Goal: Task Accomplishment & Management: Complete application form

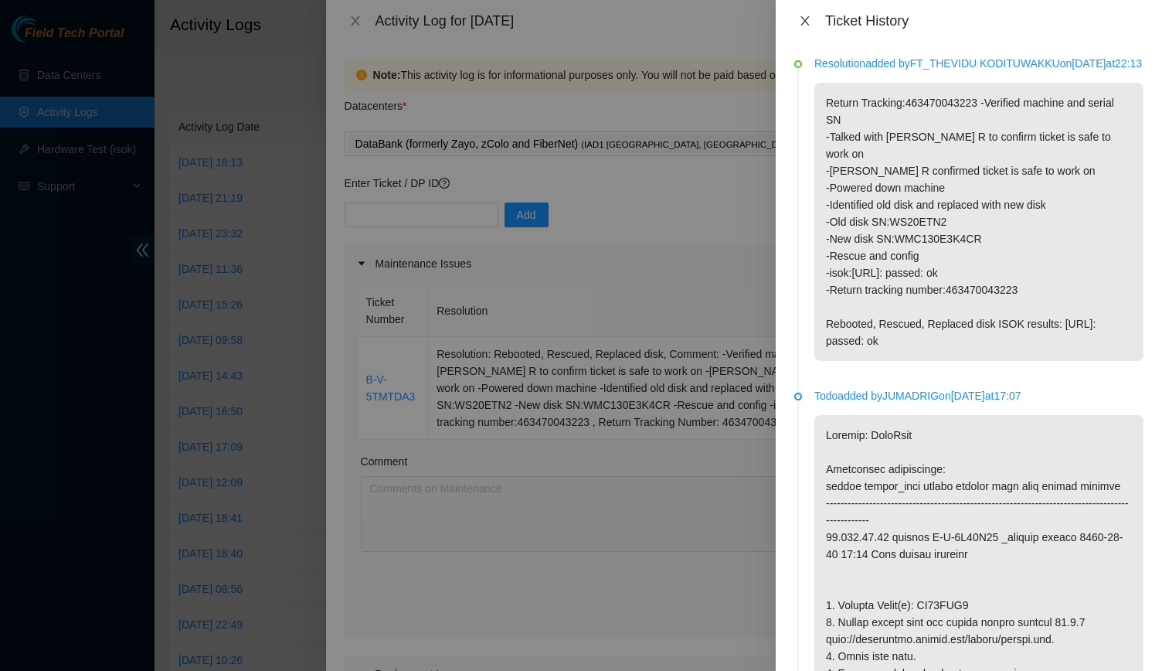
click at [800, 16] on icon "close" at bounding box center [804, 20] width 8 height 9
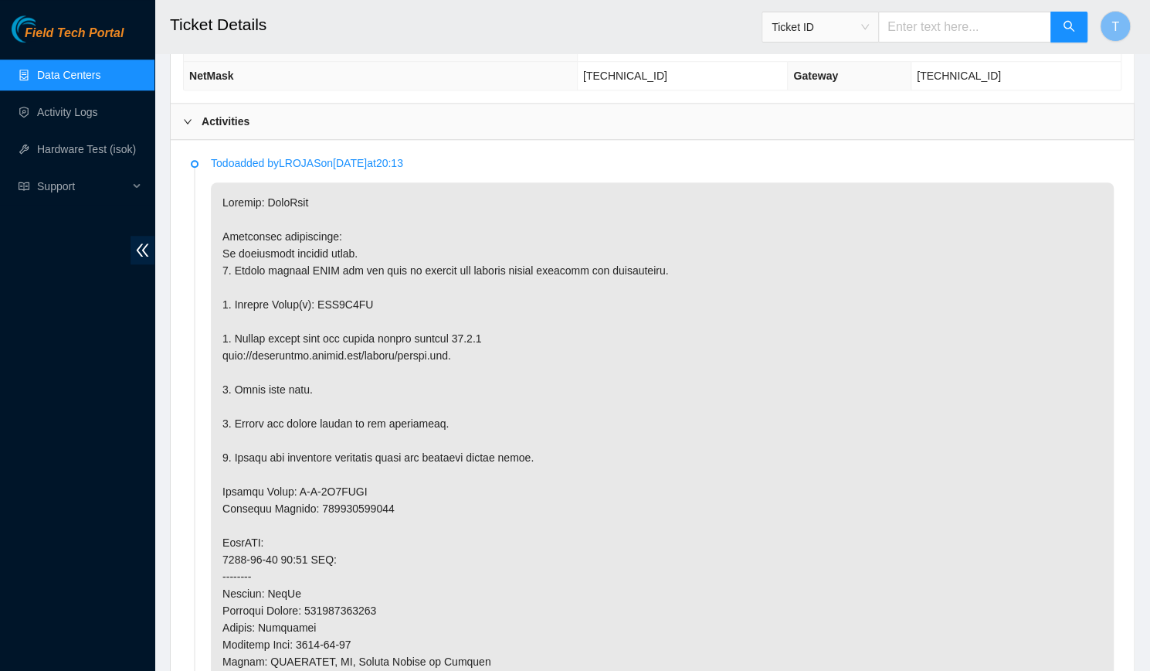
scroll to position [817, 0]
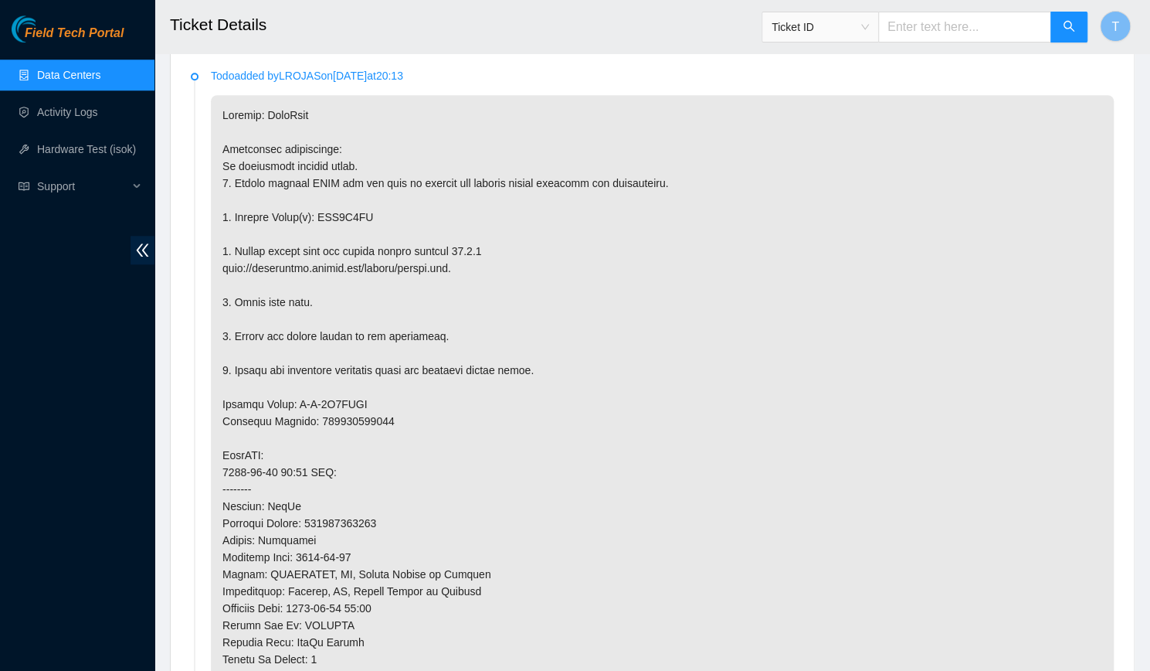
click at [90, 73] on link "Data Centers" at bounding box center [68, 75] width 63 height 12
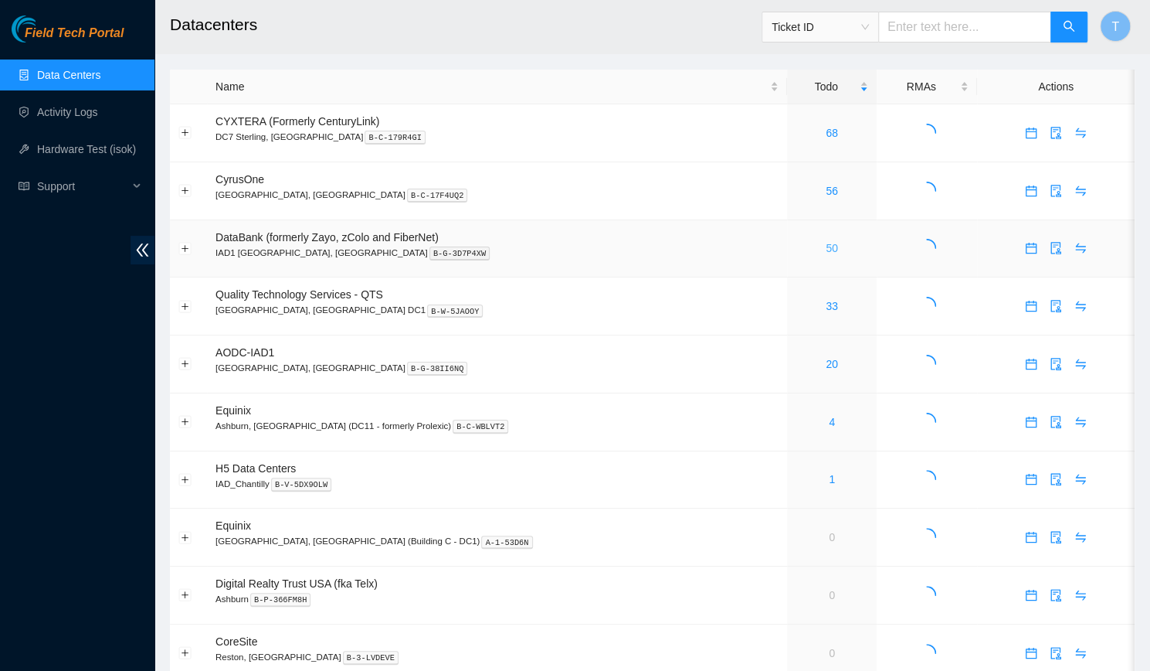
click at [826, 249] on link "50" at bounding box center [832, 248] width 12 height 12
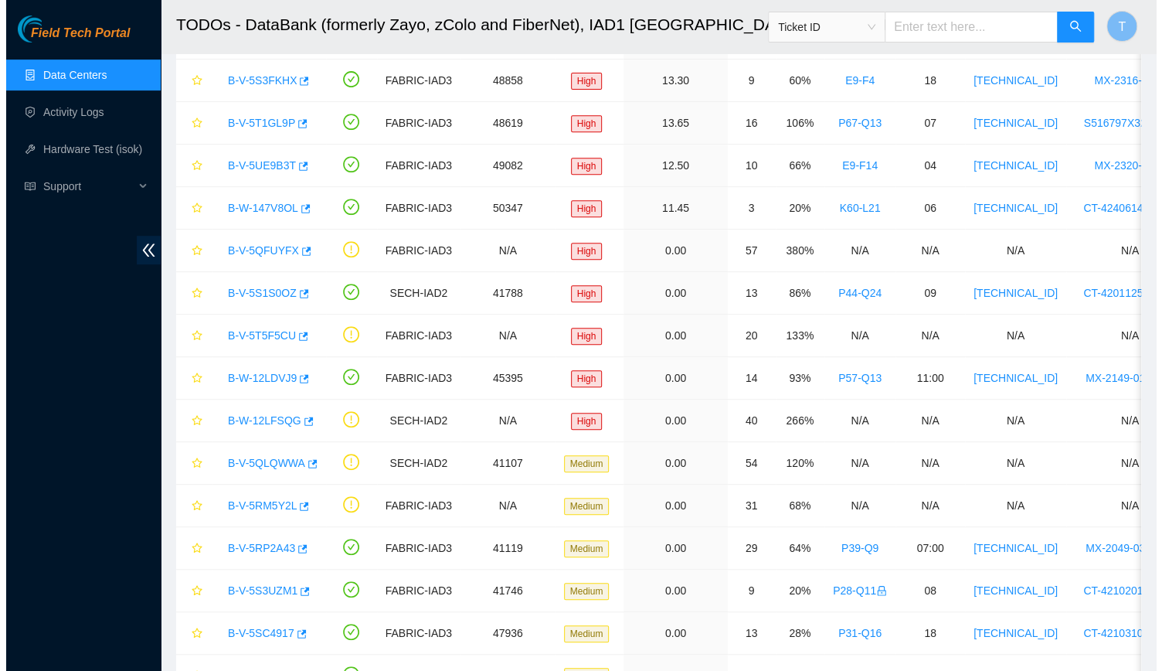
scroll to position [216, 0]
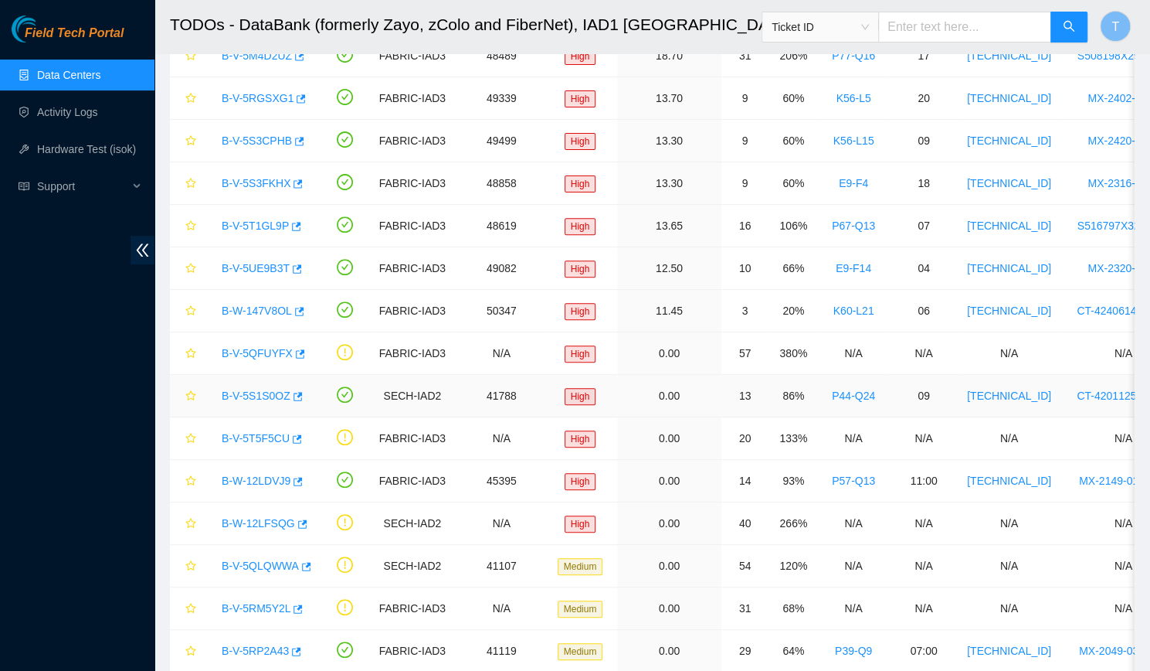
click at [235, 389] on link "B-V-5S1S0OZ" at bounding box center [256, 395] width 69 height 12
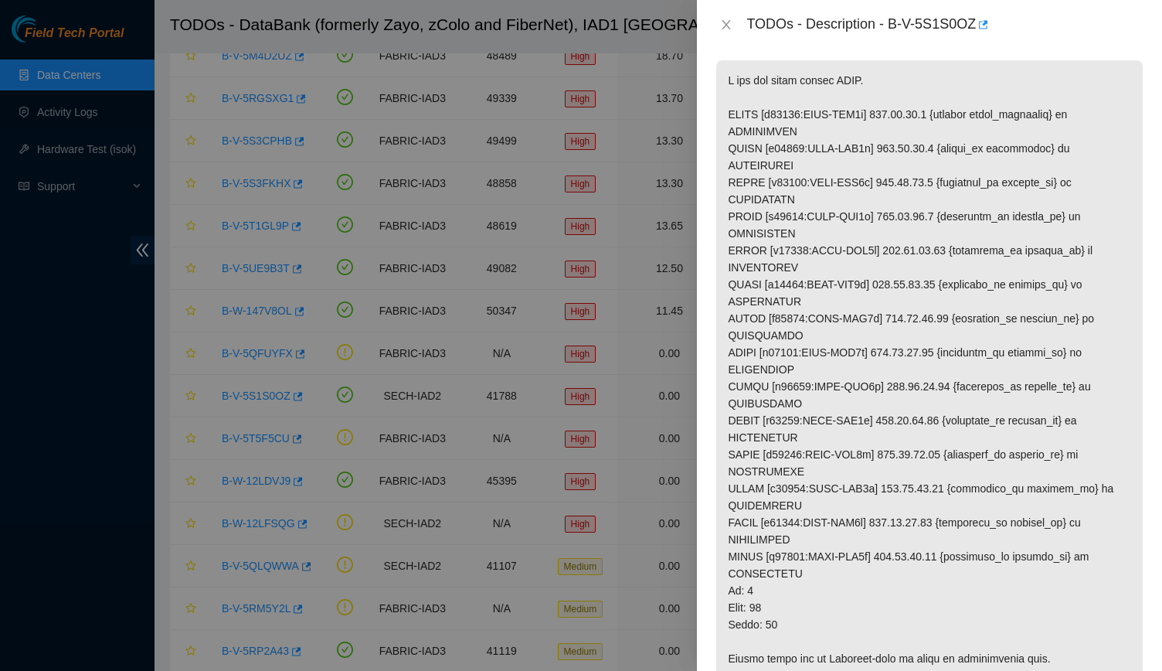
scroll to position [260, 0]
click at [791, 308] on p at bounding box center [929, 368] width 426 height 618
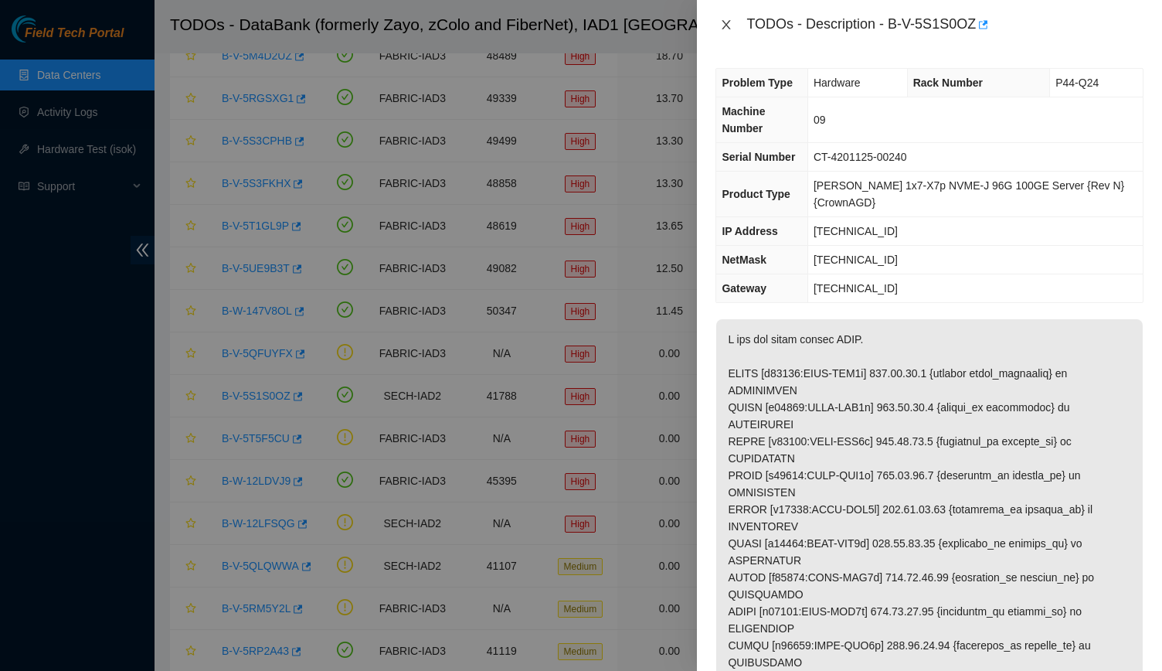
click at [721, 23] on icon "close" at bounding box center [726, 25] width 12 height 12
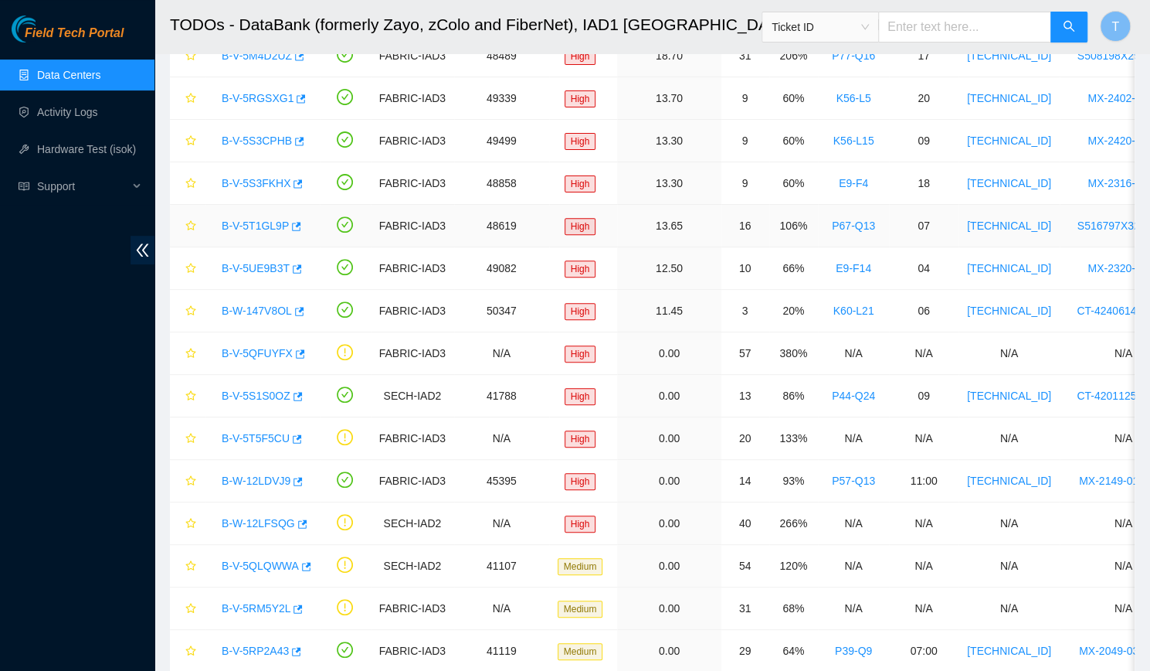
click at [241, 220] on link "B-V-5T1GL9P" at bounding box center [255, 225] width 67 height 12
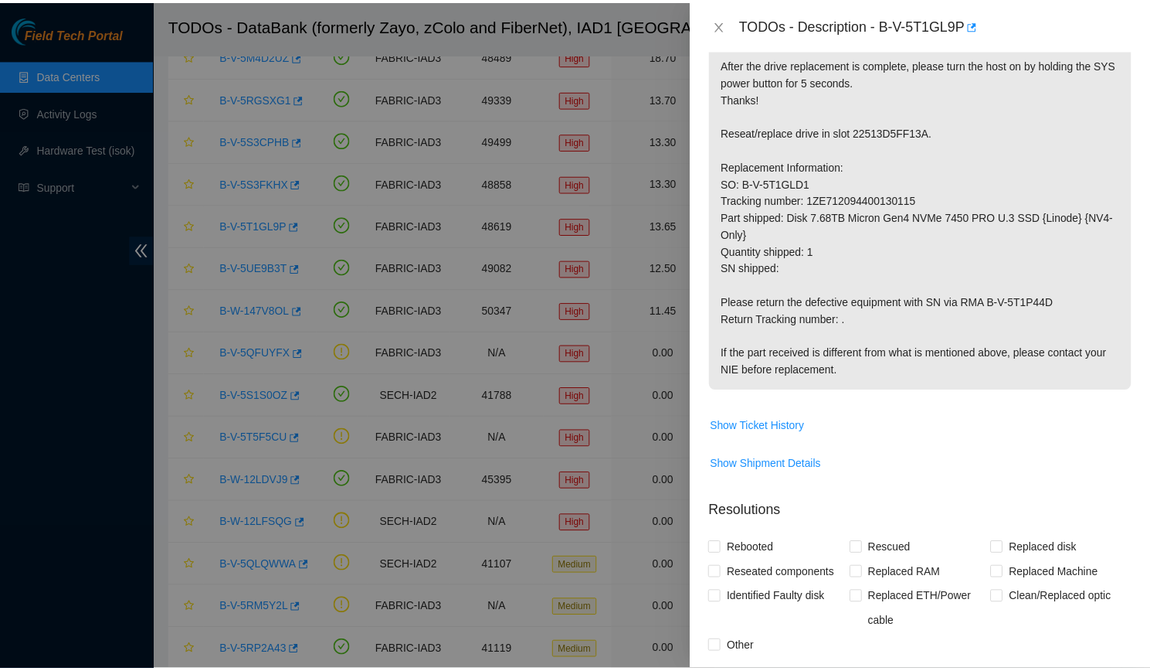
scroll to position [327, 0]
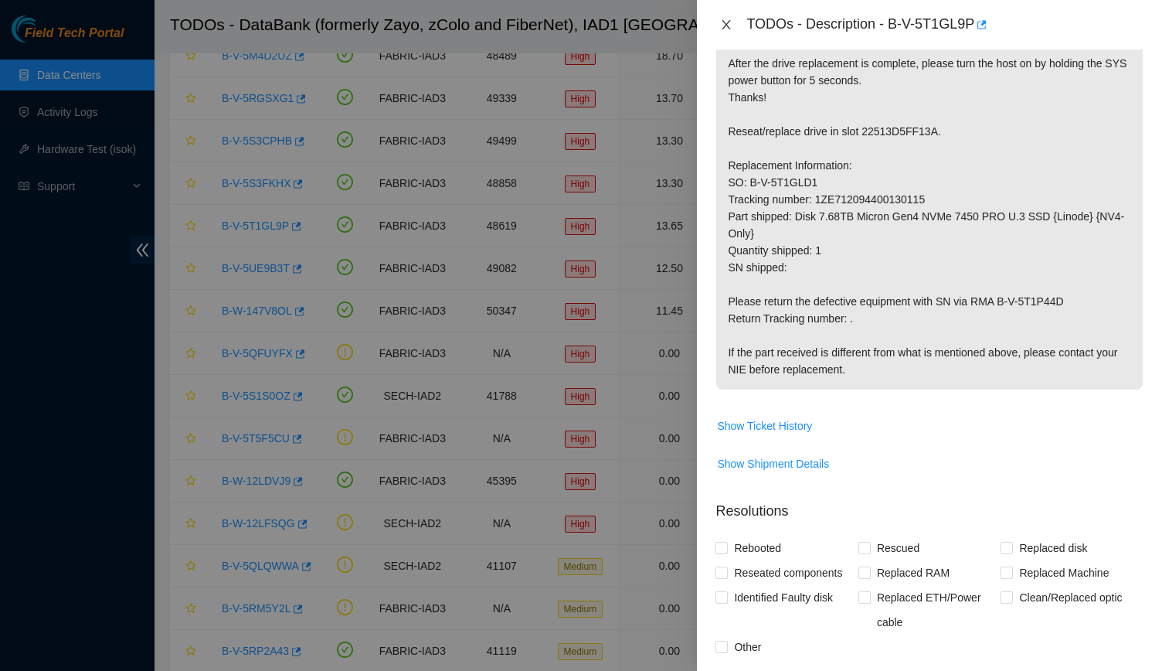
click at [718, 25] on button "Close" at bounding box center [726, 25] width 22 height 15
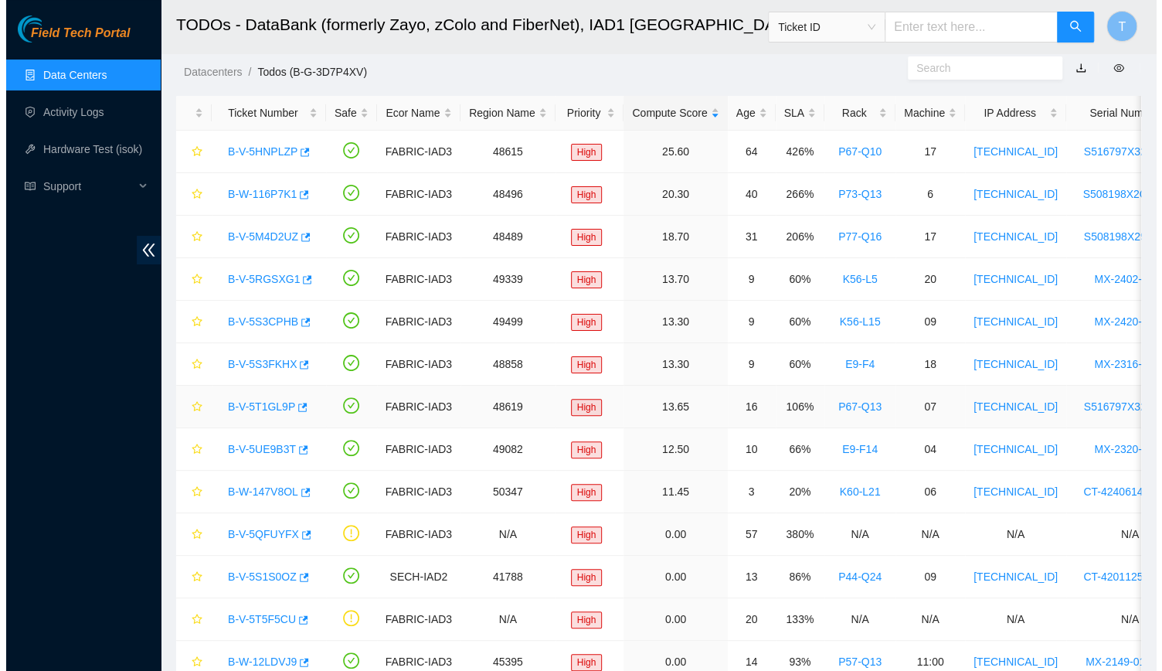
scroll to position [34, 0]
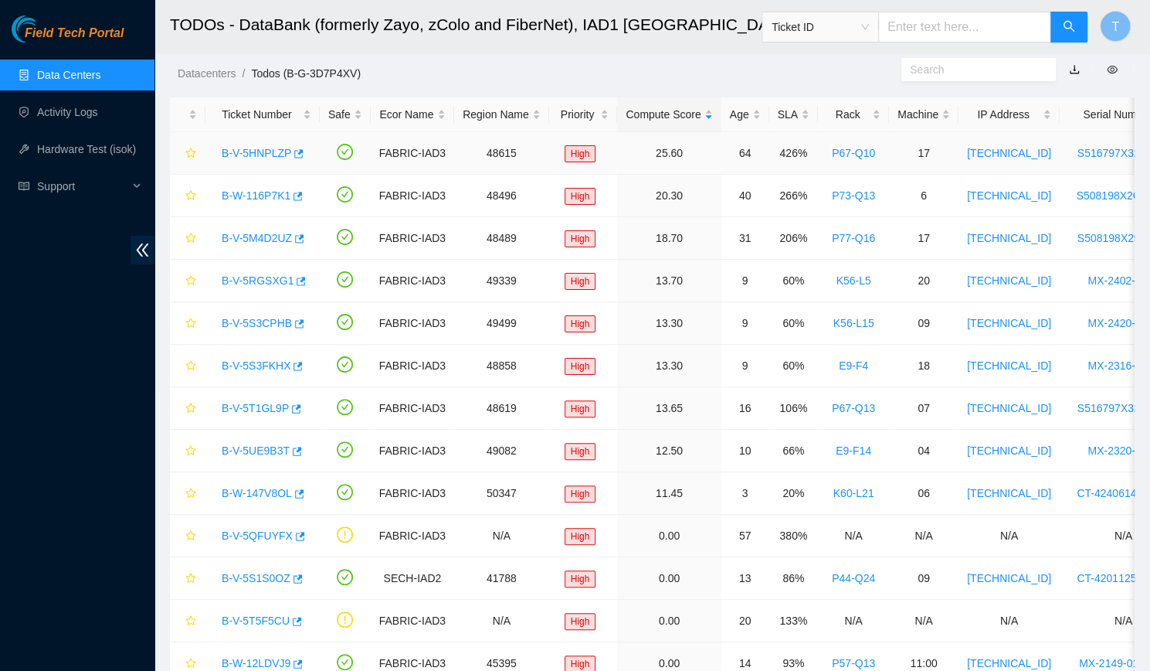
click at [251, 149] on link "B-V-5HNPLZP" at bounding box center [257, 153] width 70 height 12
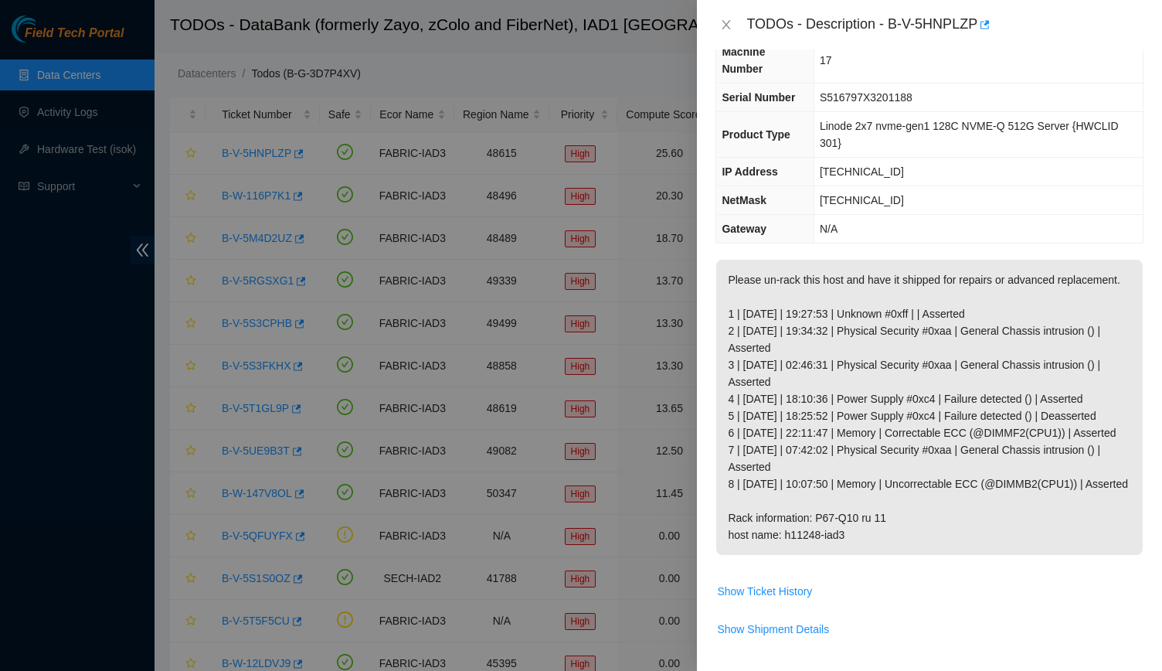
scroll to position [0, 0]
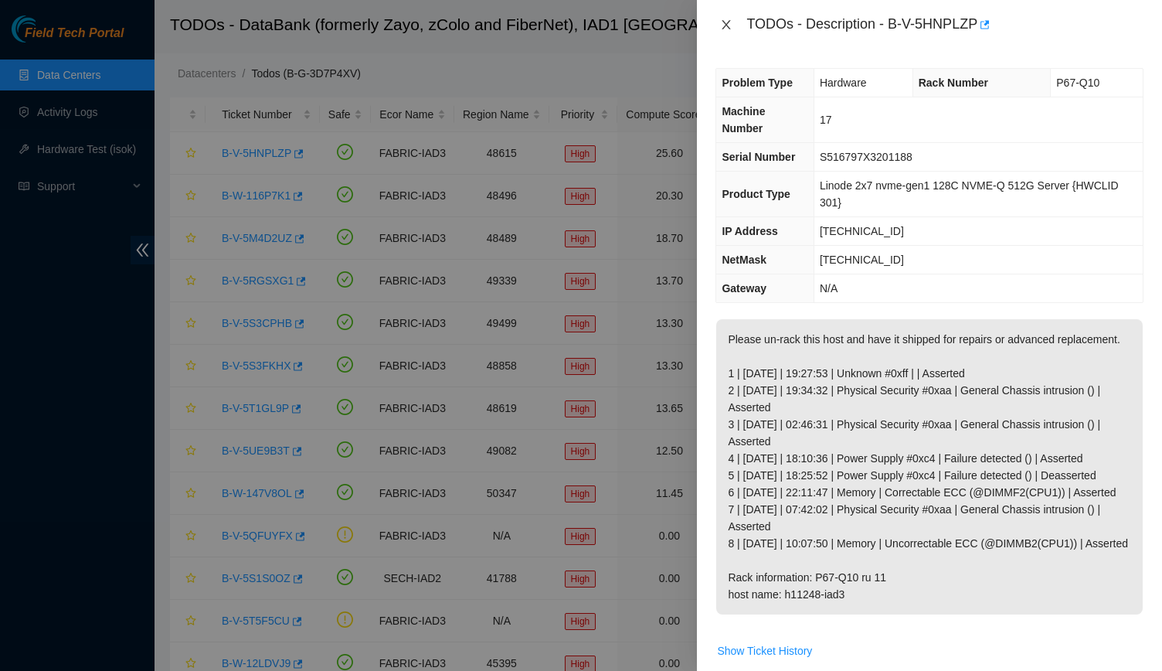
click at [730, 19] on icon "close" at bounding box center [726, 25] width 12 height 12
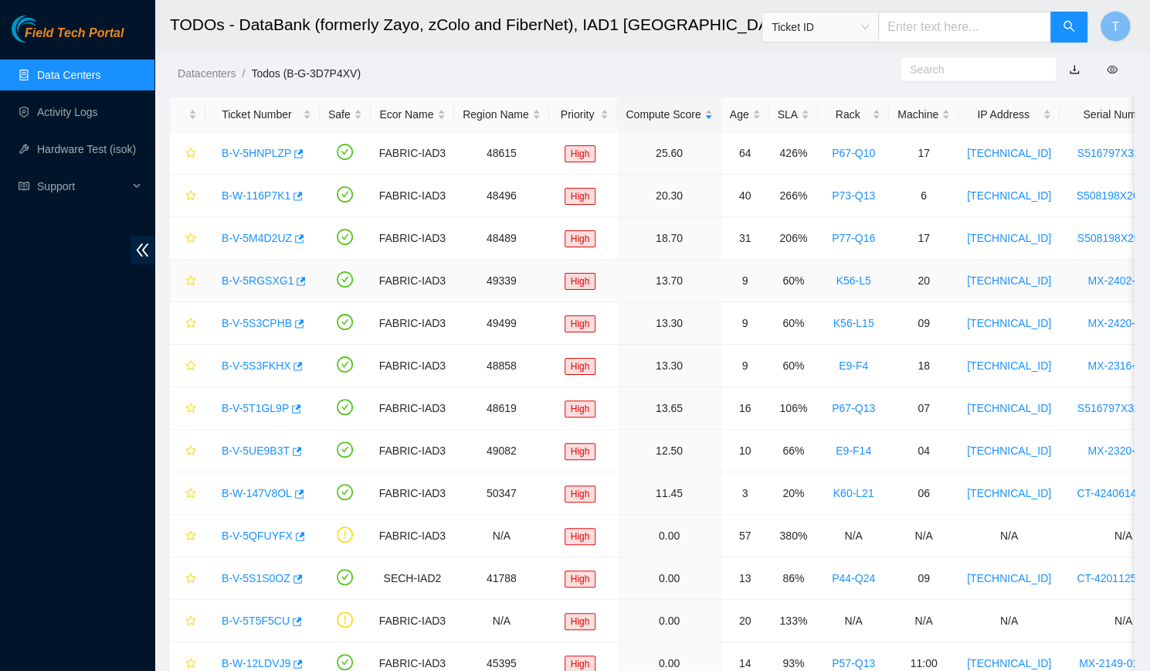
click at [261, 285] on link "B-V-5RGSXG1" at bounding box center [258, 280] width 72 height 12
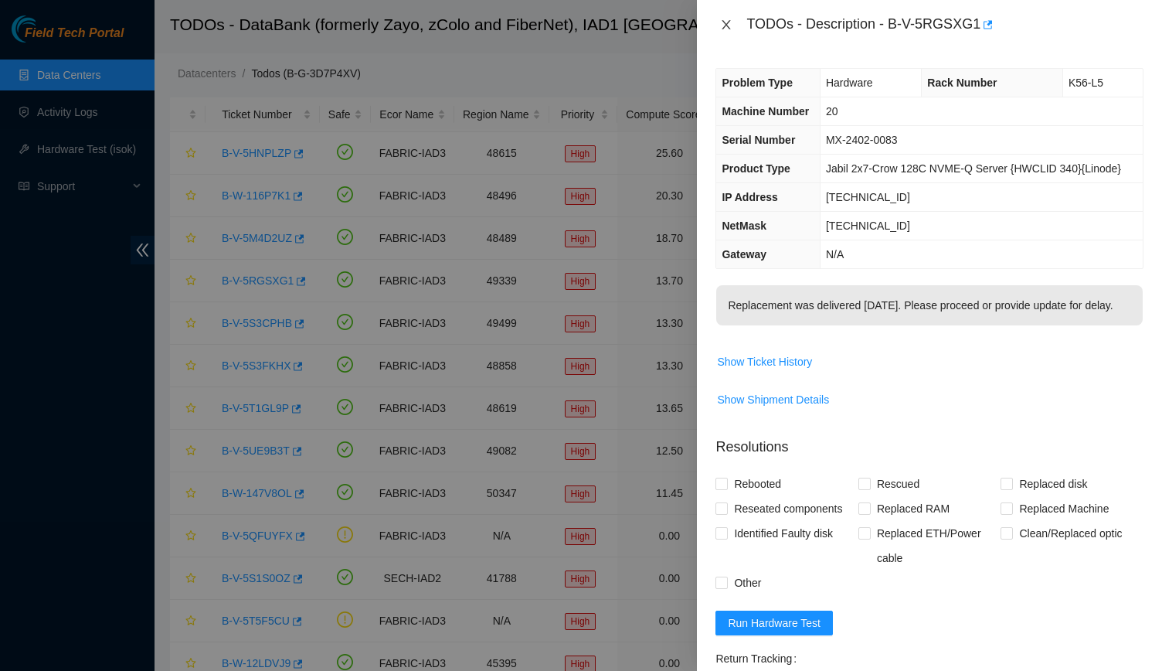
click at [727, 22] on icon "close" at bounding box center [726, 25] width 12 height 12
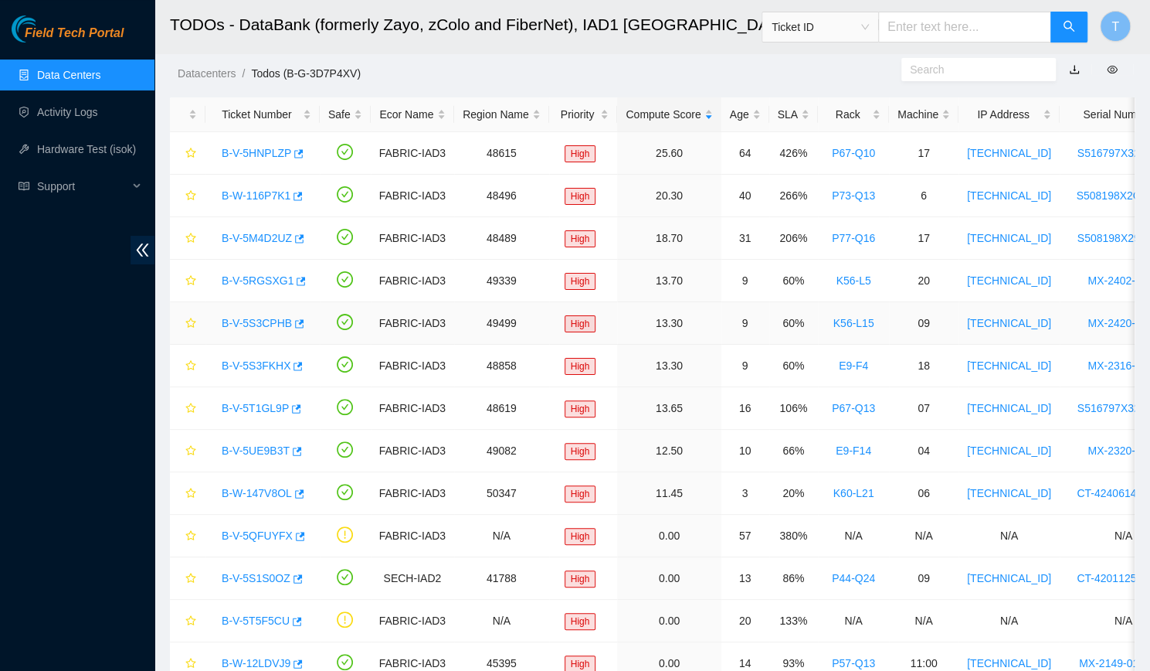
click at [267, 319] on link "B-V-5S3CPHB" at bounding box center [257, 323] width 70 height 12
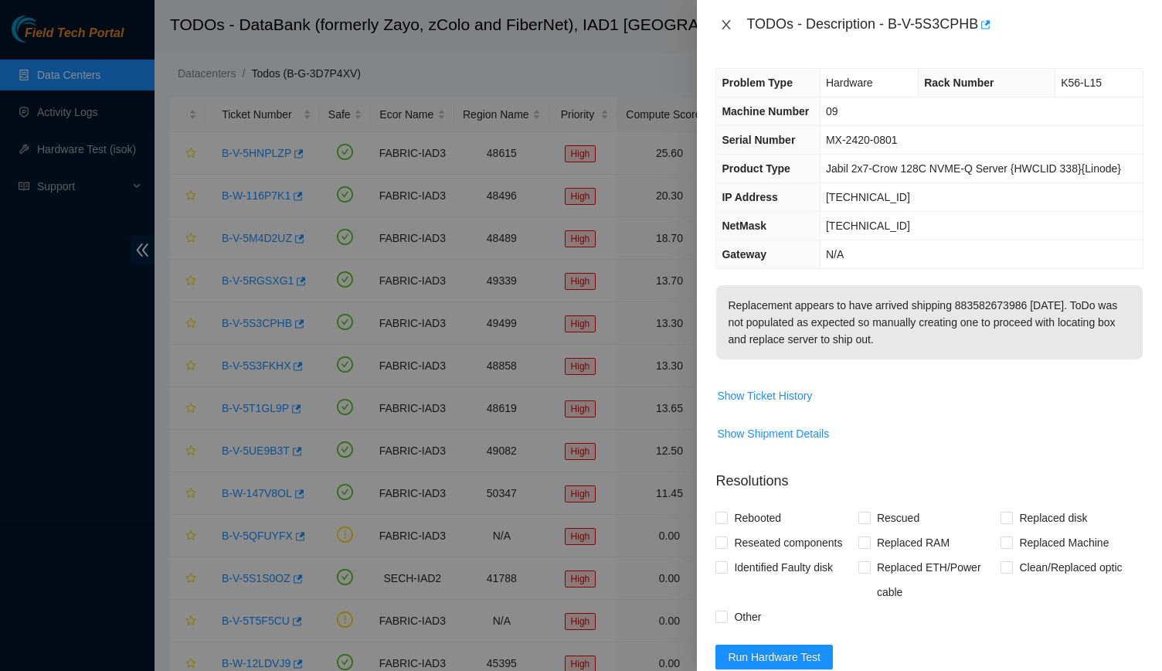
click at [717, 25] on button "Close" at bounding box center [726, 25] width 22 height 15
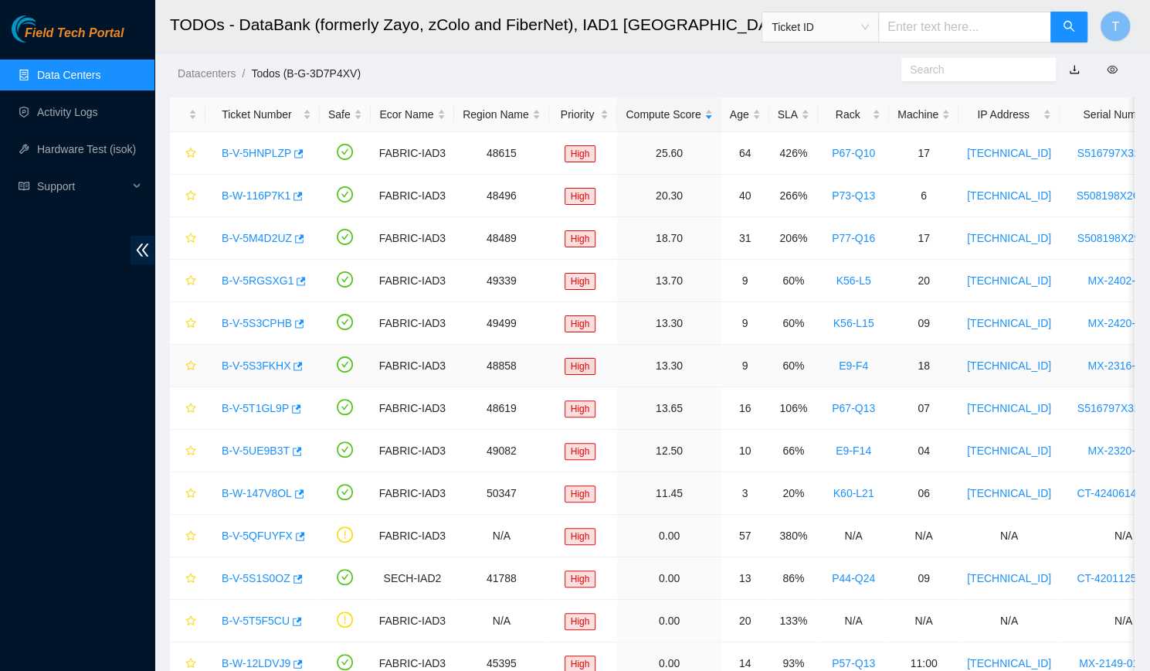
click at [264, 365] on link "B-V-5S3FKHX" at bounding box center [256, 365] width 69 height 12
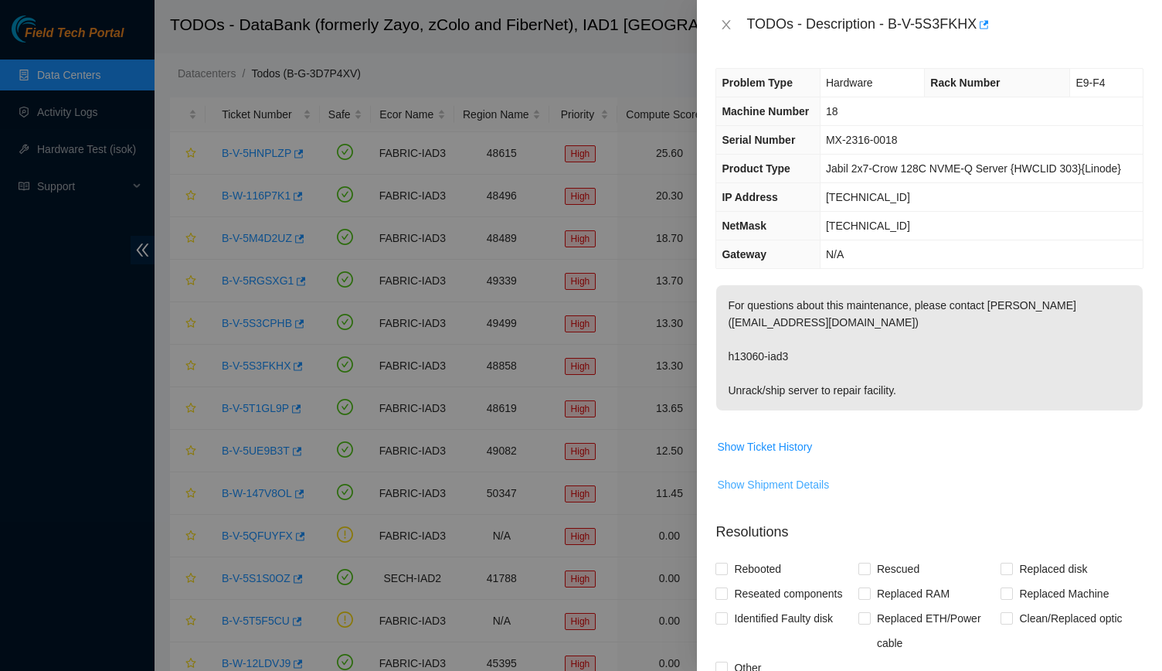
click at [796, 472] on button "Show Shipment Details" at bounding box center [773, 484] width 114 height 25
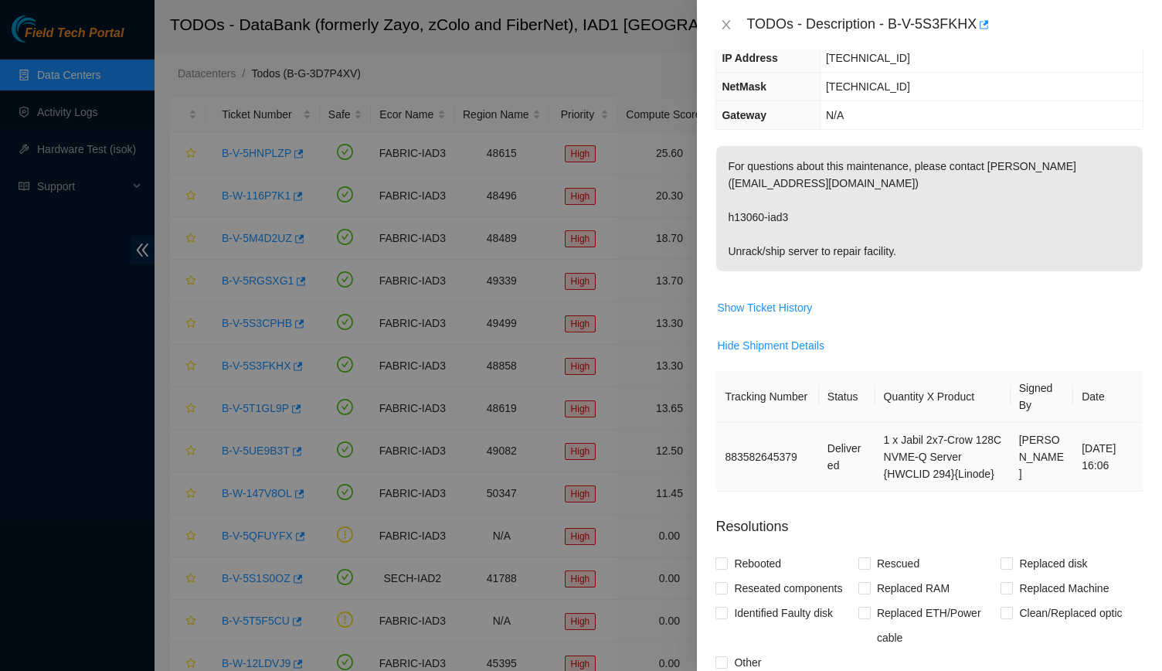
scroll to position [8, 0]
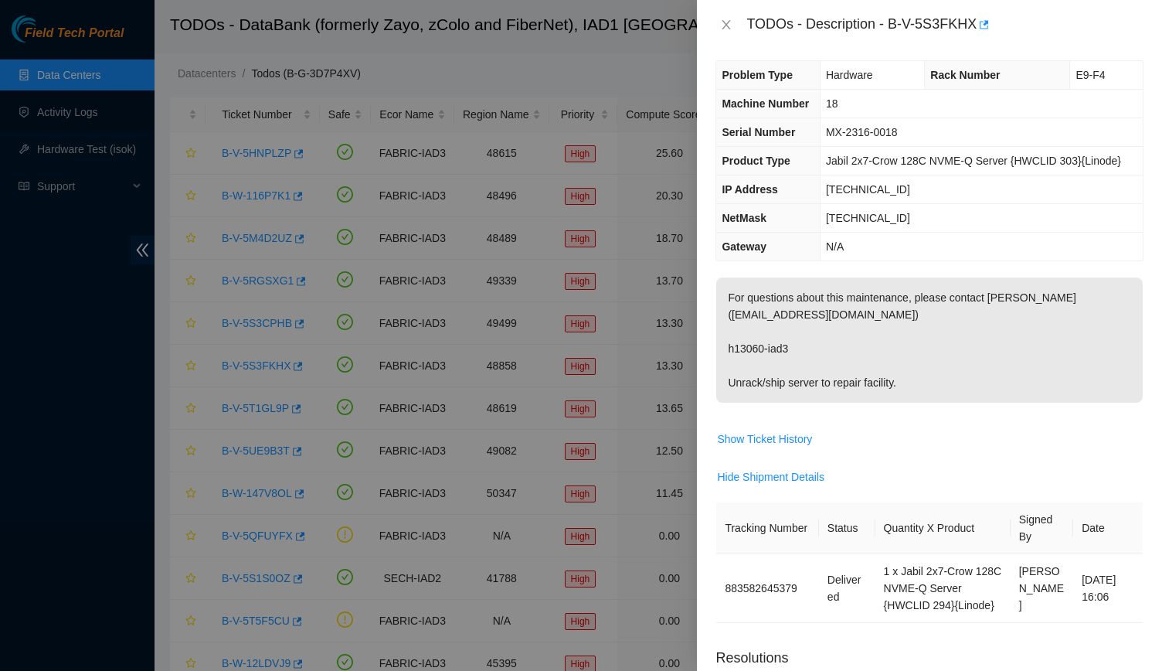
click at [714, 21] on div "TODOs - Description - B-V-5S3FKHX" at bounding box center [929, 24] width 465 height 49
click at [721, 21] on icon "close" at bounding box center [726, 25] width 12 height 12
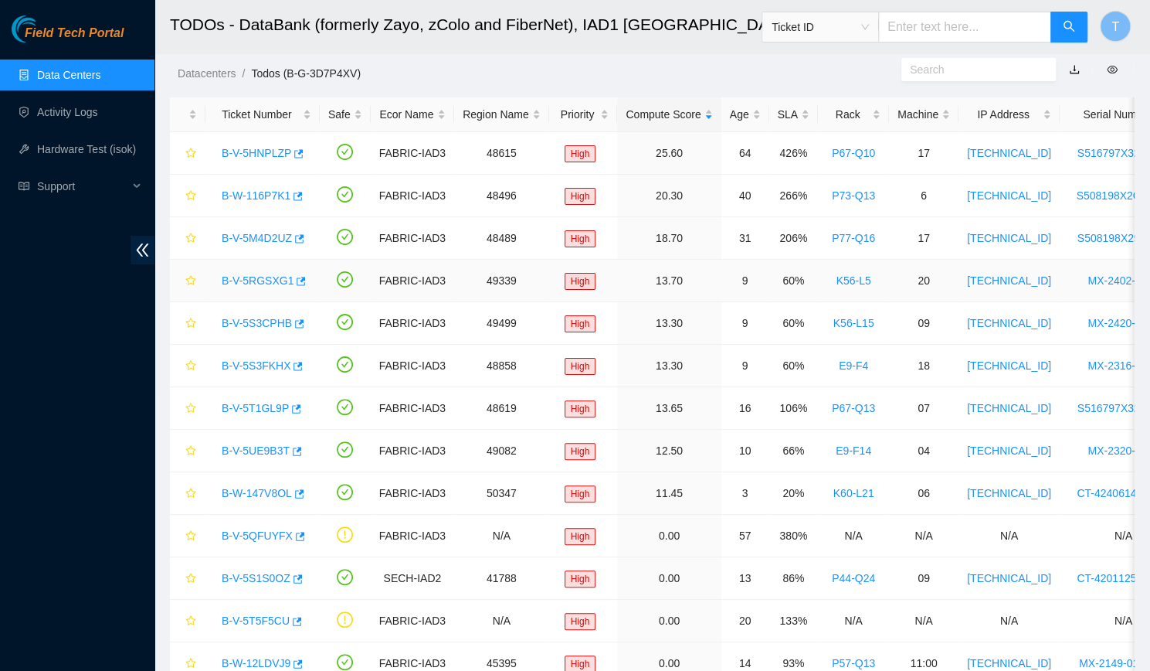
click at [252, 276] on link "B-V-5RGSXG1" at bounding box center [258, 280] width 72 height 12
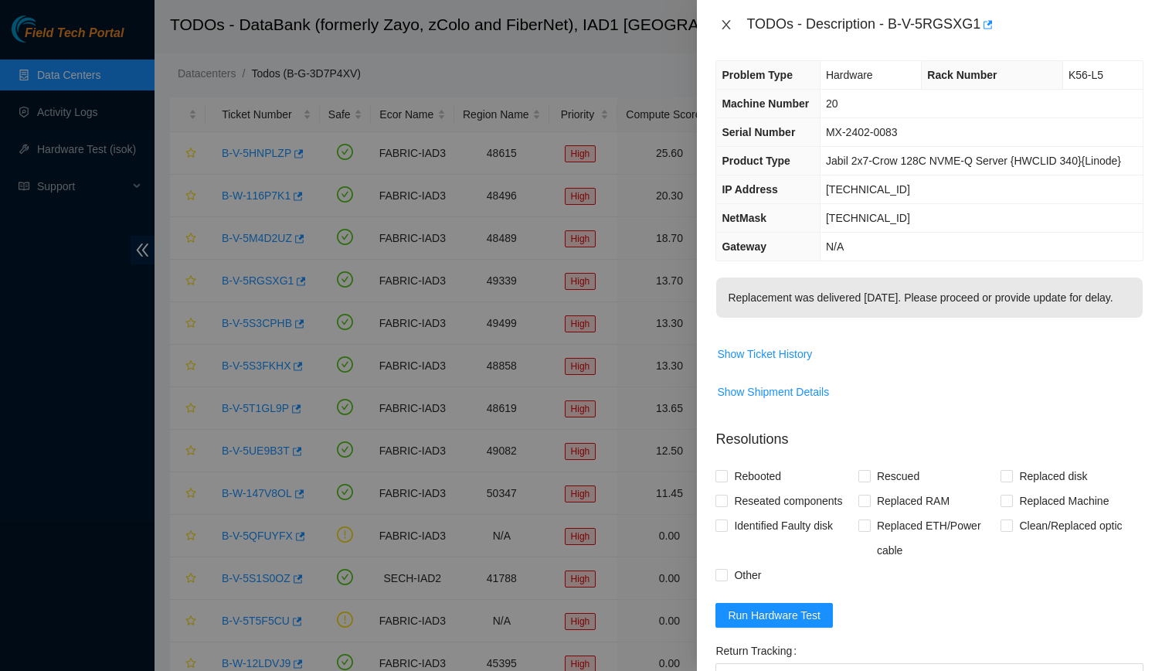
click at [721, 29] on icon "close" at bounding box center [726, 25] width 12 height 12
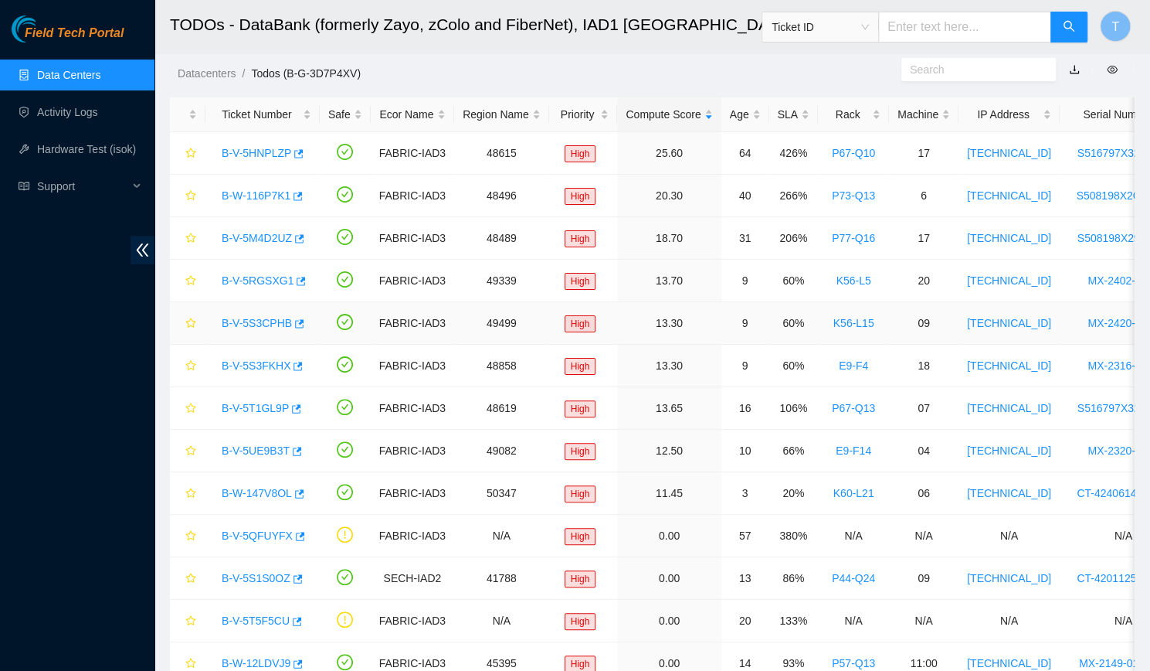
click at [247, 324] on link "B-V-5S3CPHB" at bounding box center [257, 323] width 70 height 12
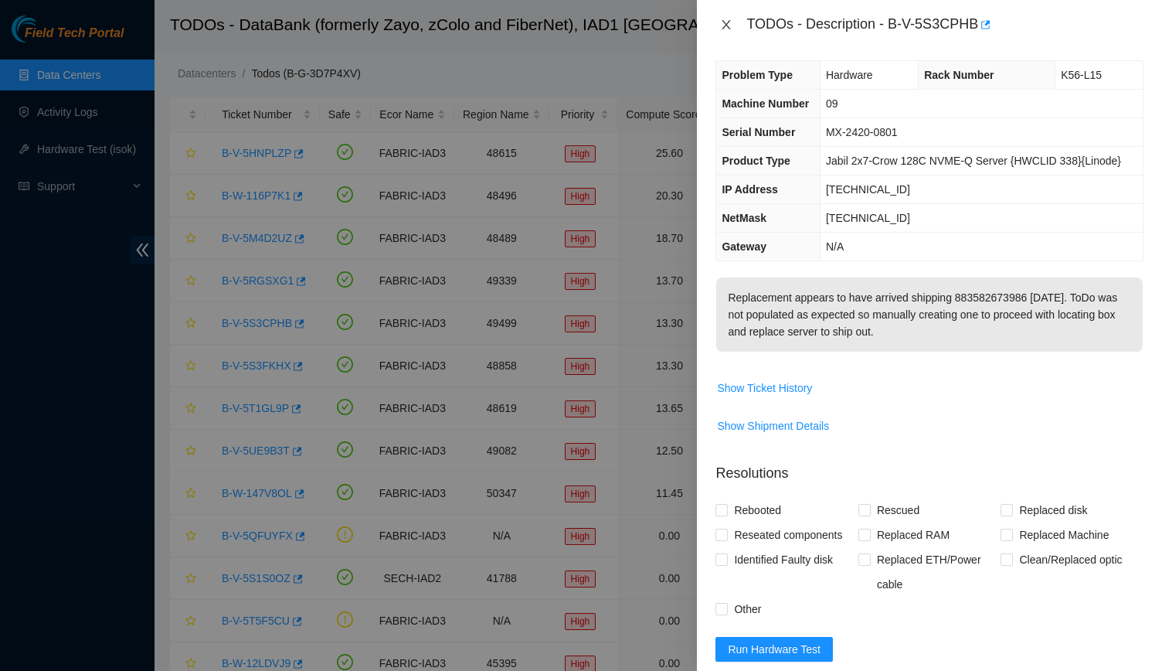
click at [720, 21] on icon "close" at bounding box center [726, 25] width 12 height 12
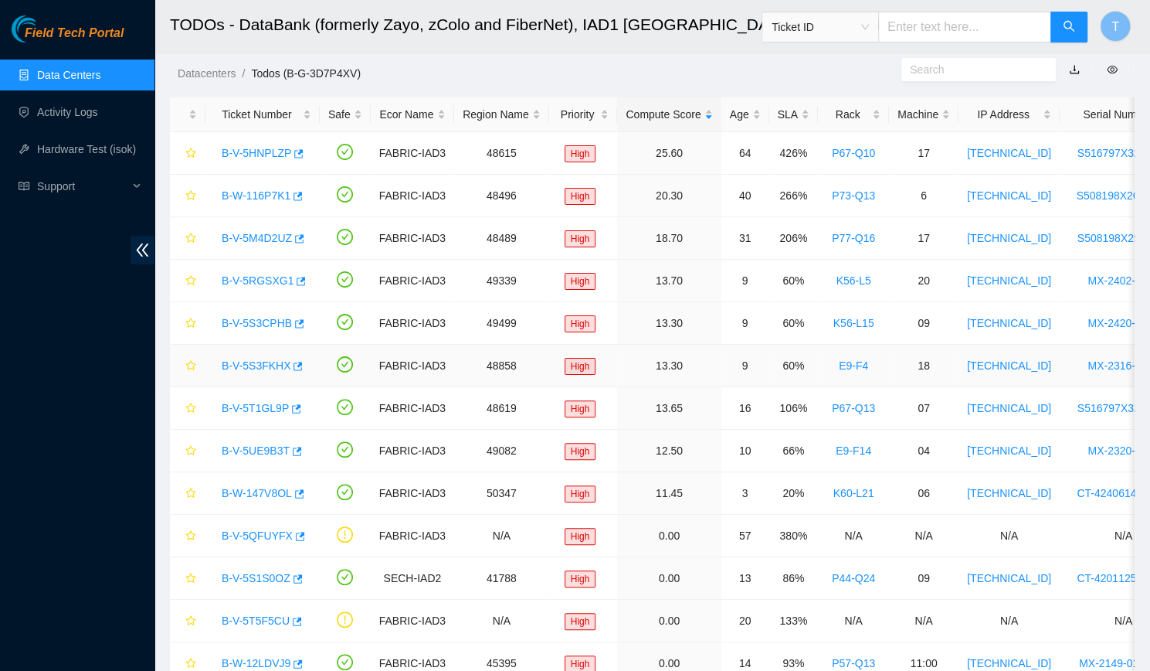
click at [250, 359] on link "B-V-5S3FKHX" at bounding box center [256, 365] width 69 height 12
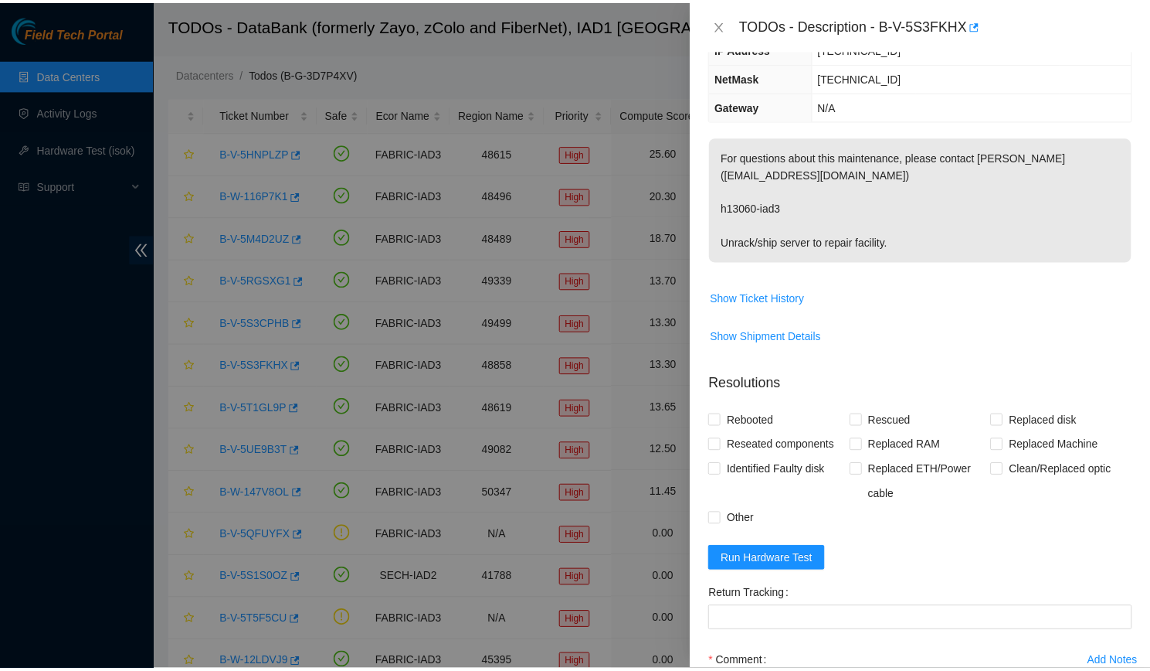
scroll to position [147, 0]
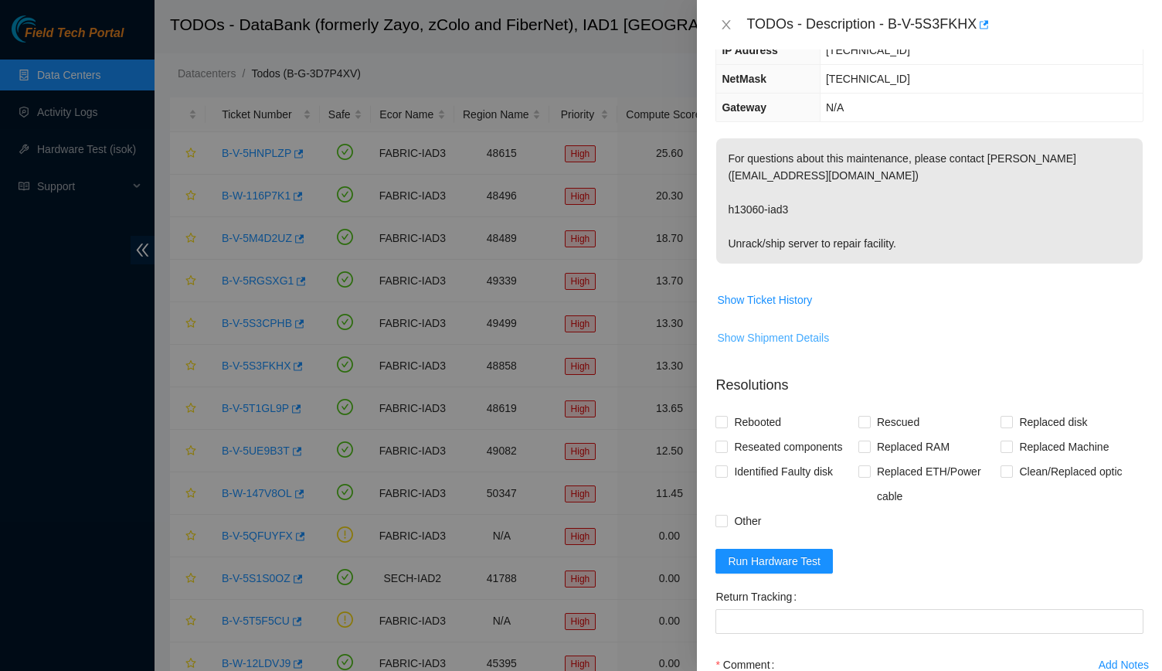
click at [783, 334] on span "Show Shipment Details" at bounding box center [773, 337] width 112 height 17
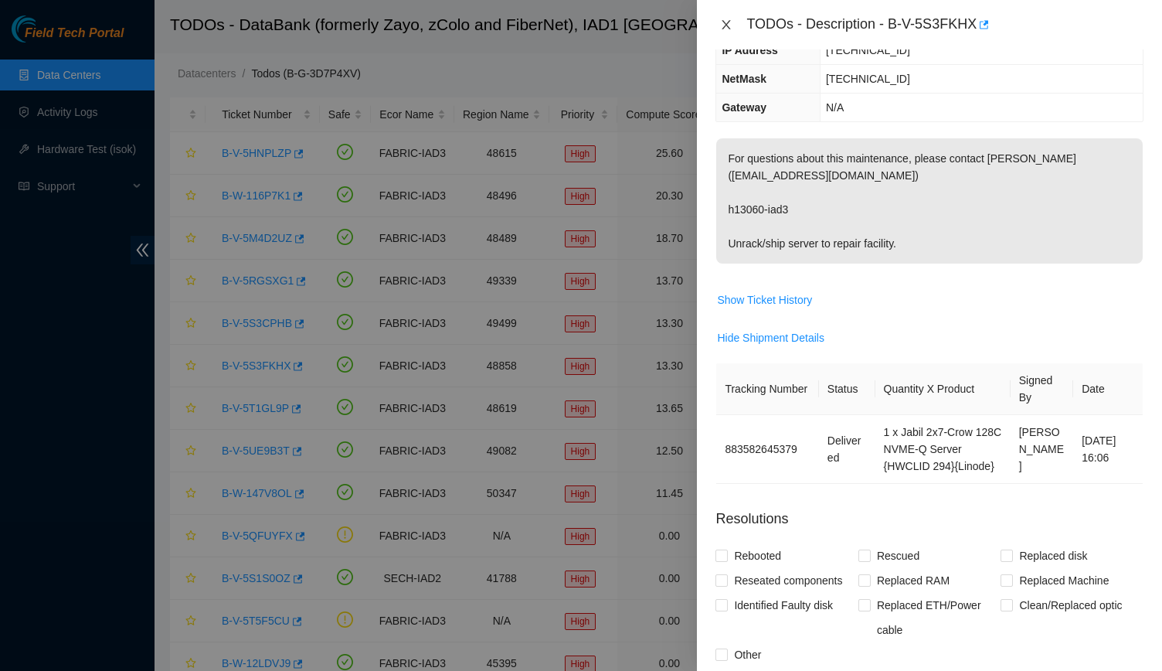
click at [720, 29] on icon "close" at bounding box center [726, 25] width 12 height 12
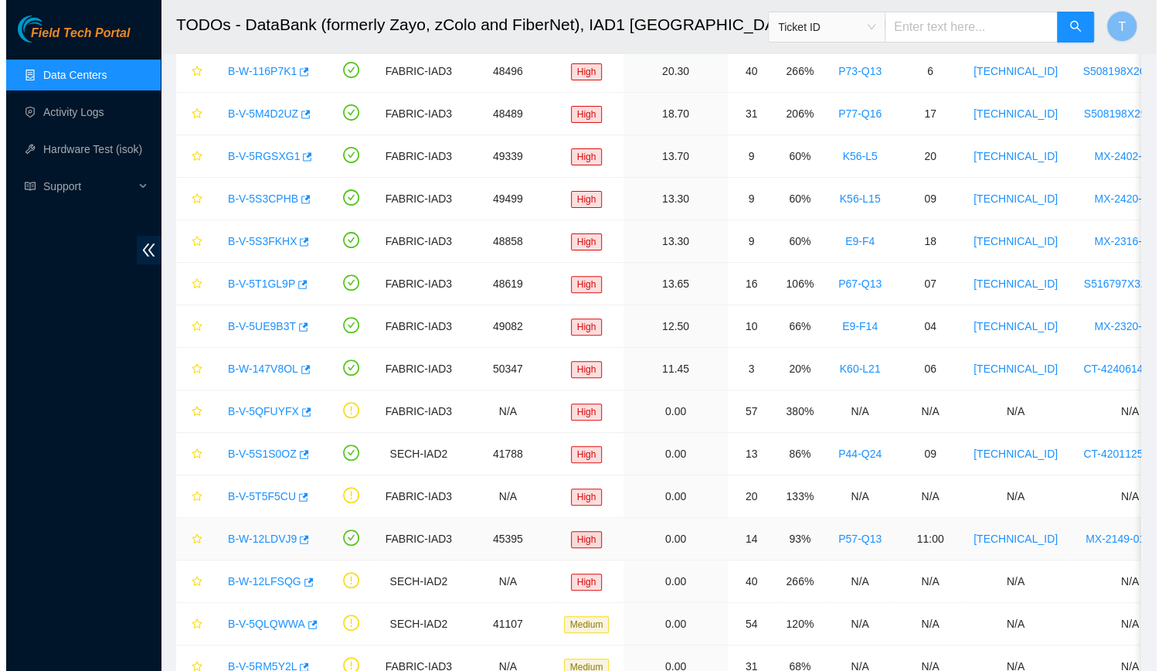
scroll to position [34, 0]
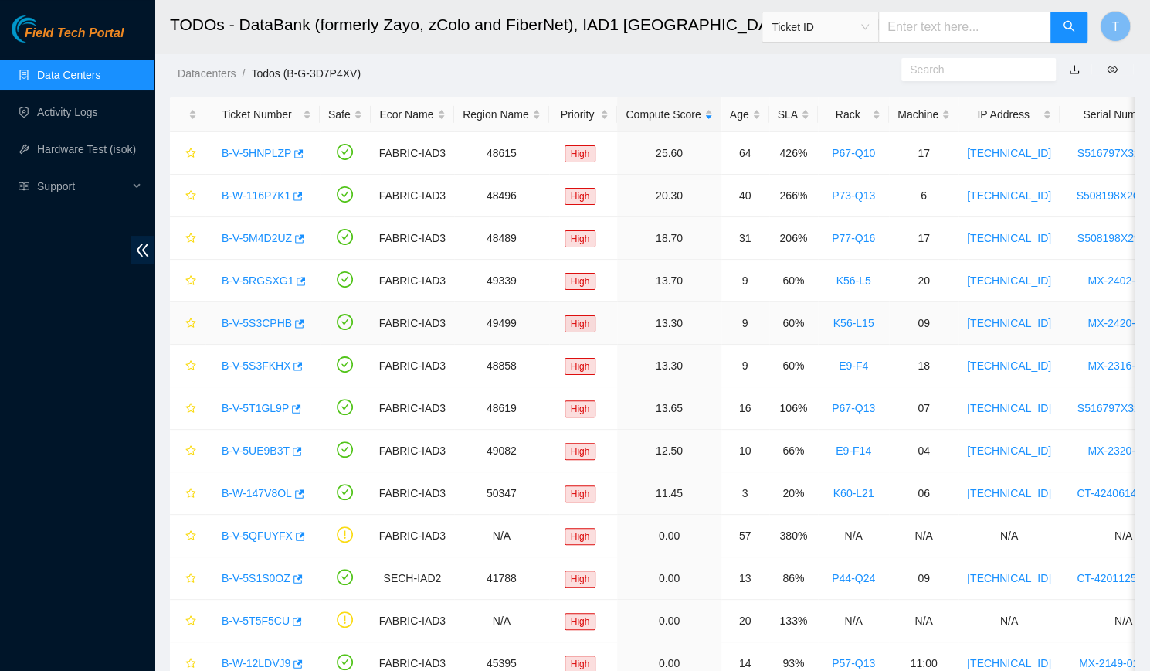
click at [243, 324] on link "B-V-5S3CPHB" at bounding box center [257, 323] width 70 height 12
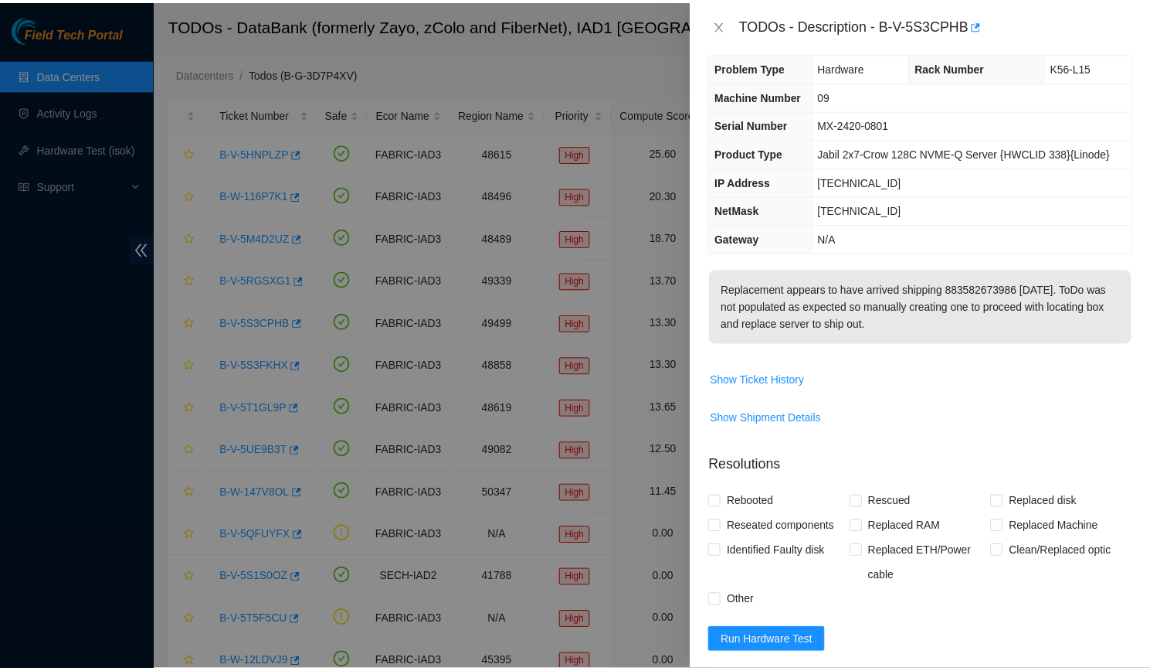
scroll to position [0, 0]
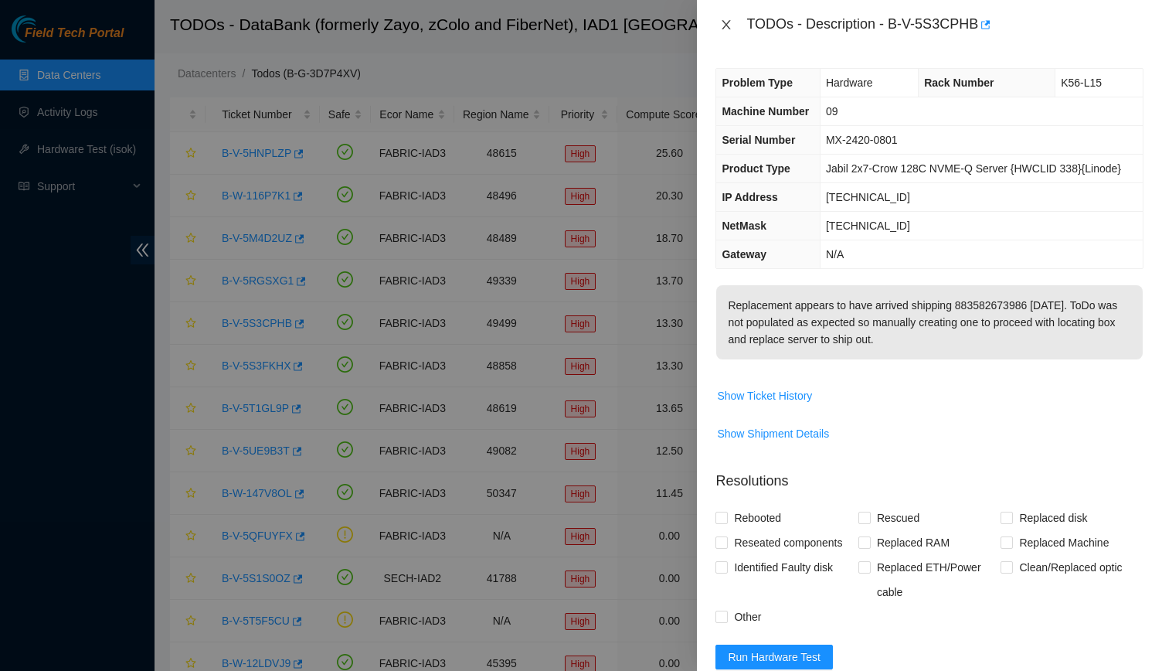
click at [723, 19] on icon "close" at bounding box center [726, 25] width 12 height 12
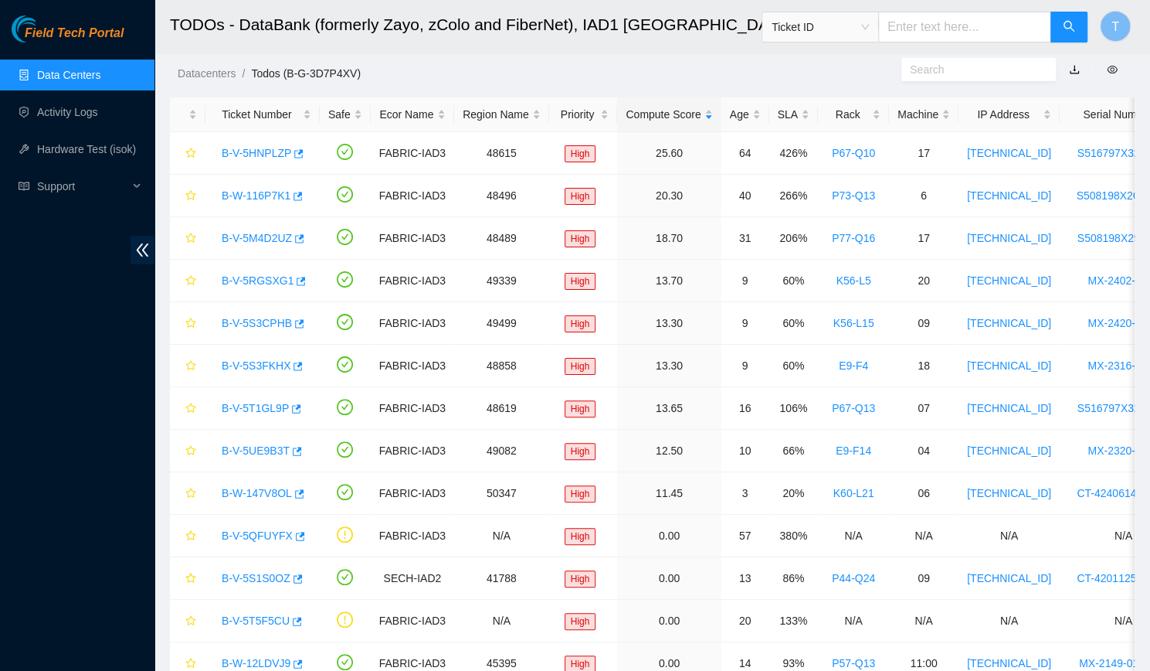
click at [966, 29] on input "text" at bounding box center [964, 27] width 173 height 31
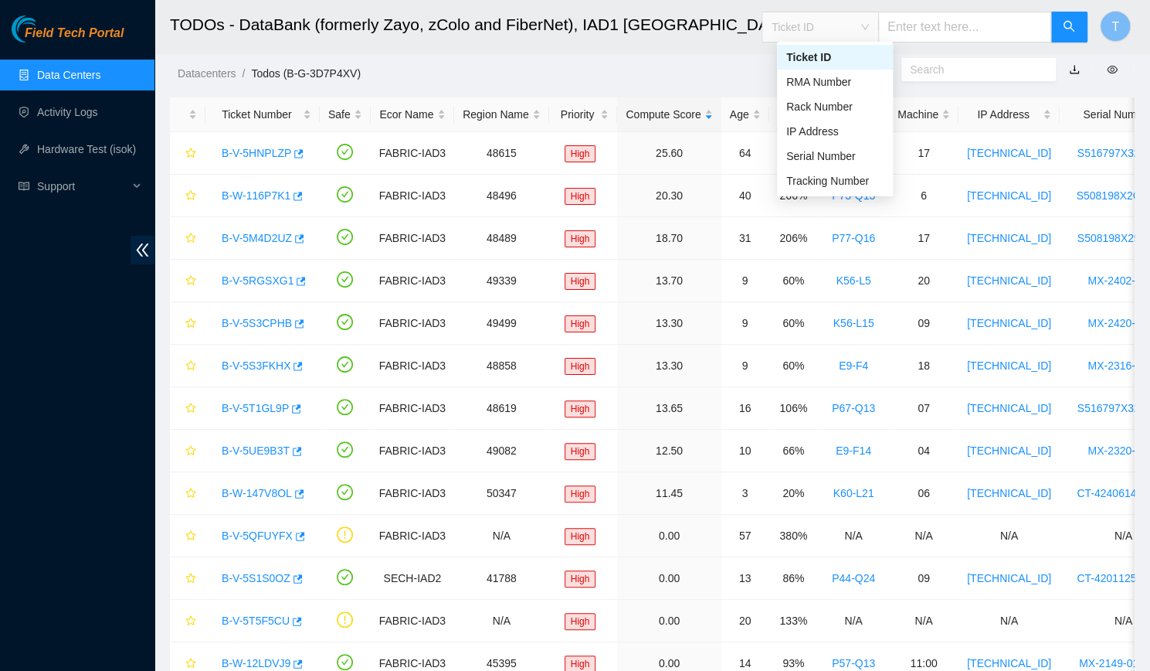
click at [866, 39] on div "Ticket ID" at bounding box center [820, 27] width 116 height 25
click at [836, 180] on div "Tracking Number" at bounding box center [834, 180] width 97 height 17
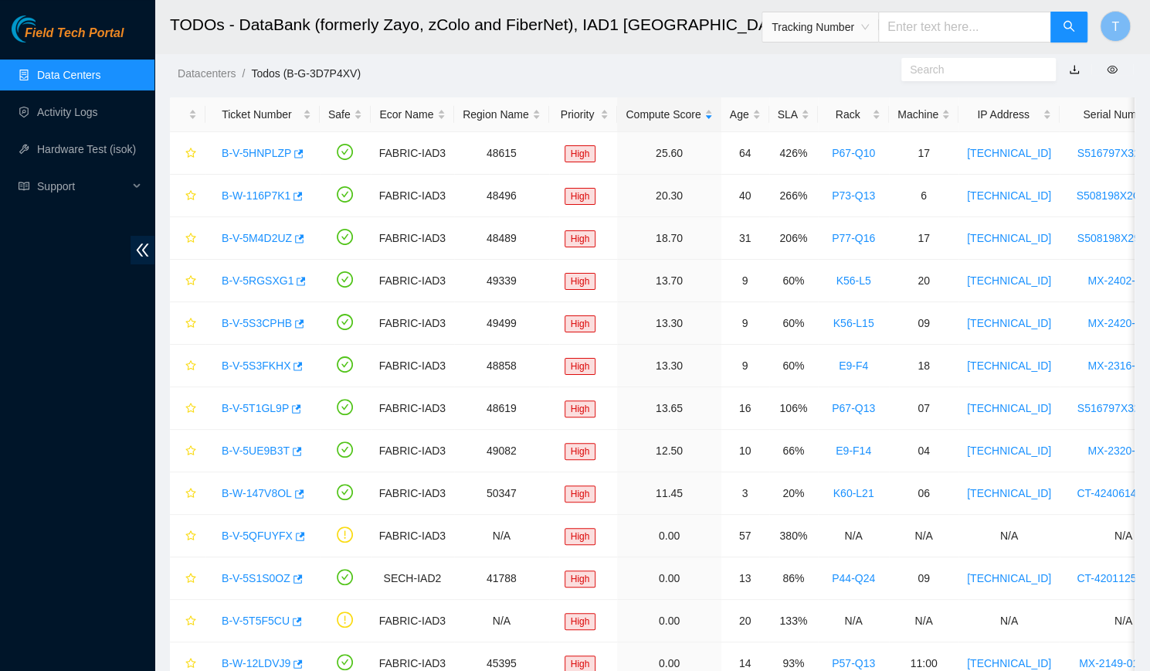
click at [955, 18] on input "text" at bounding box center [964, 27] width 173 height 31
type input "771552579125"
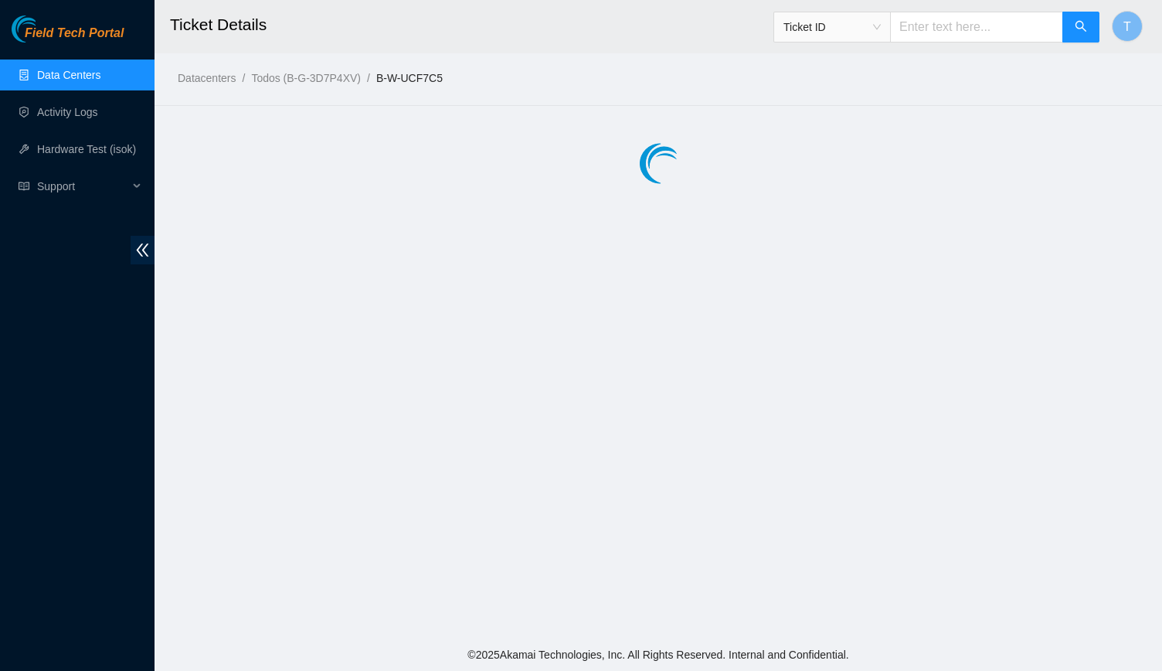
click at [408, 72] on link "B-W-UCF7C5" at bounding box center [409, 78] width 66 height 12
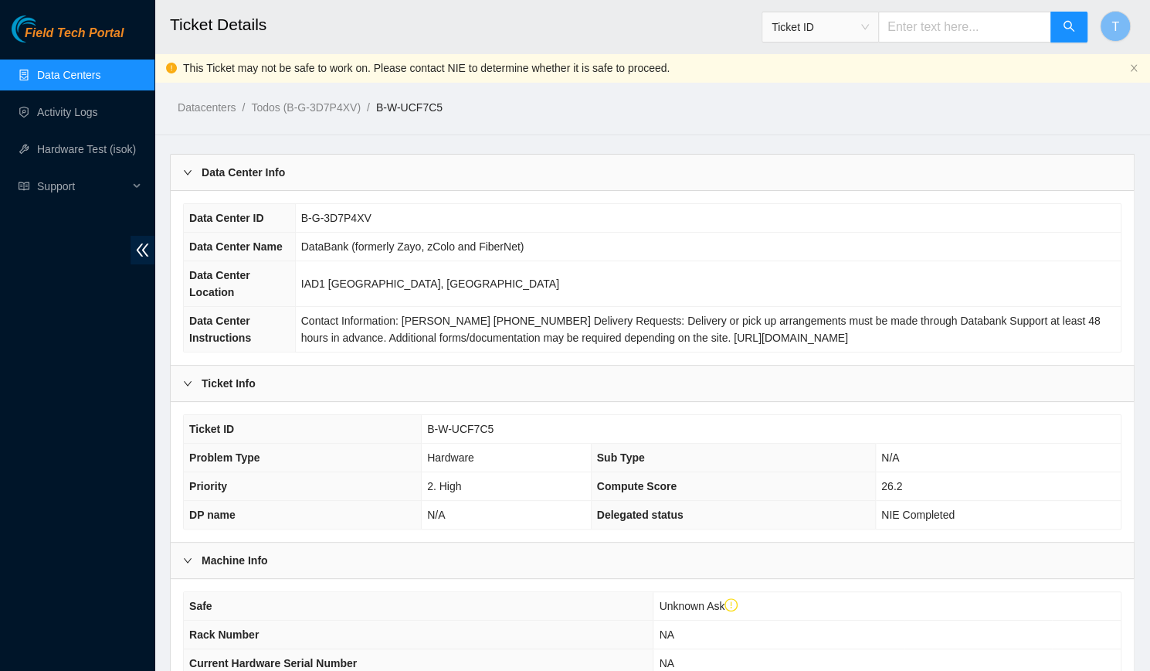
click at [423, 114] on link "B-W-UCF7C5" at bounding box center [409, 107] width 66 height 12
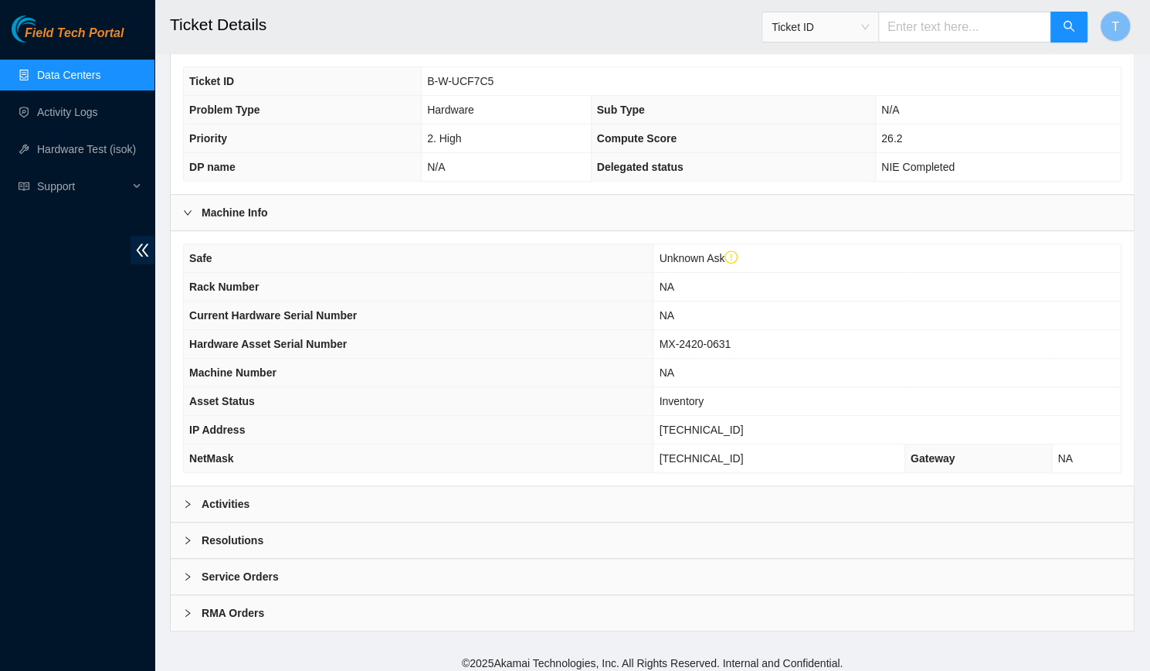
click at [476, 497] on div "Activities" at bounding box center [652, 504] width 963 height 36
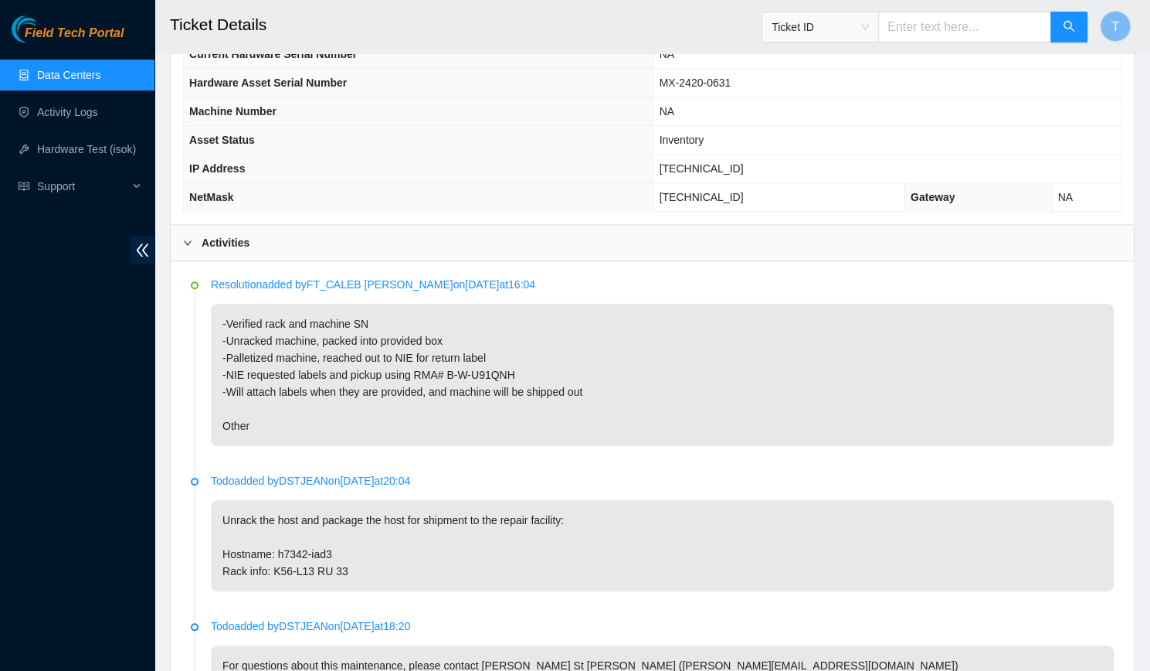
scroll to position [609, 0]
click at [942, 30] on input "text" at bounding box center [964, 27] width 173 height 31
click at [820, 22] on span "Ticket ID" at bounding box center [820, 26] width 97 height 23
type input "882640931576"
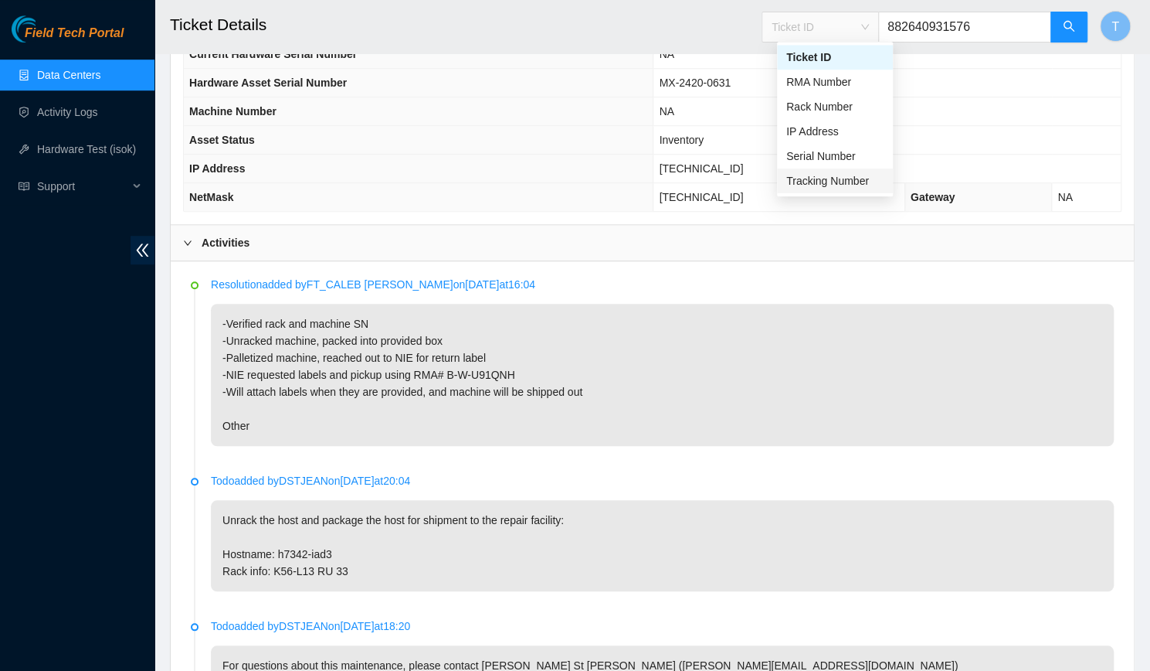
click at [820, 186] on div "Tracking Number" at bounding box center [834, 180] width 97 height 17
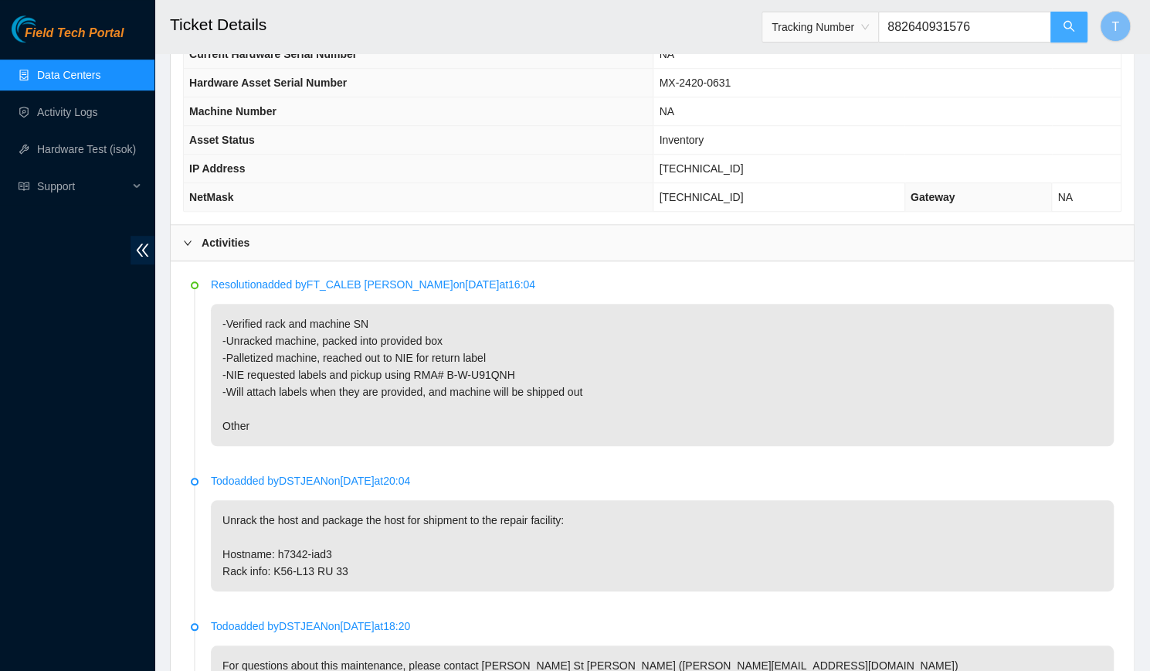
click at [1054, 19] on button "button" at bounding box center [1069, 27] width 37 height 31
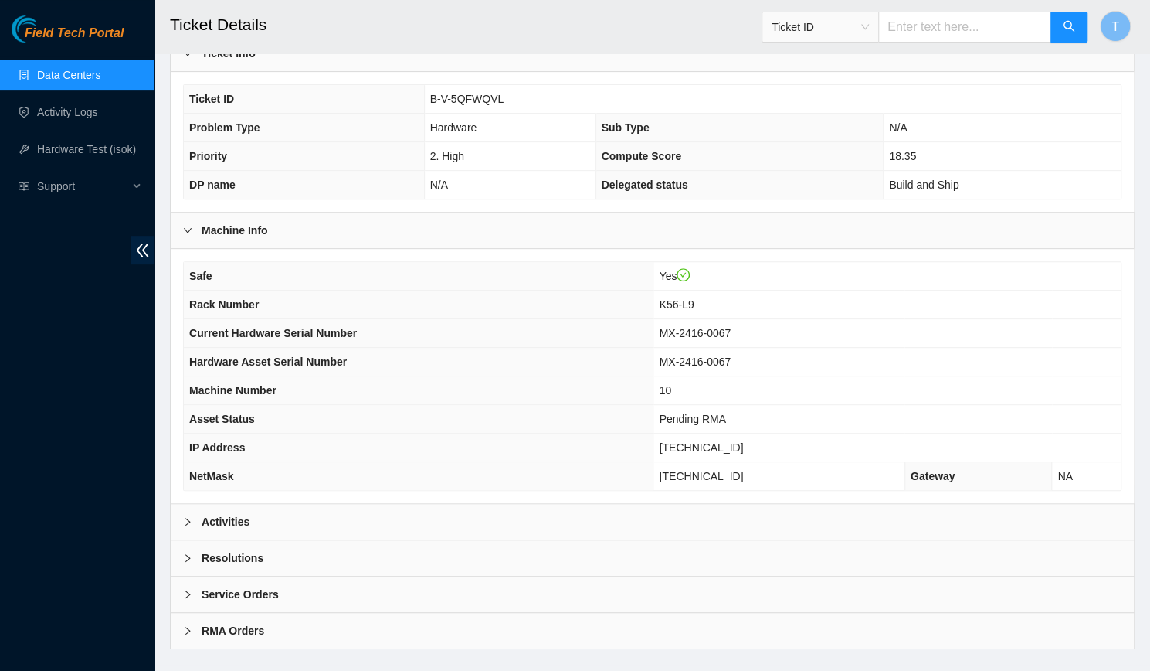
scroll to position [302, 0]
click at [657, 538] on div "Resolutions" at bounding box center [652, 556] width 963 height 36
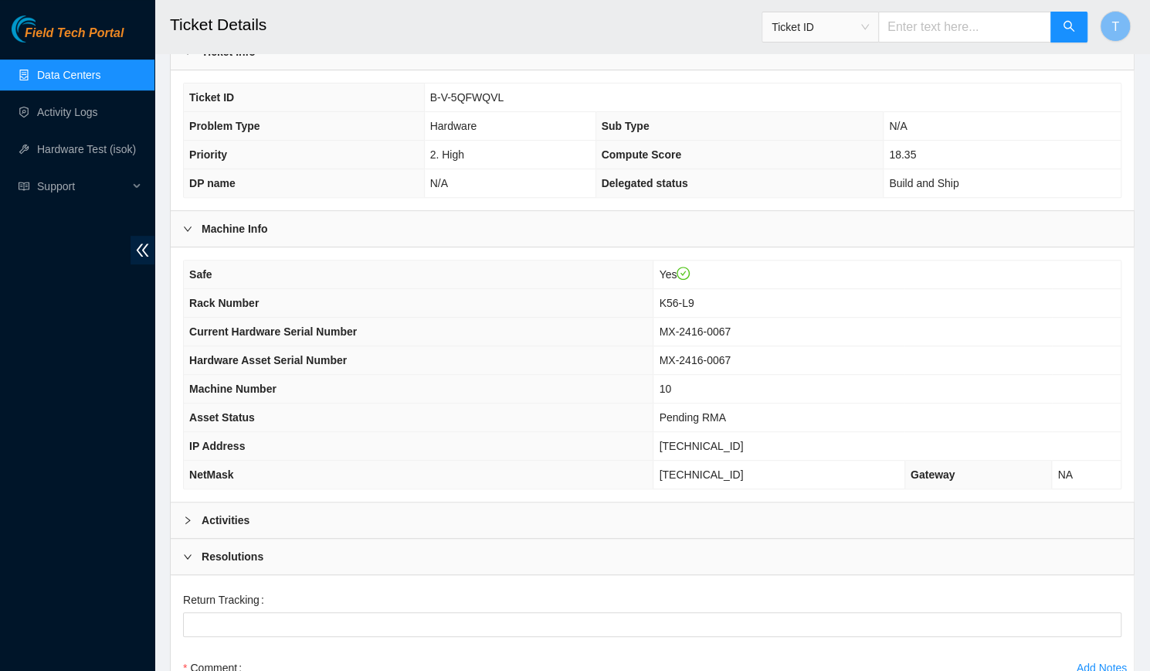
click at [657, 515] on div "Activities" at bounding box center [652, 520] width 963 height 36
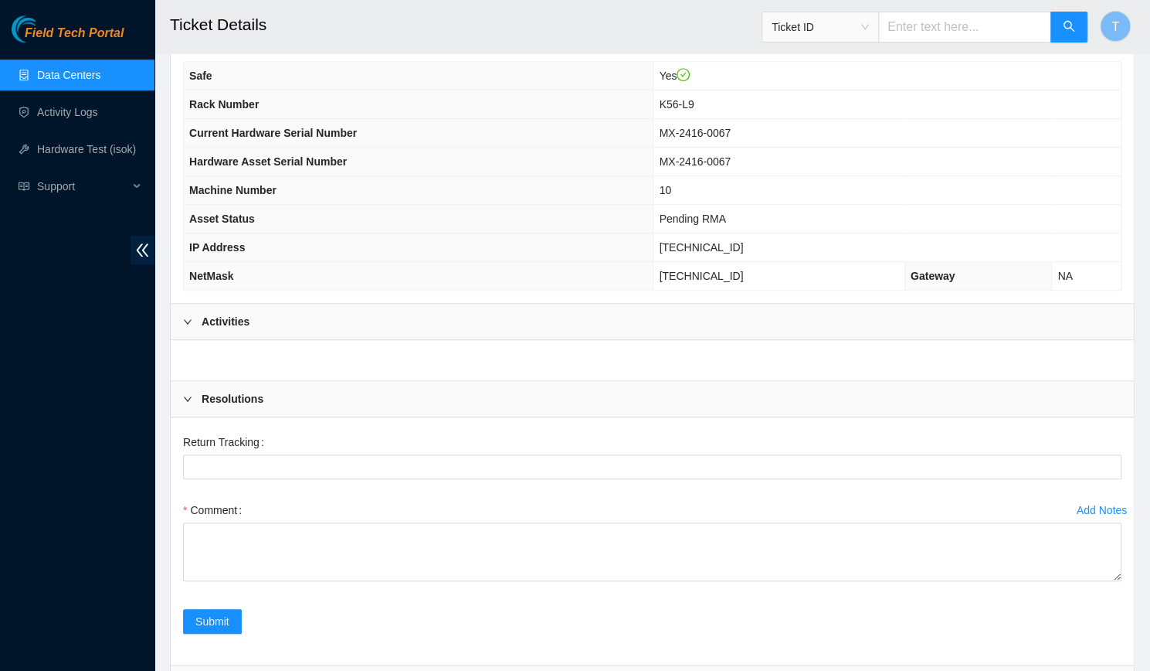
click at [513, 320] on div "Activities" at bounding box center [652, 322] width 963 height 36
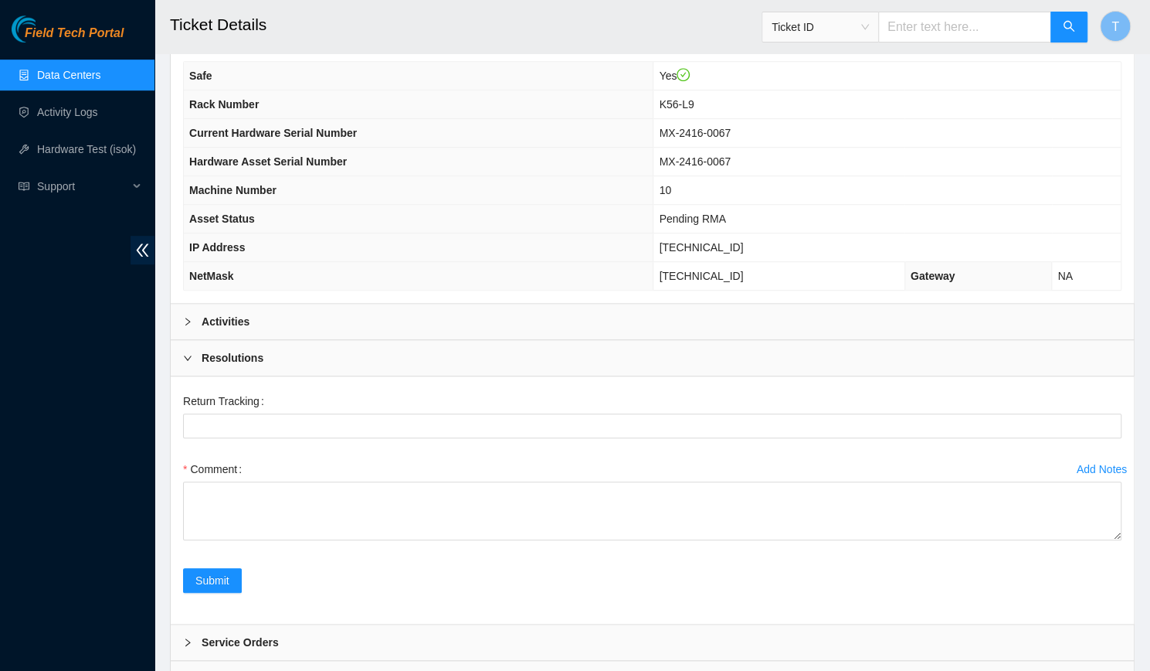
click at [513, 320] on div "Activities" at bounding box center [652, 322] width 963 height 36
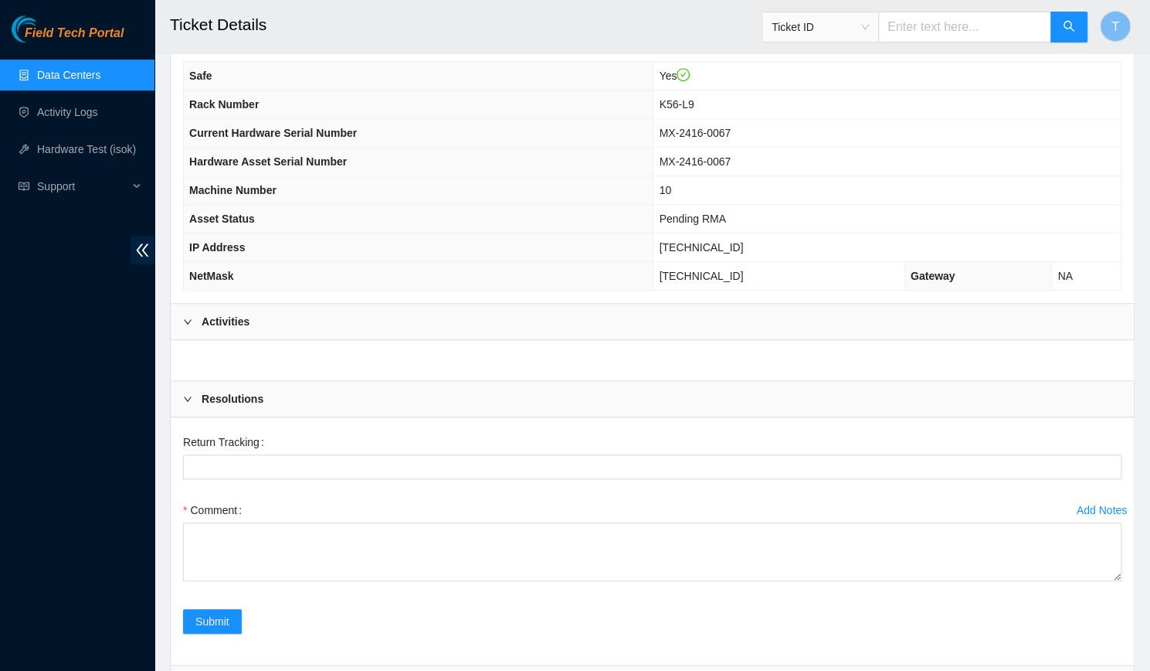
click at [513, 320] on div "Activities" at bounding box center [652, 322] width 963 height 36
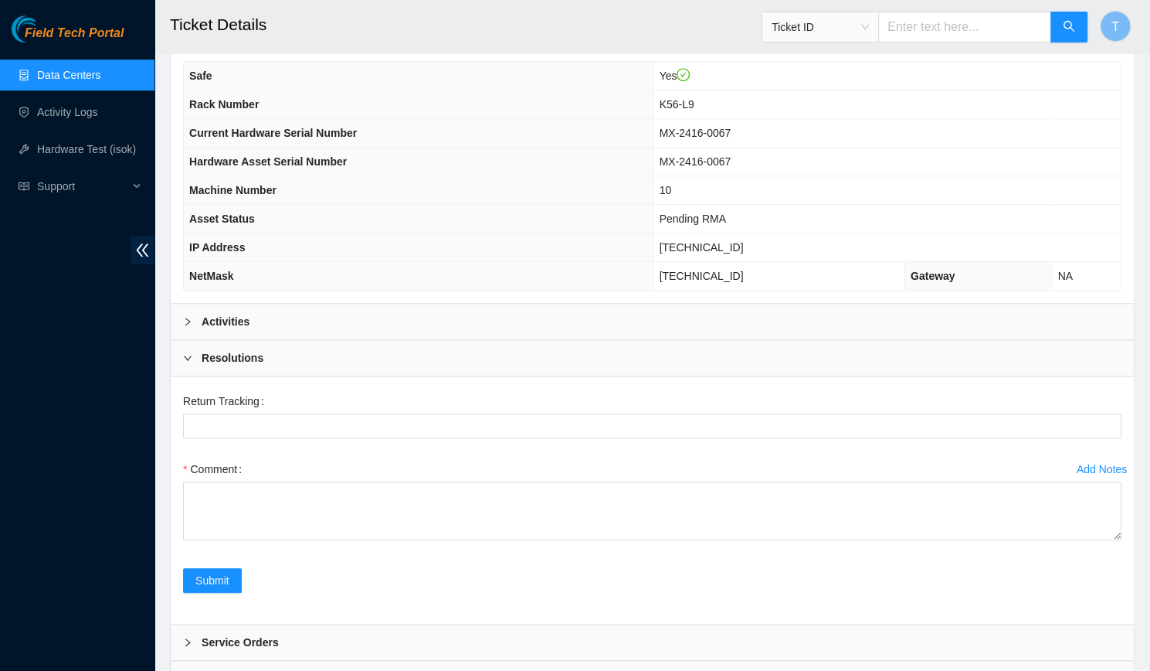
click at [513, 320] on div "Activities" at bounding box center [652, 322] width 963 height 36
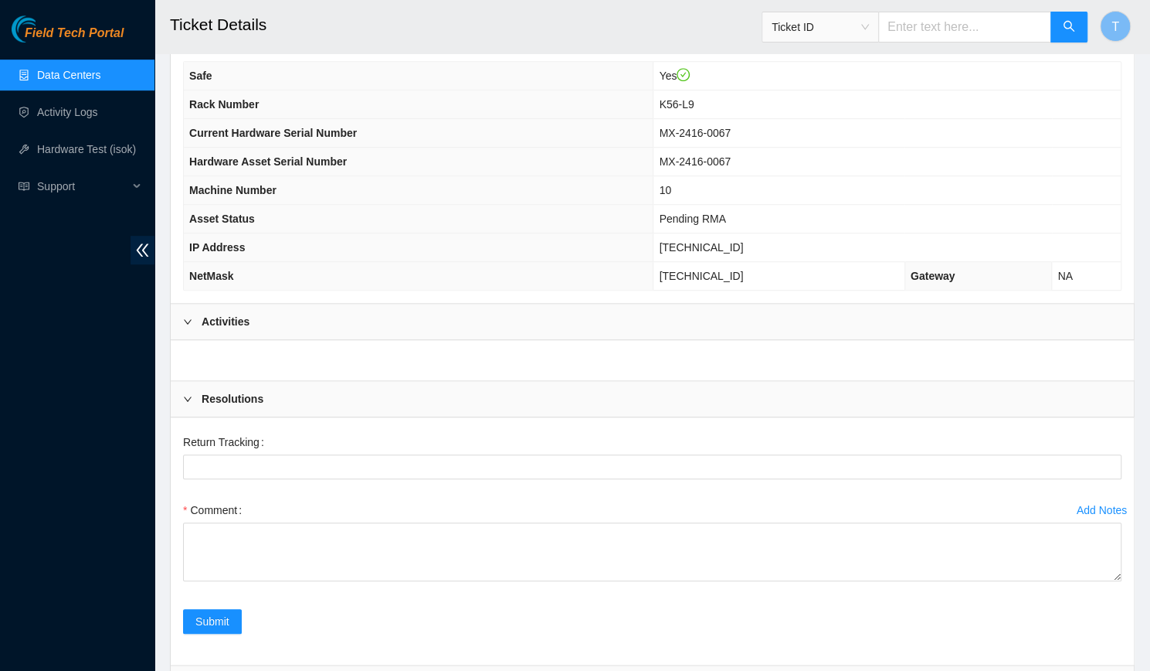
click at [513, 320] on div "Activities" at bounding box center [652, 322] width 963 height 36
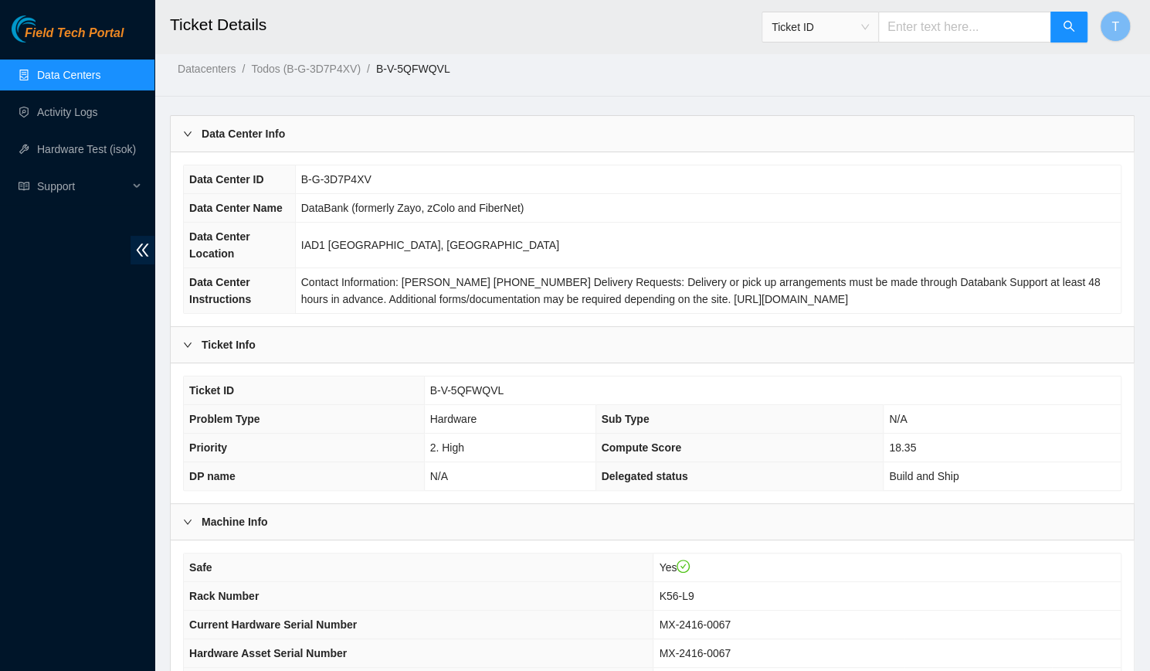
scroll to position [0, 0]
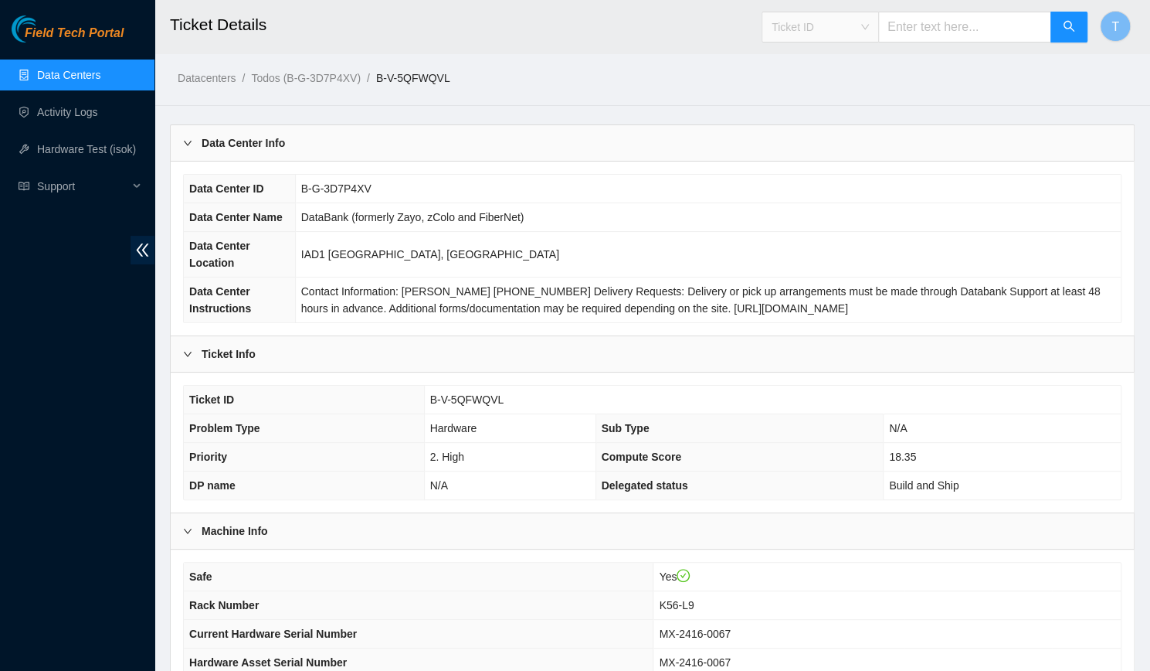
click at [823, 18] on span "Ticket ID" at bounding box center [820, 26] width 97 height 23
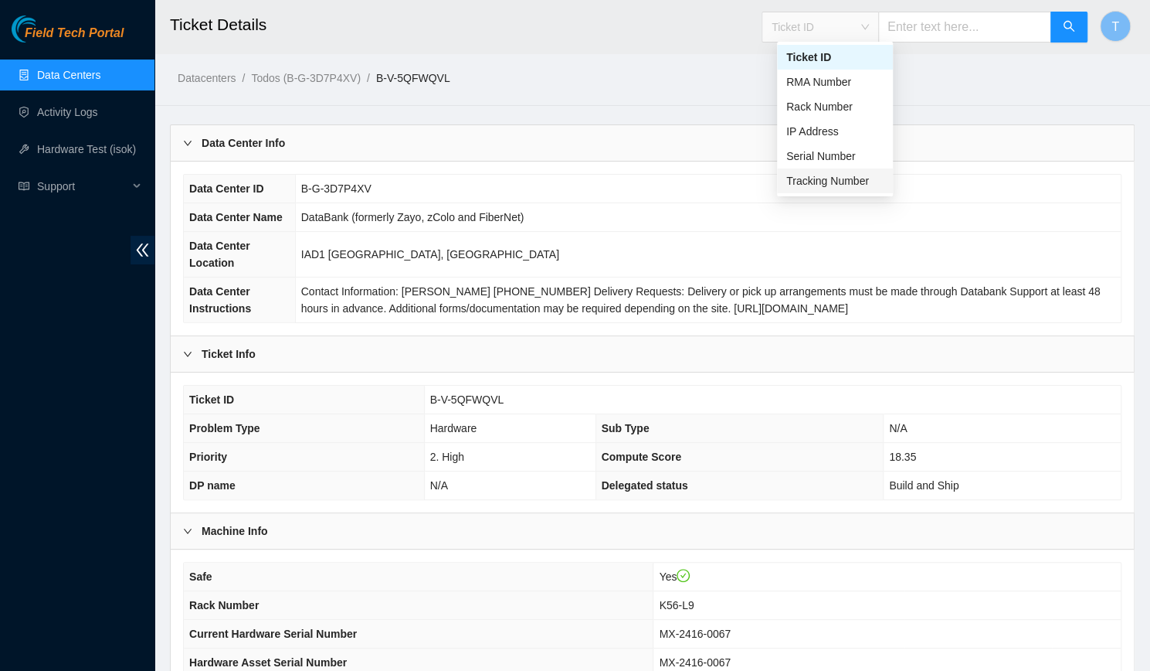
click at [820, 175] on div "Tracking Number" at bounding box center [834, 180] width 97 height 17
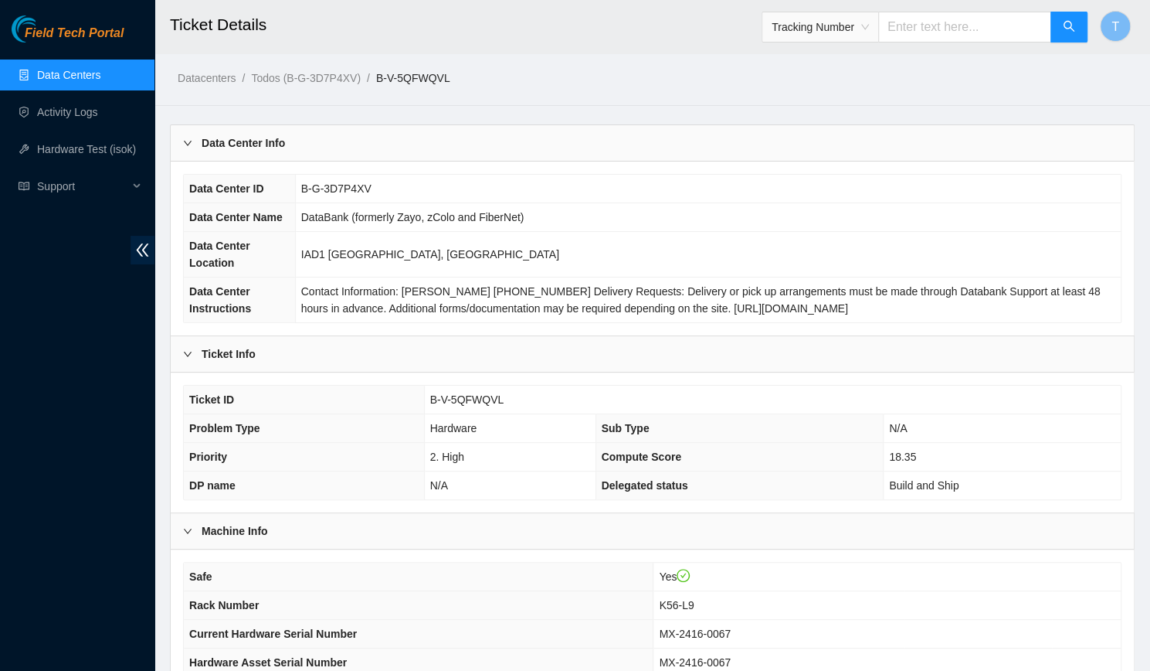
click at [941, 24] on input "text" at bounding box center [964, 27] width 173 height 31
type input "414739614396"
click at [1080, 30] on button "button" at bounding box center [1069, 27] width 37 height 31
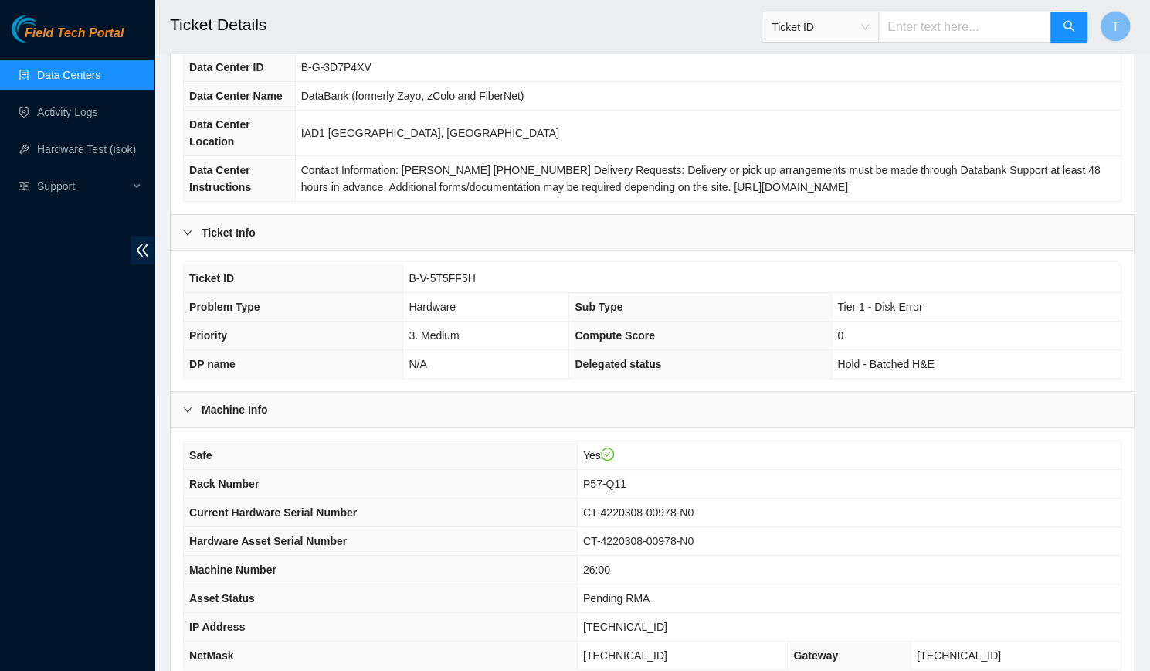
scroll to position [318, 0]
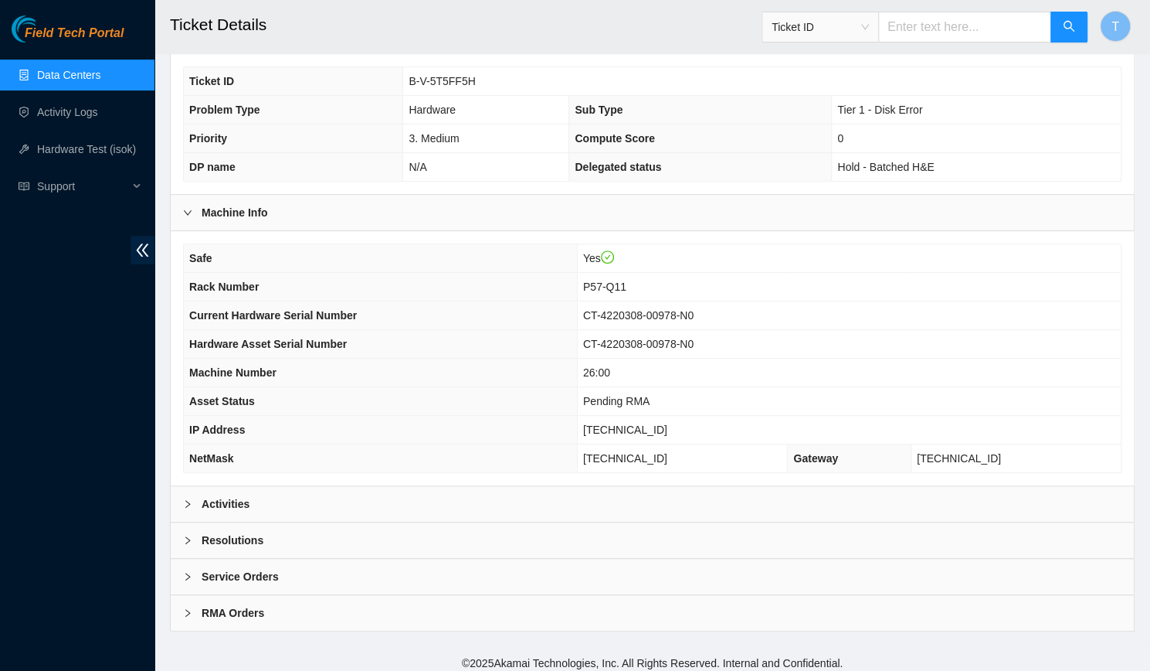
click at [671, 491] on div "Activities" at bounding box center [652, 504] width 963 height 36
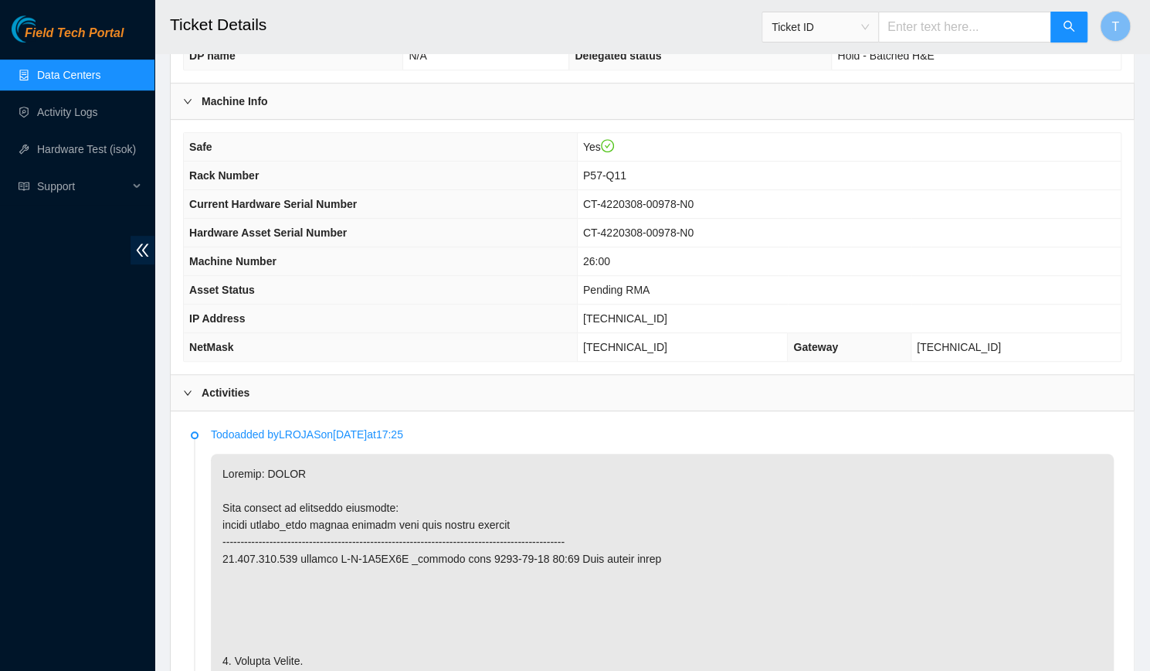
scroll to position [430, 0]
click at [915, 24] on input "text" at bounding box center [964, 27] width 173 height 31
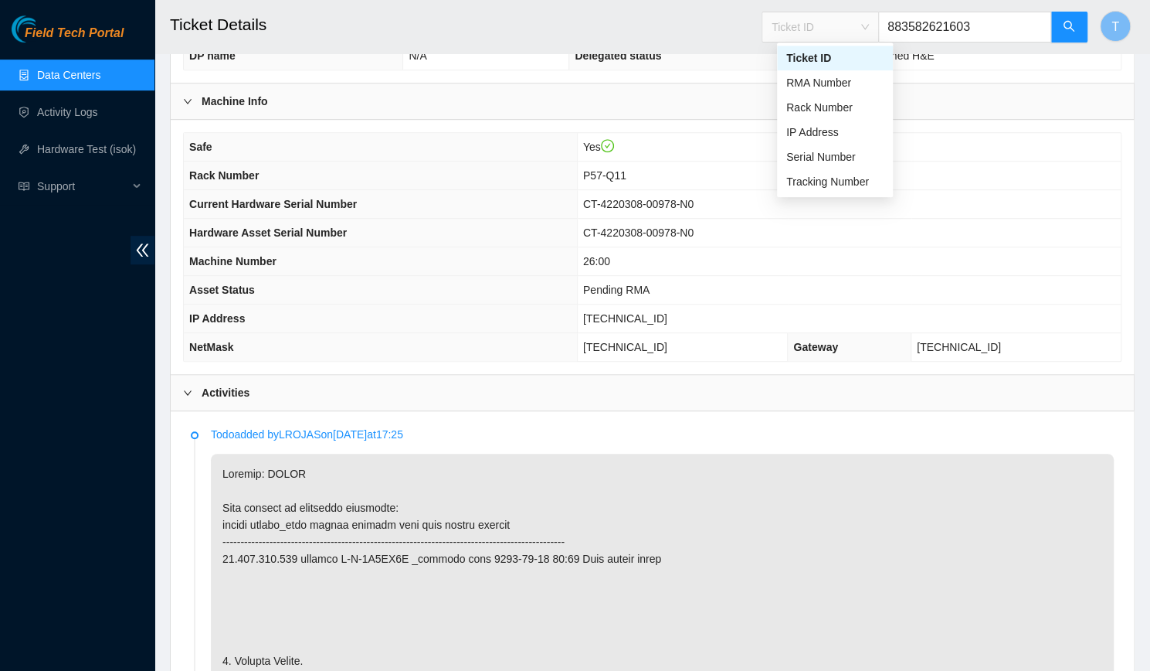
click at [848, 15] on span "Ticket ID" at bounding box center [820, 26] width 97 height 23
type input "883582621603"
click at [840, 175] on div "Tracking Number" at bounding box center [834, 181] width 97 height 17
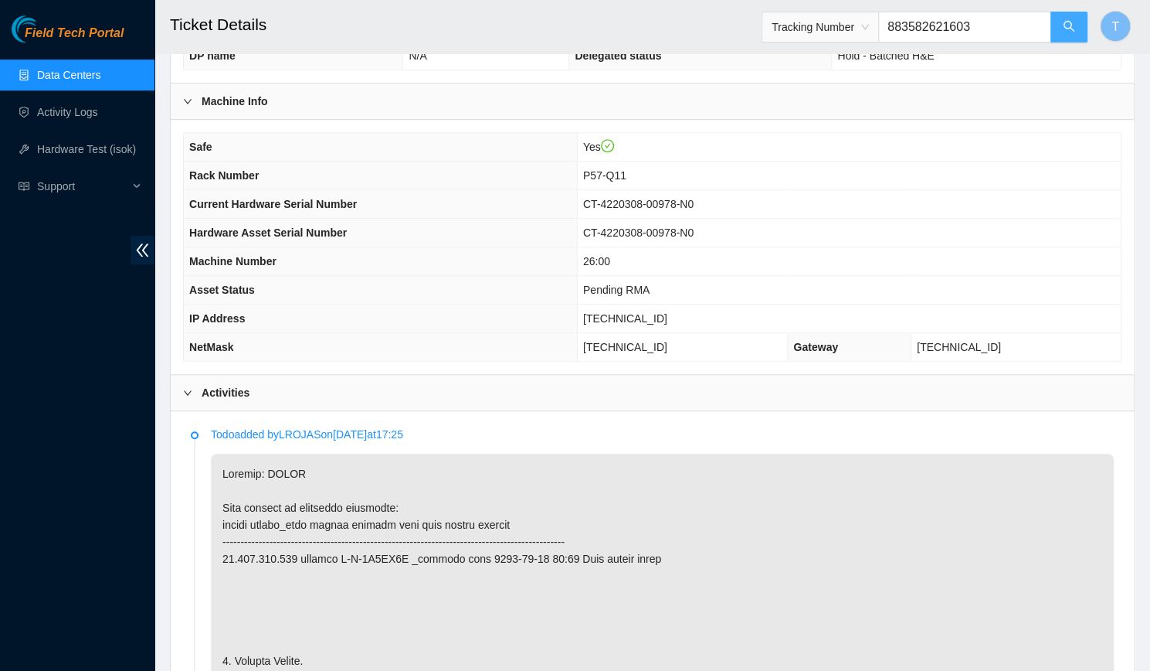
click at [1080, 34] on button "button" at bounding box center [1069, 27] width 37 height 31
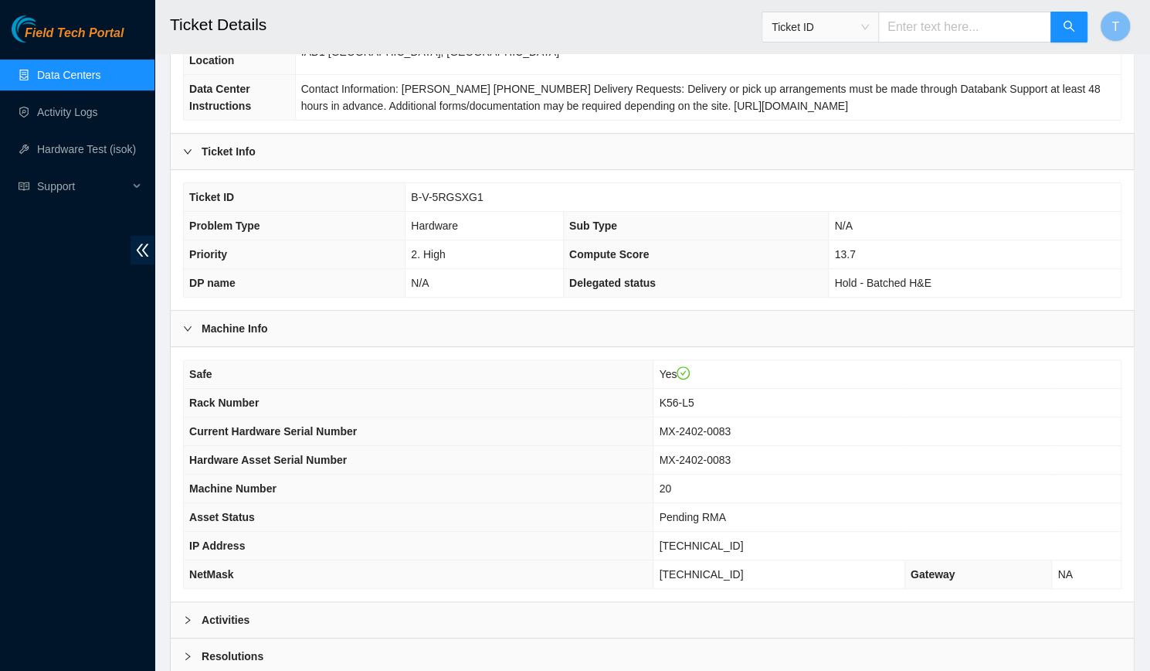
scroll to position [318, 0]
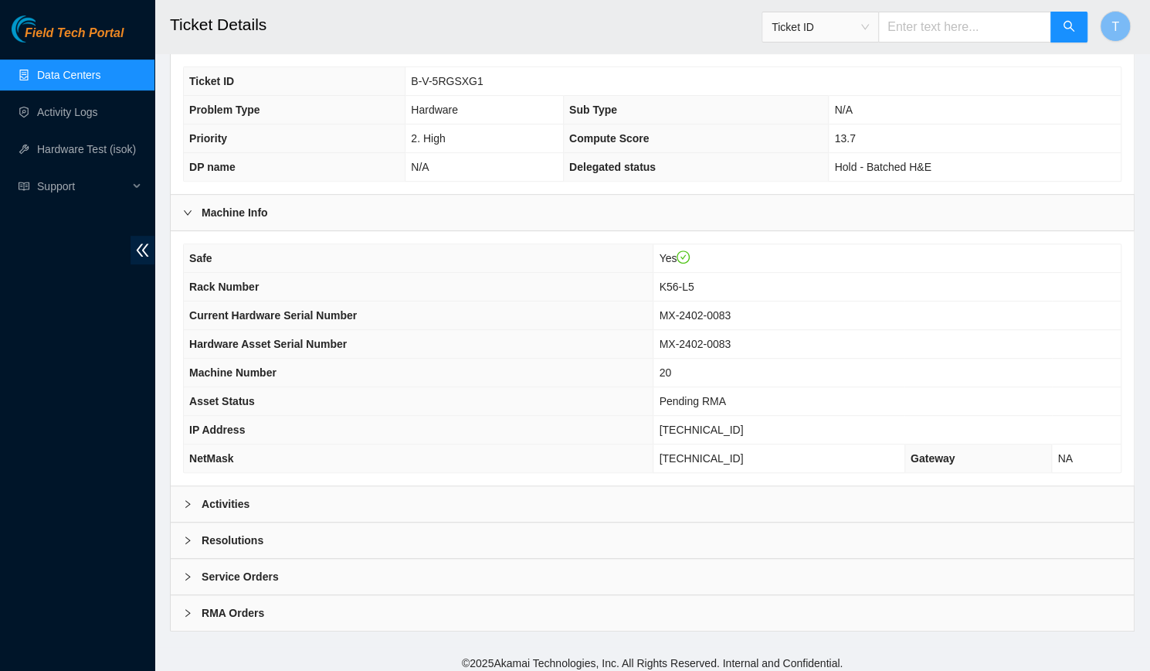
click at [630, 496] on div "Activities" at bounding box center [652, 504] width 963 height 36
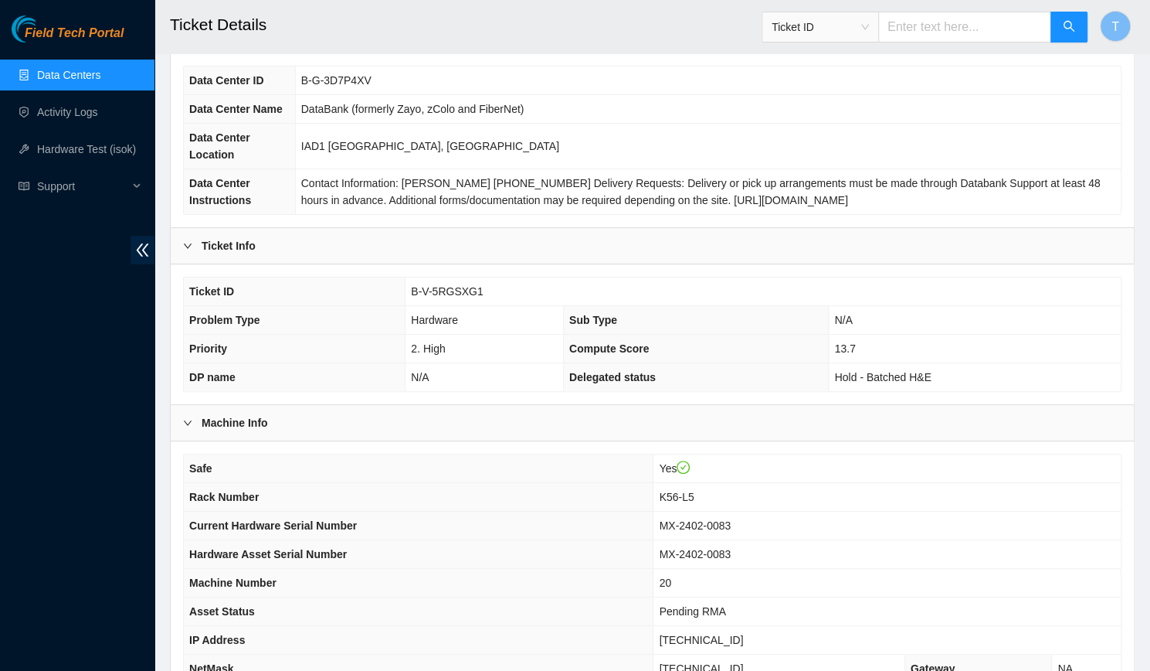
scroll to position [0, 0]
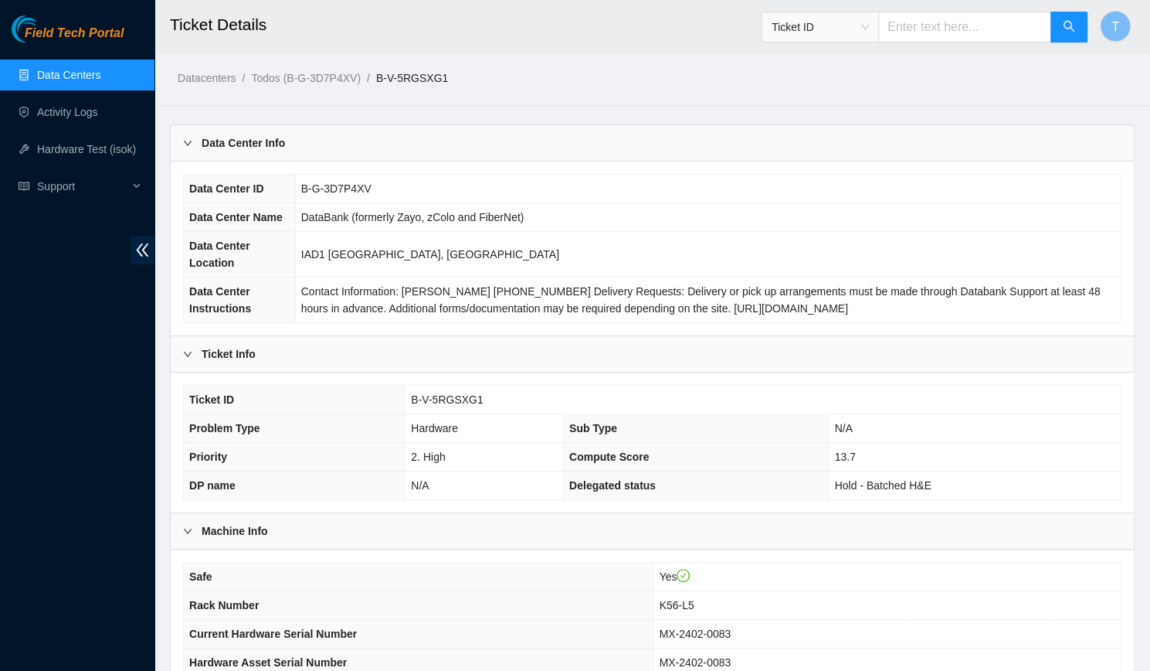
click at [430, 387] on td "B-V-5RGSXG1" at bounding box center [763, 399] width 715 height 29
copy span "B-V-5RGSXG1"
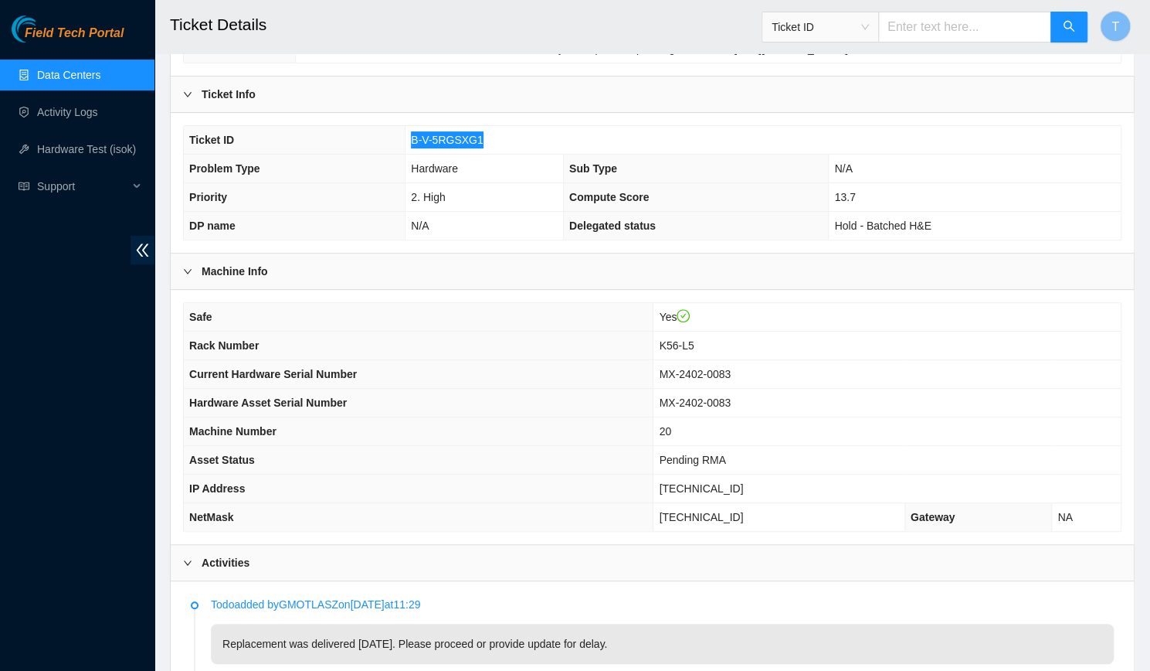
scroll to position [259, 0]
click at [80, 523] on div "Field Tech Portal Data Centers Activity Logs Hardware Test (isok) Support" at bounding box center [77, 342] width 154 height 655
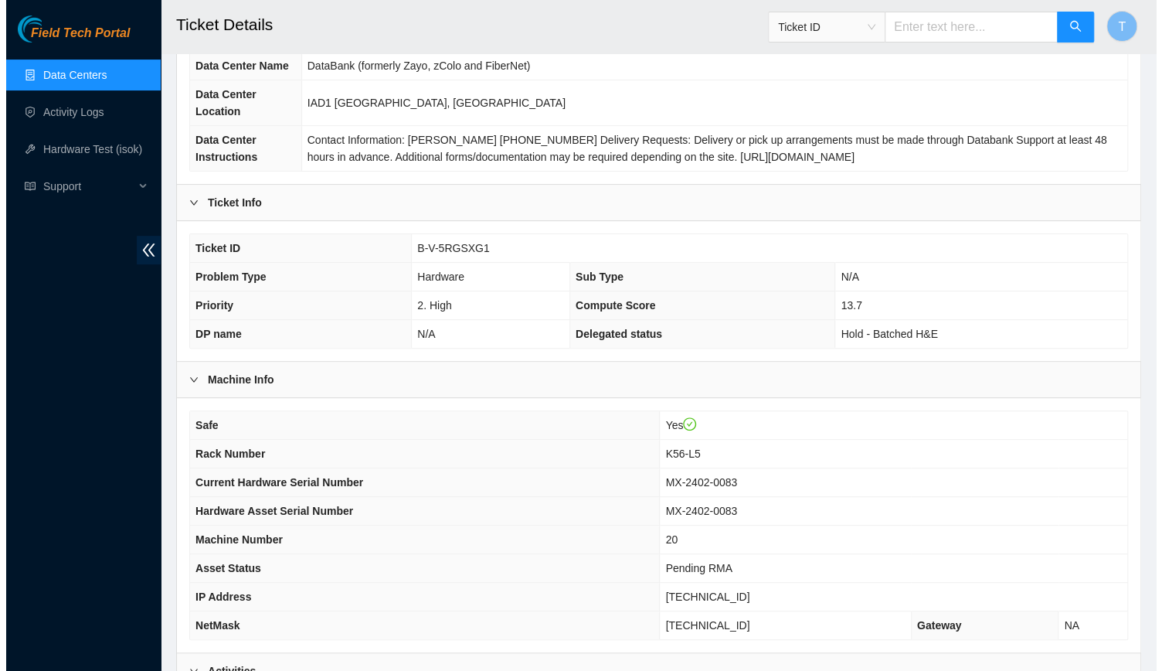
scroll to position [0, 0]
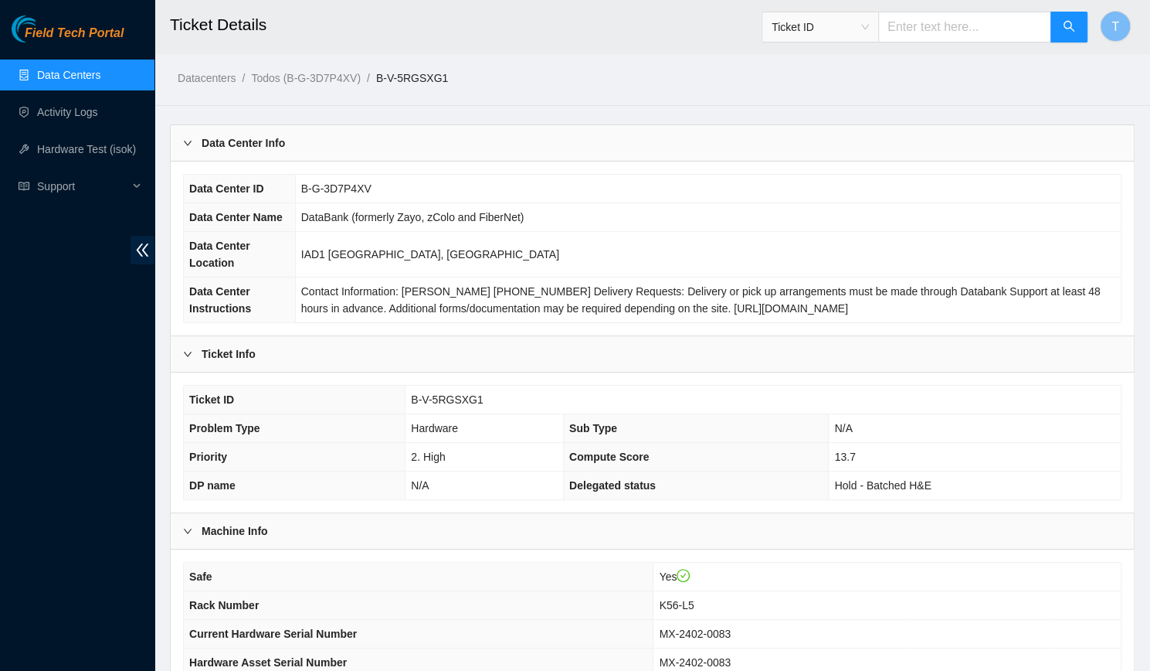
click at [100, 79] on link "Data Centers" at bounding box center [68, 75] width 63 height 12
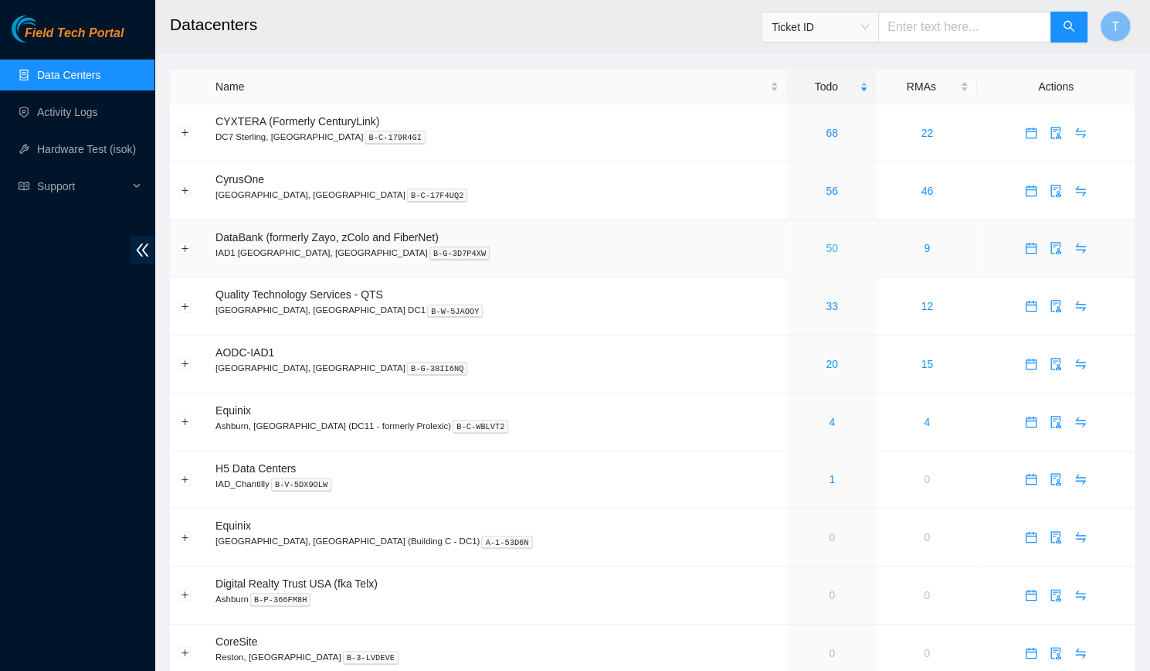
click at [826, 247] on link "50" at bounding box center [832, 248] width 12 height 12
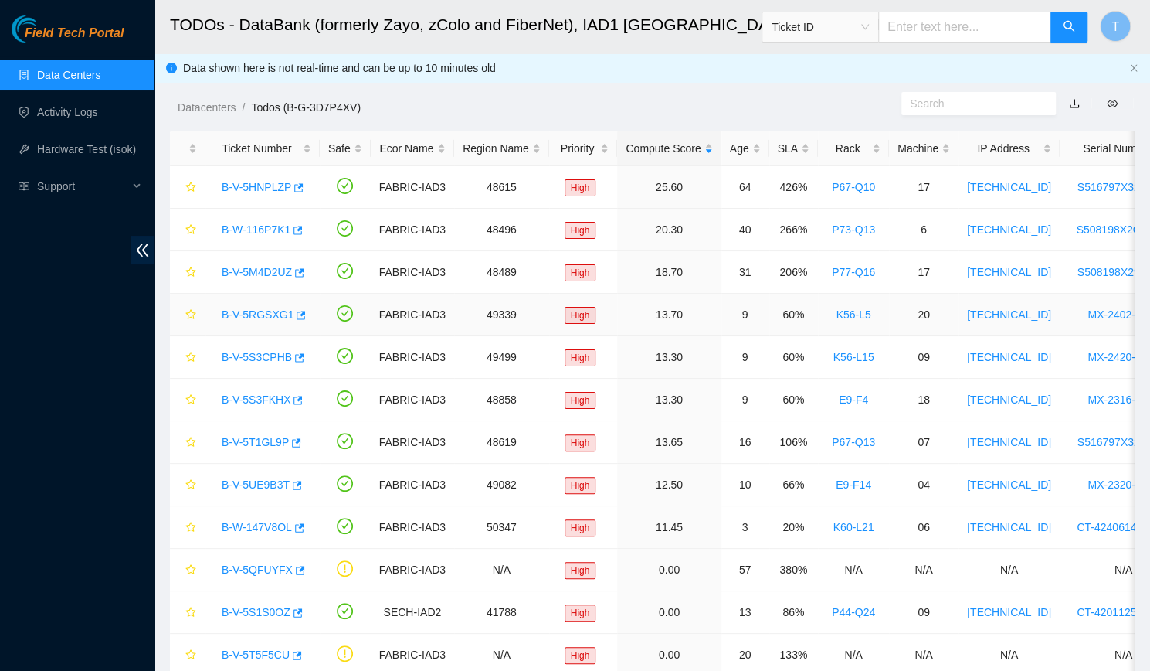
click at [240, 317] on link "B-V-5RGSXG1" at bounding box center [258, 314] width 72 height 12
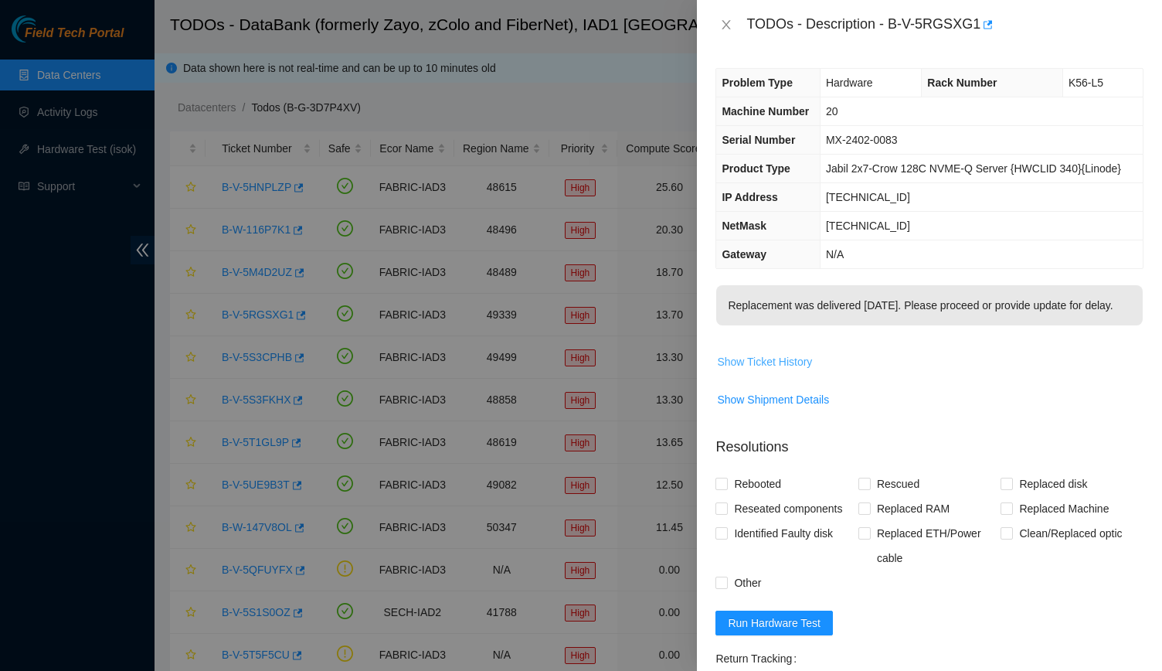
click at [779, 361] on span "Show Ticket History" at bounding box center [764, 361] width 95 height 17
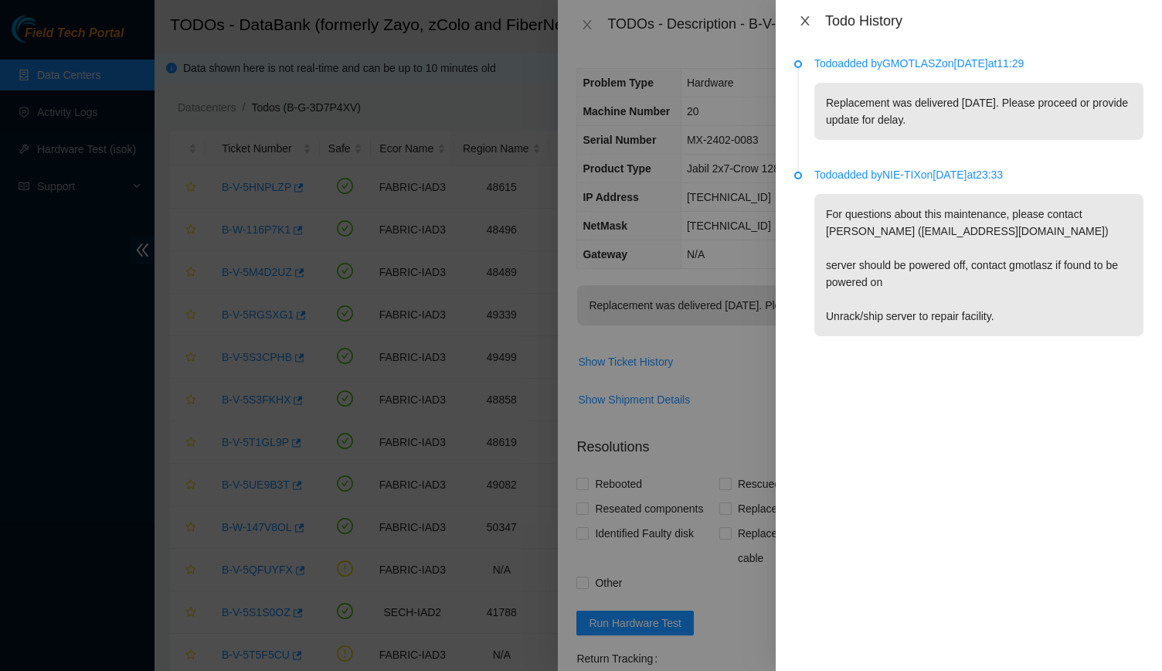
click at [802, 23] on icon "close" at bounding box center [805, 21] width 12 height 12
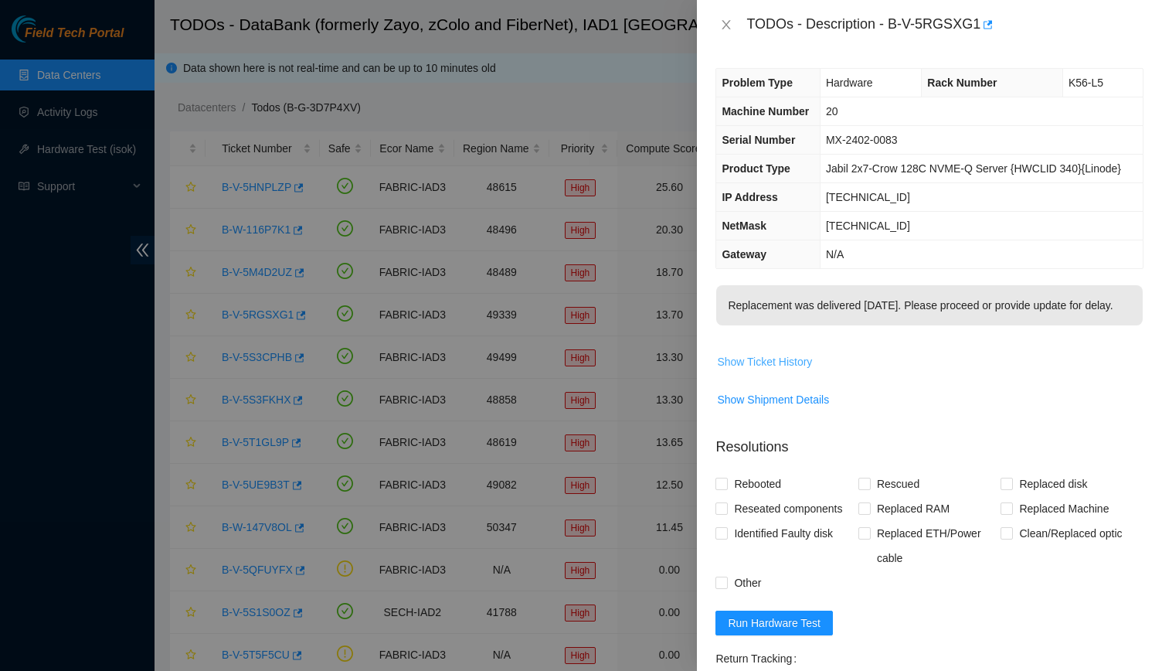
click at [775, 372] on button "Show Ticket History" at bounding box center [764, 361] width 97 height 25
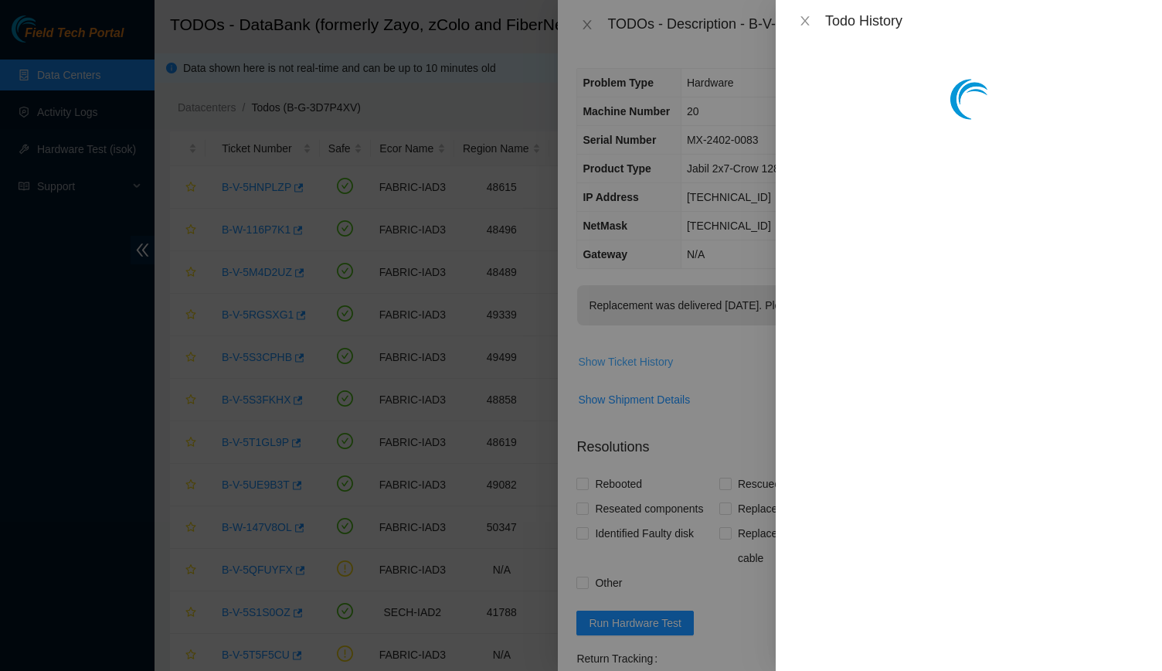
click at [775, 372] on div at bounding box center [581, 335] width 1162 height 671
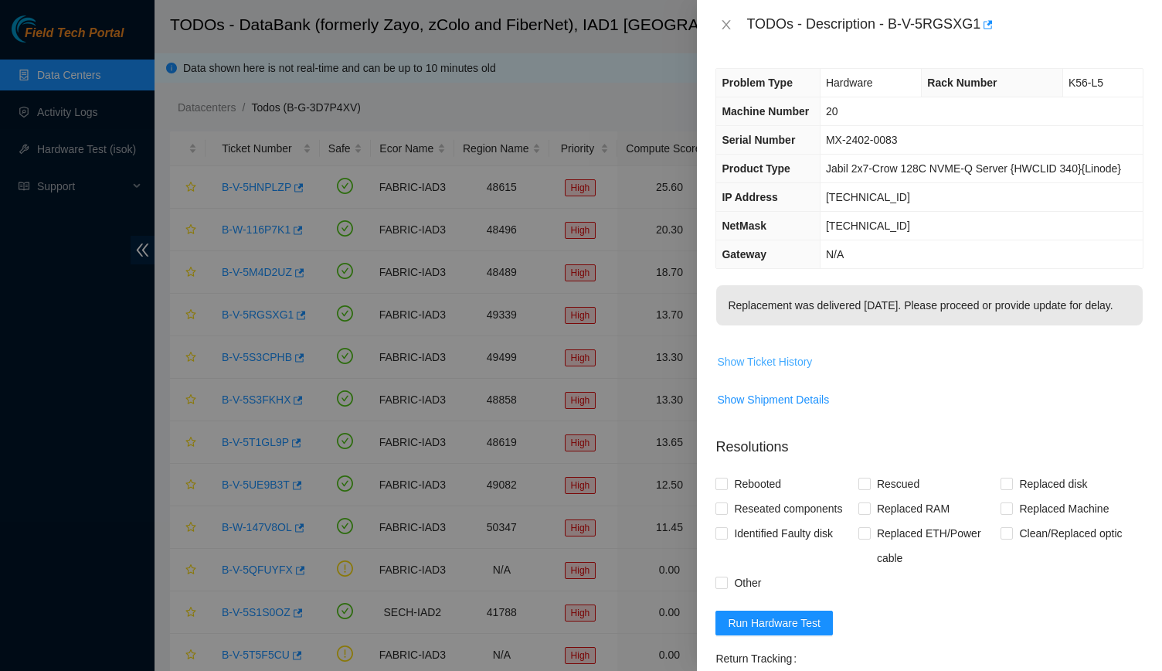
click at [775, 372] on button "Show Ticket History" at bounding box center [764, 361] width 97 height 25
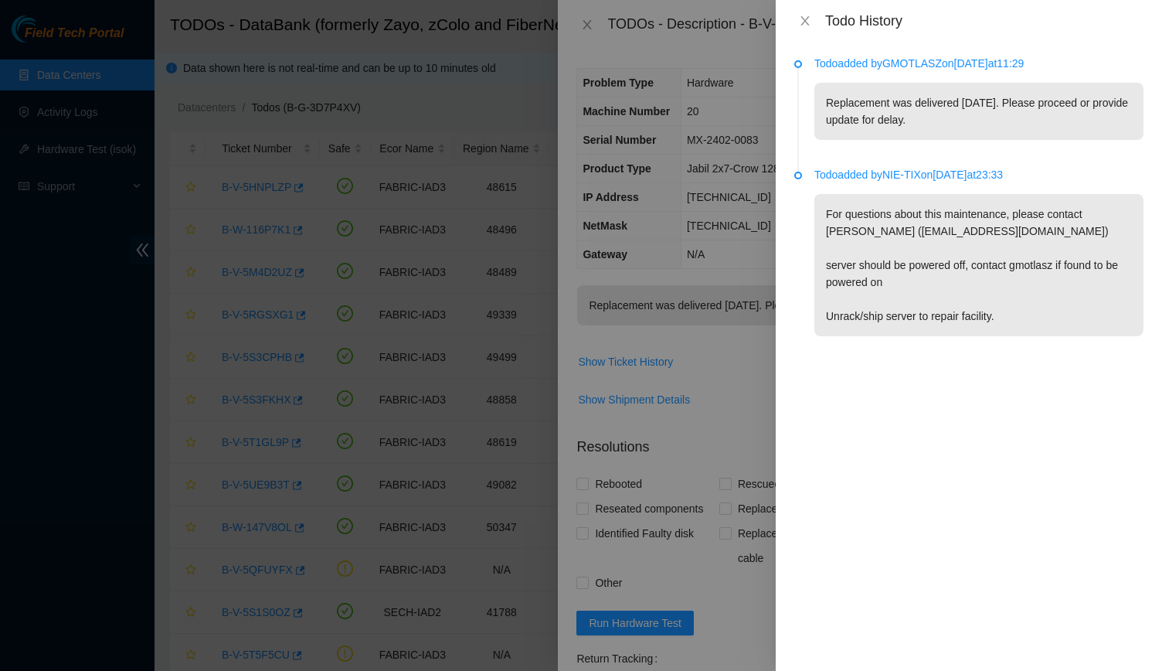
click at [816, 26] on div "Todo History" at bounding box center [968, 20] width 349 height 17
click at [810, 23] on icon "close" at bounding box center [805, 21] width 12 height 12
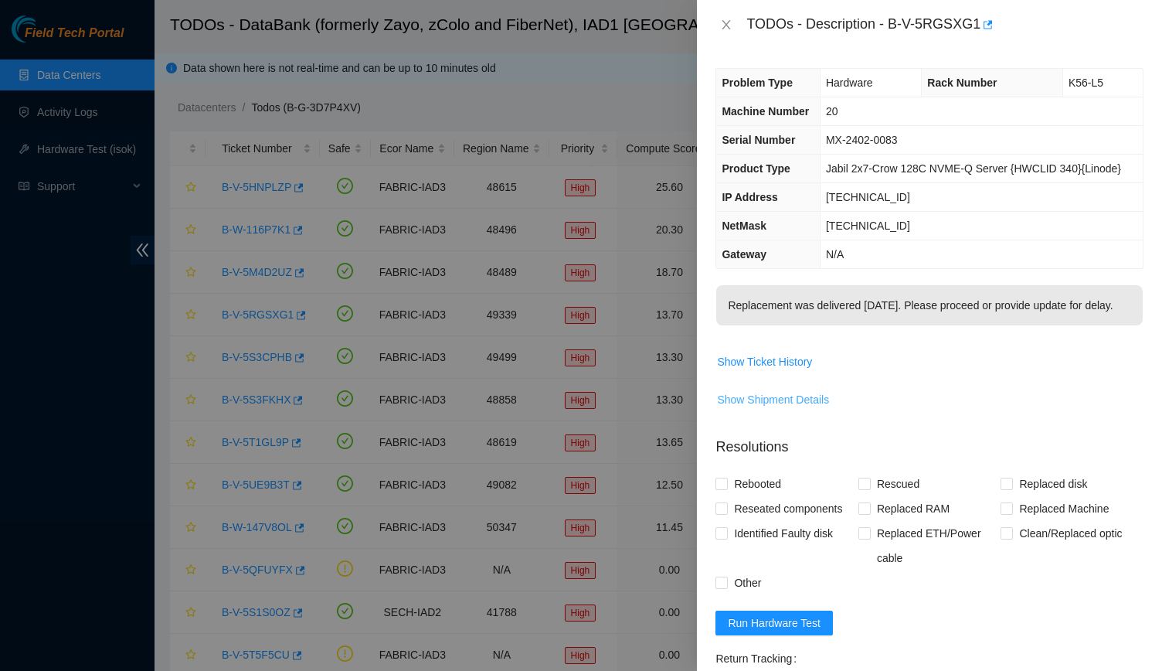
click at [793, 391] on span "Show Shipment Details" at bounding box center [773, 399] width 112 height 17
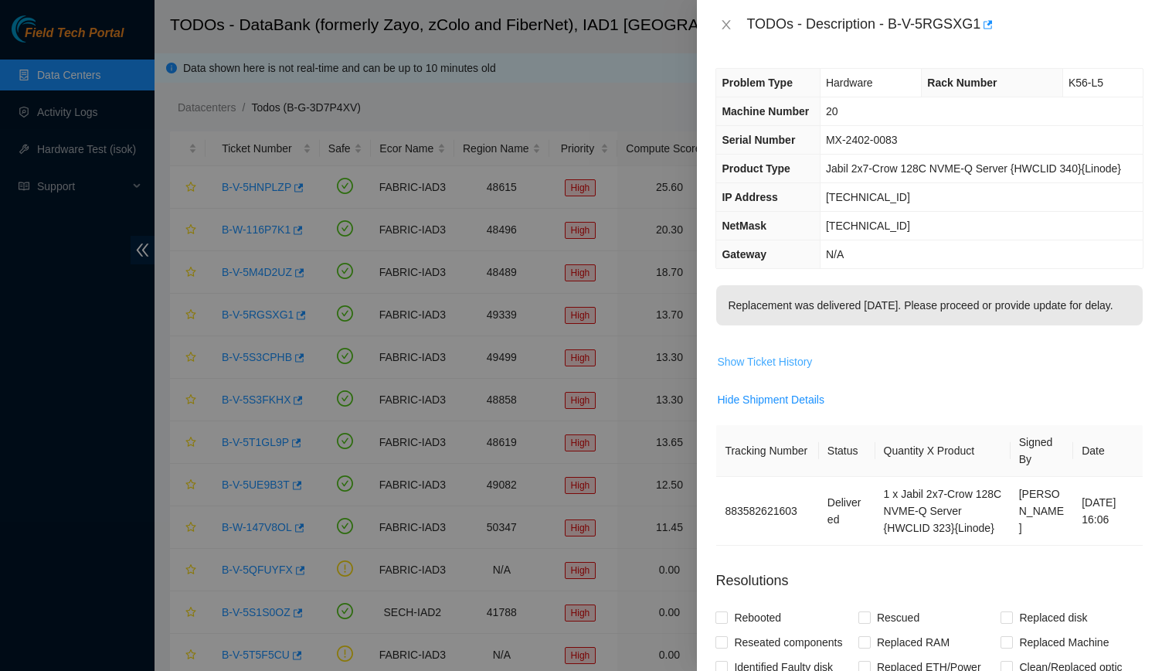
click at [766, 353] on span "Show Ticket History" at bounding box center [764, 361] width 95 height 17
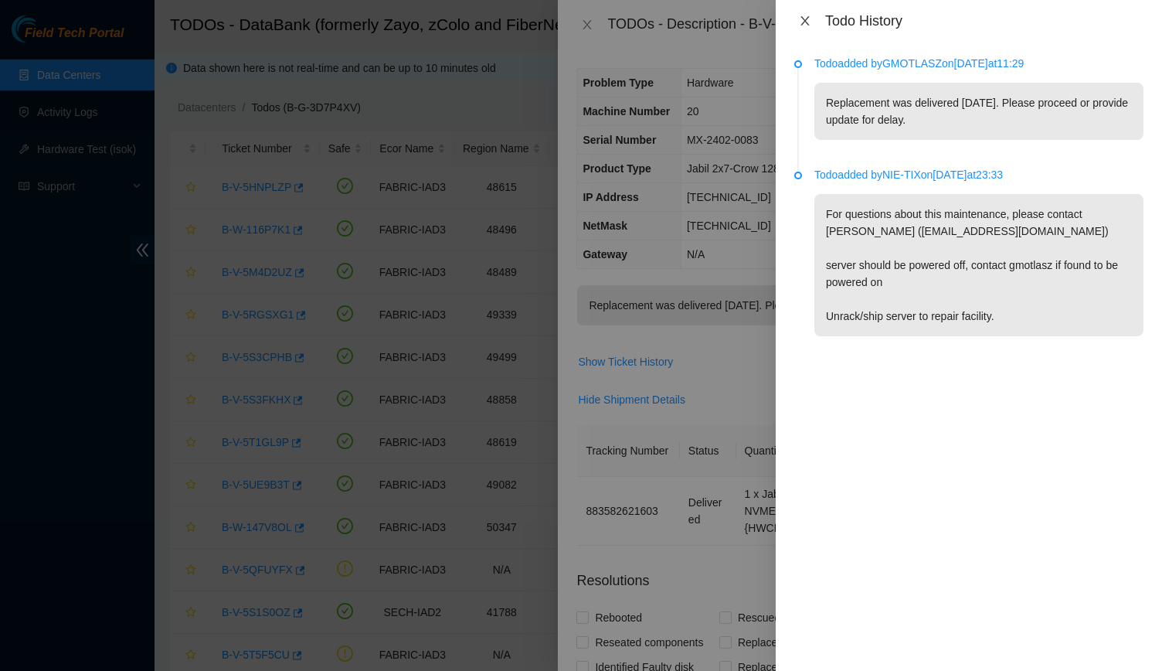
click at [802, 18] on icon "close" at bounding box center [804, 20] width 8 height 9
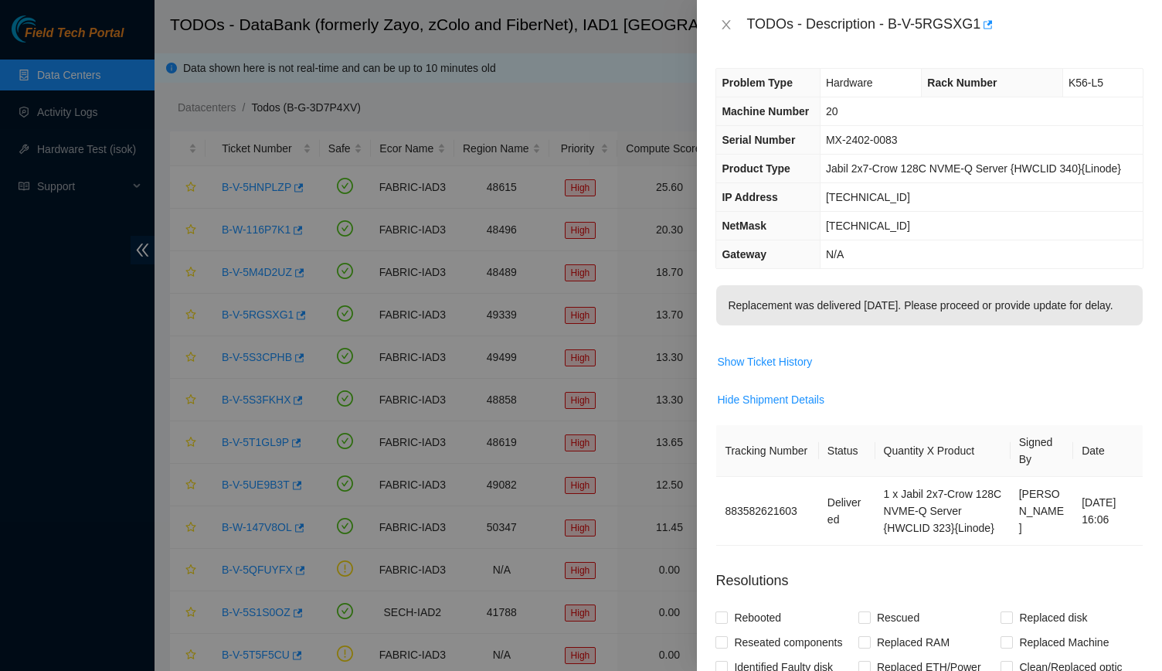
click at [906, 35] on div "TODOs - Description - B-V-5RGSXG1" at bounding box center [944, 24] width 397 height 25
click at [901, 25] on div "TODOs - Description - B-V-5RGSXG1" at bounding box center [944, 24] width 397 height 25
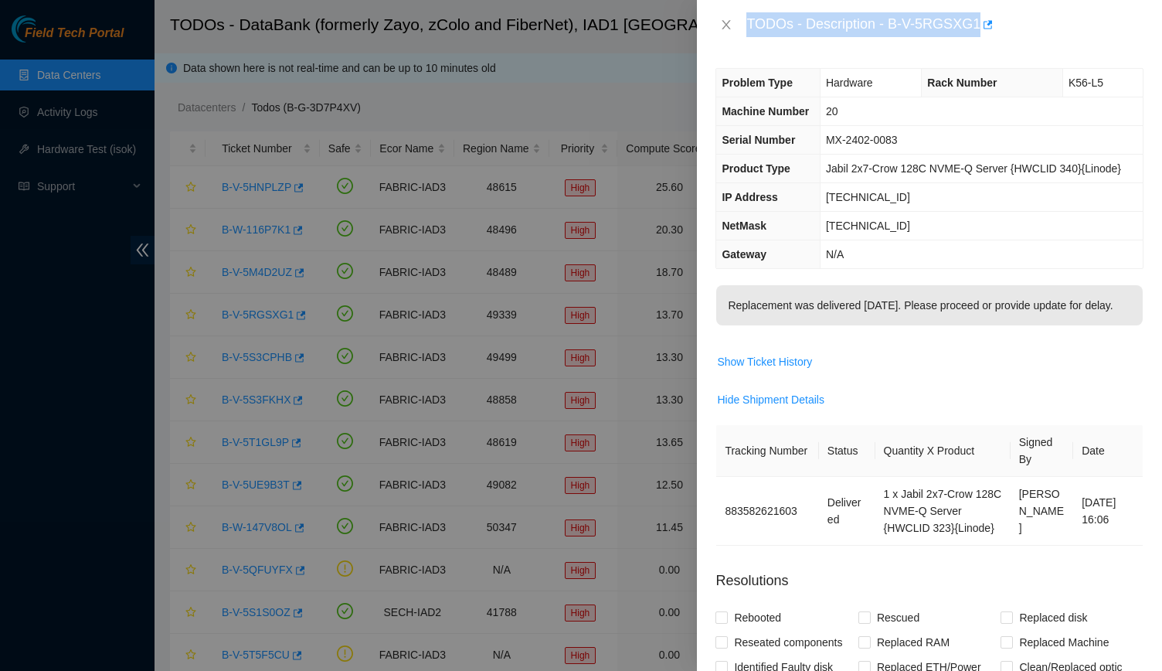
click at [901, 25] on div "TODOs - Description - B-V-5RGSXG1" at bounding box center [944, 24] width 397 height 25
drag, startPoint x: 884, startPoint y: 22, endPoint x: 983, endPoint y: 17, distance: 99.0
click at [983, 17] on div "TODOs - Description - B-V-5RGSXG1" at bounding box center [944, 24] width 397 height 25
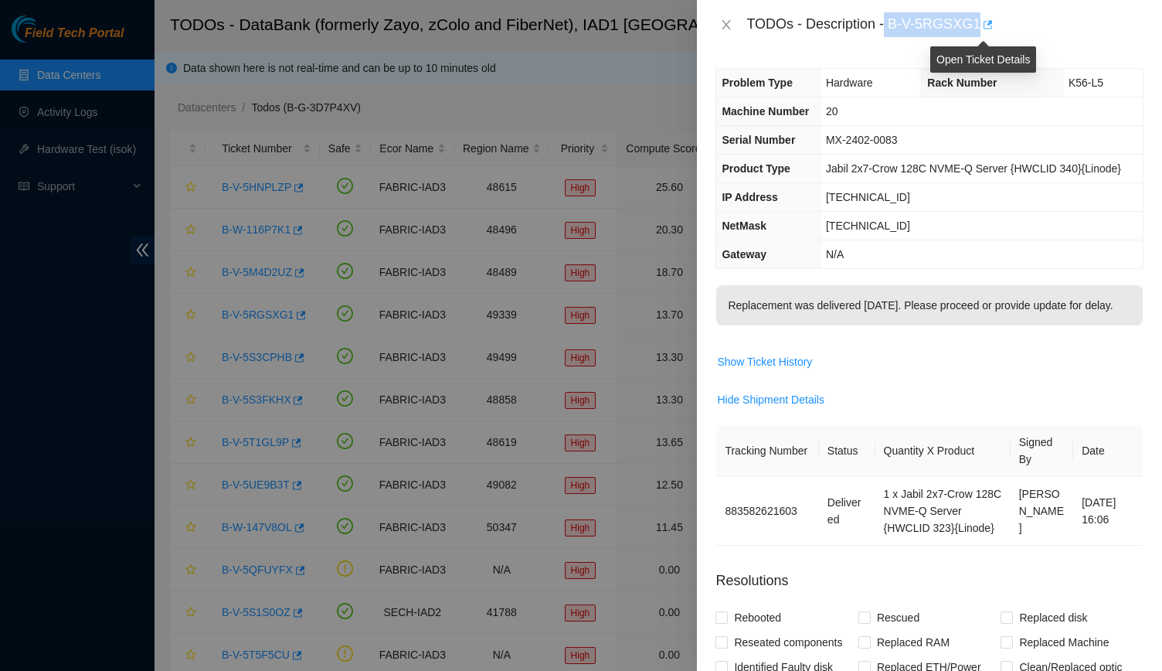
copy div "B-V-5RGSXG1"
click at [771, 368] on button "Show Ticket History" at bounding box center [764, 361] width 97 height 25
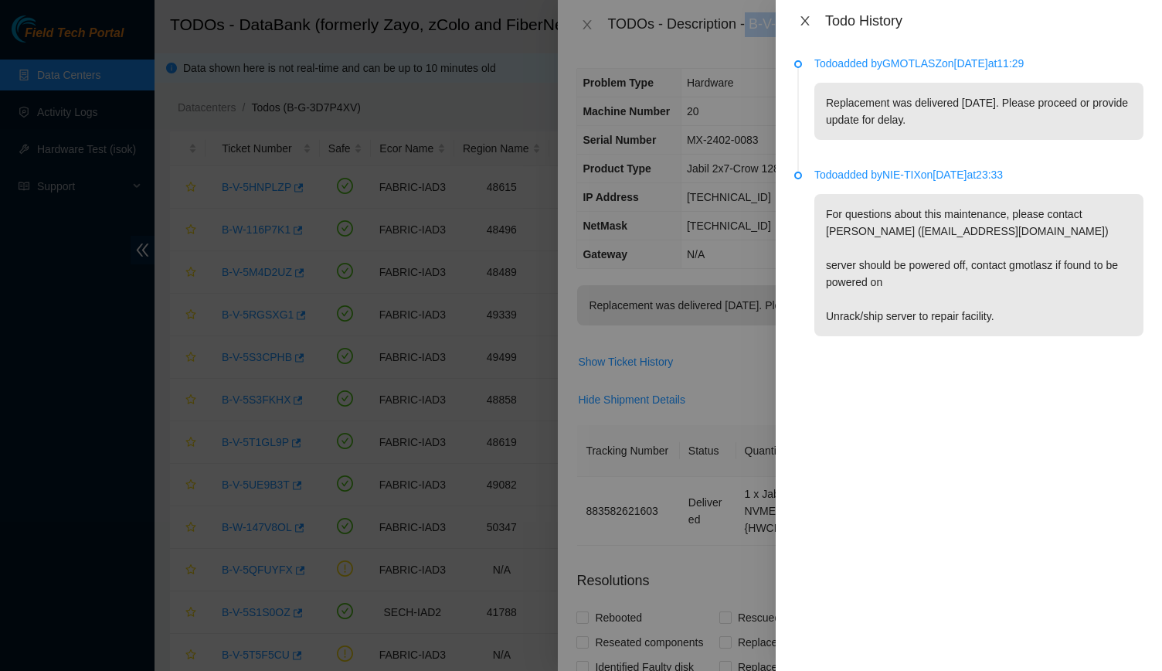
click at [801, 25] on icon "close" at bounding box center [805, 21] width 12 height 12
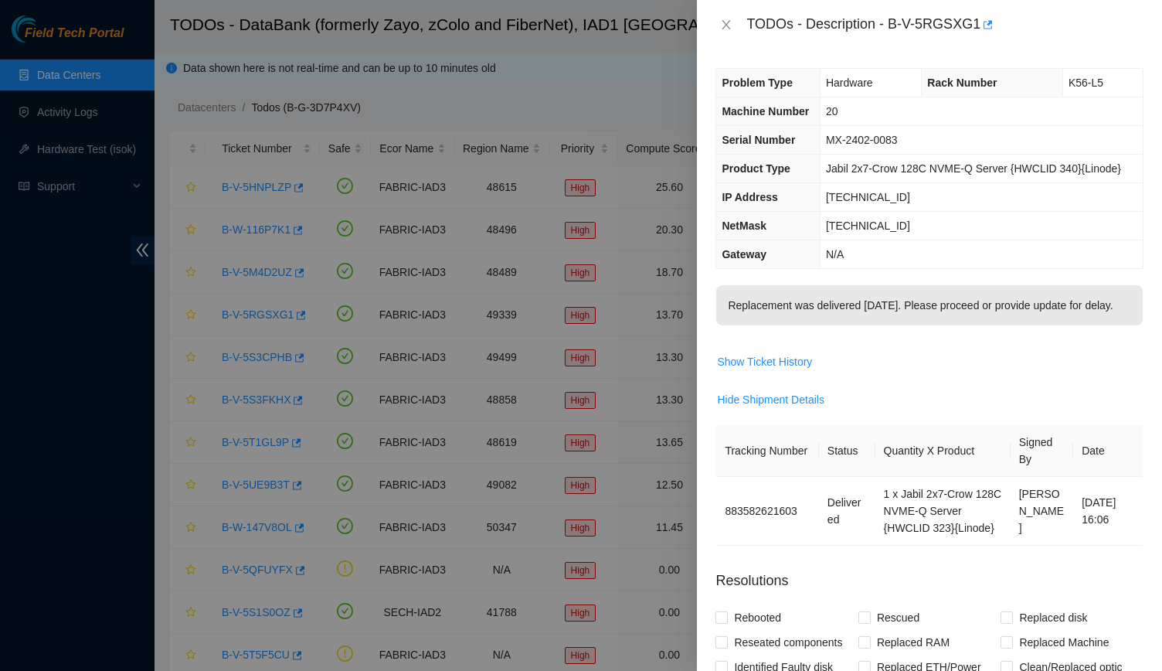
click at [876, 144] on span "MX-2402-0083" at bounding box center [862, 140] width 72 height 12
copy span "MX-2402-0083"
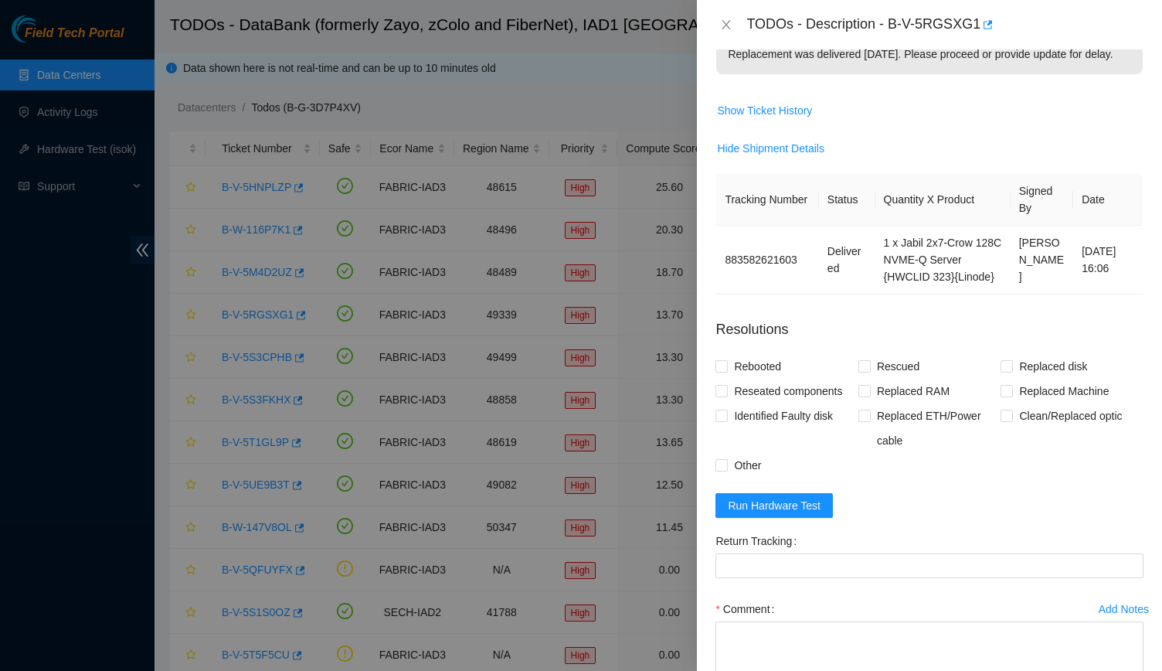
scroll to position [347, 0]
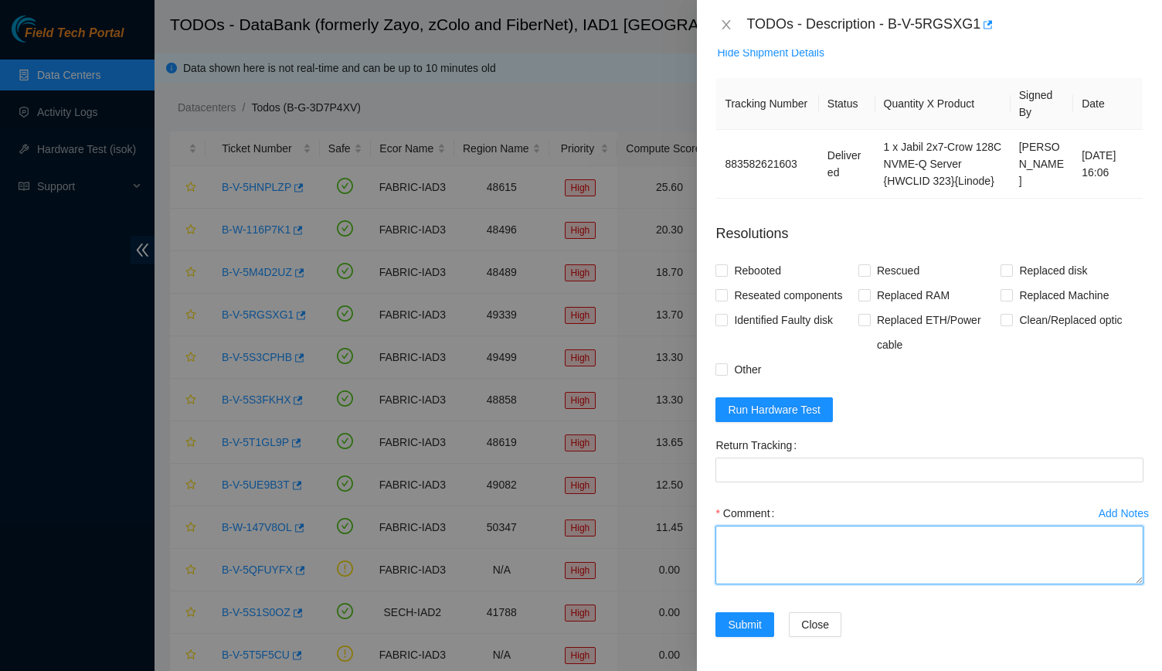
click at [879, 579] on textarea "Comment" at bounding box center [929, 554] width 428 height 59
paste textarea "-Verified machine and SN -Old Machine SN MX-2402-0083 -New machine SN MX-2347-0…"
click at [897, 562] on textarea "-Verified machine and SN -Old Machine SN MX-2402-0083 -New machine SN MX-2347-0…" at bounding box center [929, 554] width 428 height 59
click at [895, 569] on textarea "-Verified machine and SN -Old Machine SN MX-2402-0083 -New machine SN MX-2347-0…" at bounding box center [929, 554] width 428 height 59
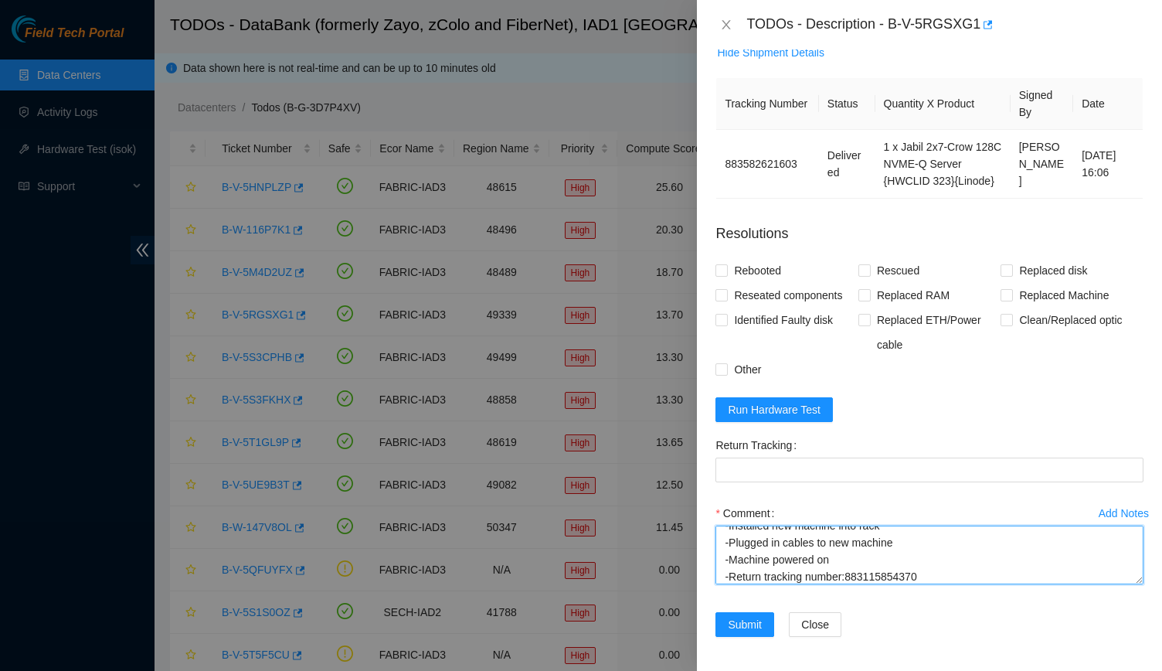
click at [895, 569] on textarea "-Verified machine and SN -Old Machine SN MX-2402-0083 -New machine SN MX-2347-0…" at bounding box center [929, 554] width 428 height 59
type textarea "-Verified machine and SN -Old Machine SN MX-2402-0083 -New machine SN MX-2347-0…"
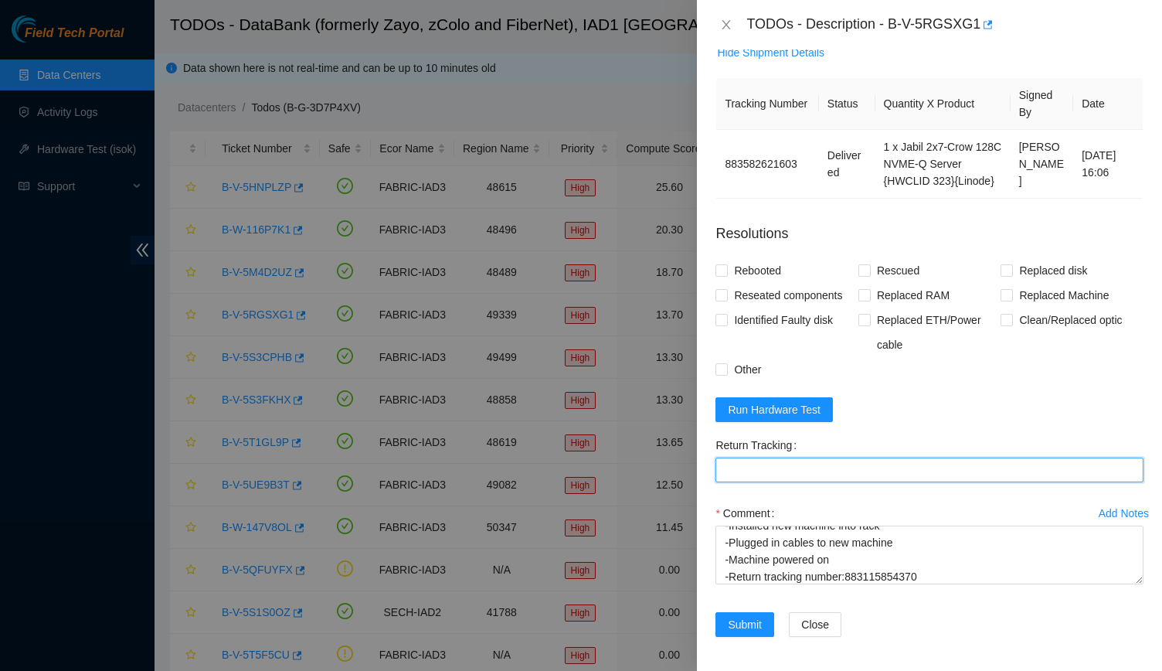
click at [830, 467] on Tracking "Return Tracking" at bounding box center [929, 469] width 428 height 25
paste Tracking "883115854370"
type Tracking "883115854370"
click at [1027, 293] on span "Replaced Machine" at bounding box center [1064, 295] width 102 height 25
click at [1011, 293] on input "Replaced Machine" at bounding box center [1005, 294] width 11 height 11
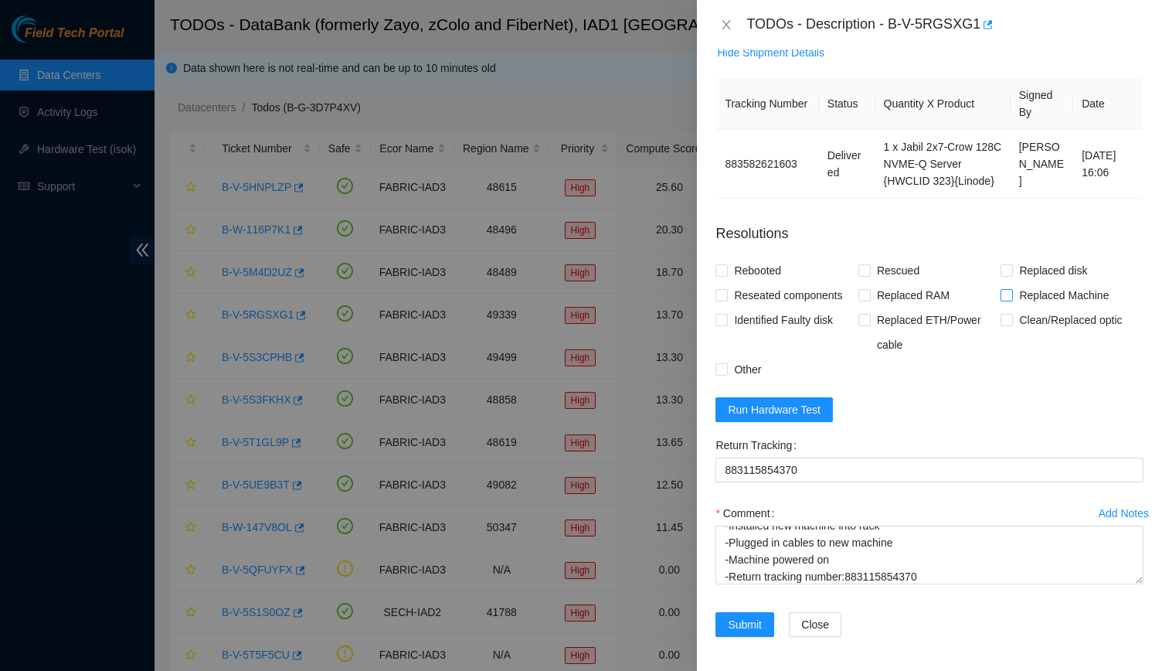
checkbox input "true"
click at [748, 612] on button "Submit" at bounding box center [744, 624] width 59 height 25
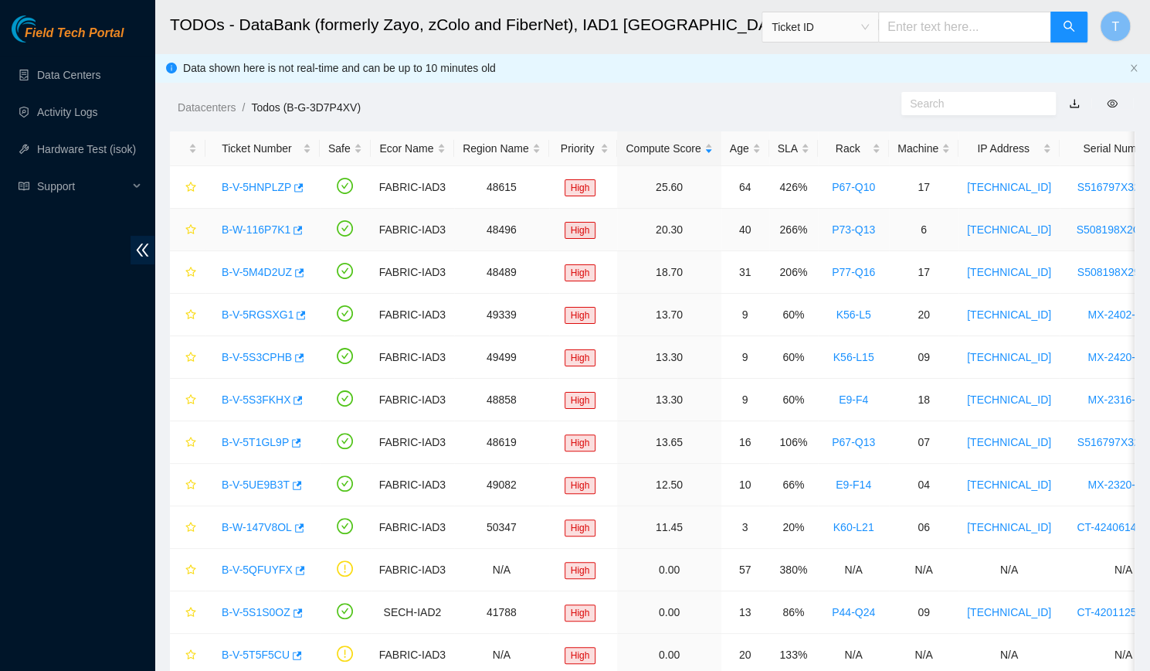
click at [272, 224] on link "B-W-116P7K1" at bounding box center [256, 229] width 69 height 12
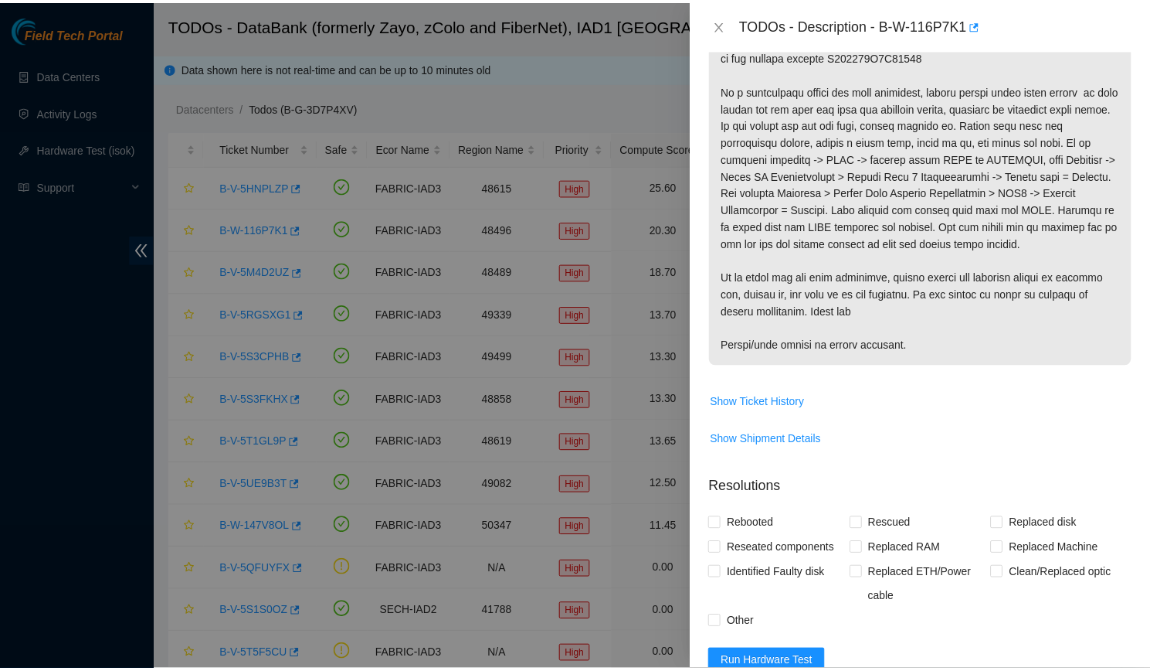
scroll to position [368, 0]
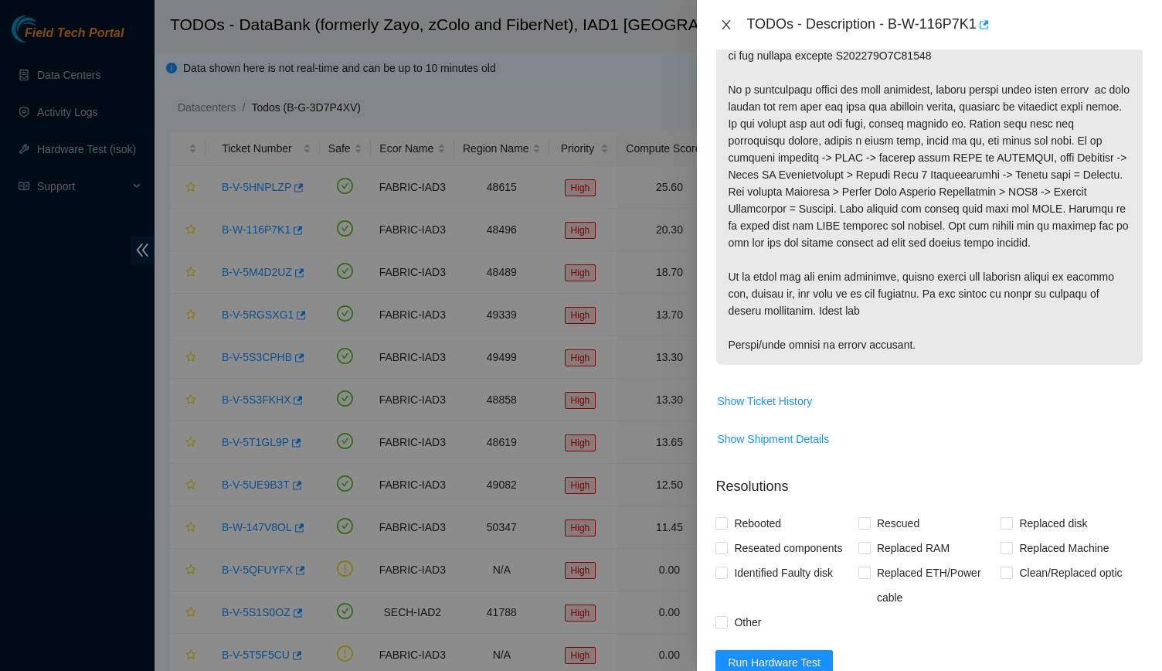
click at [726, 29] on icon "close" at bounding box center [726, 25] width 12 height 12
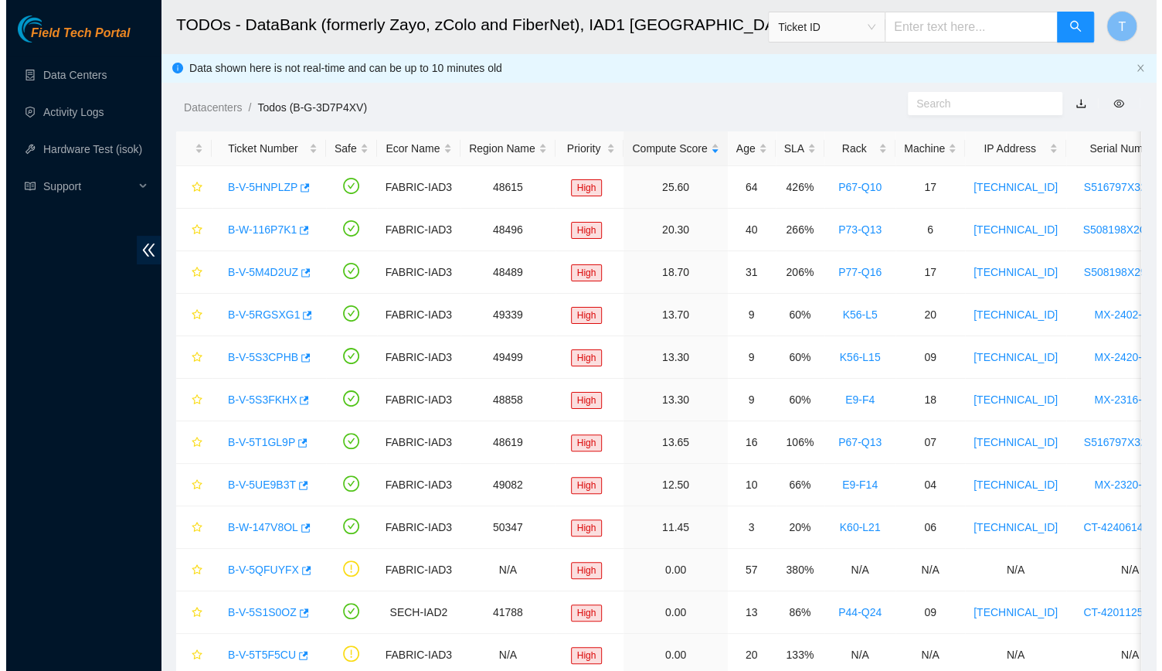
scroll to position [347, 0]
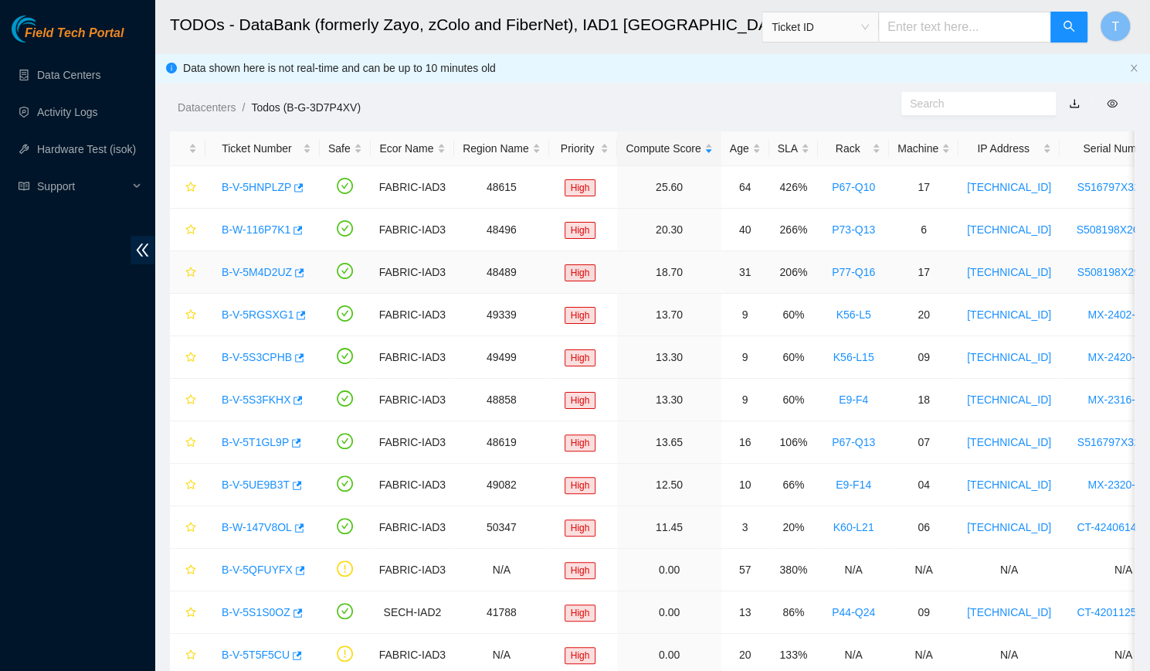
click at [272, 266] on link "B-V-5M4D2UZ" at bounding box center [257, 272] width 70 height 12
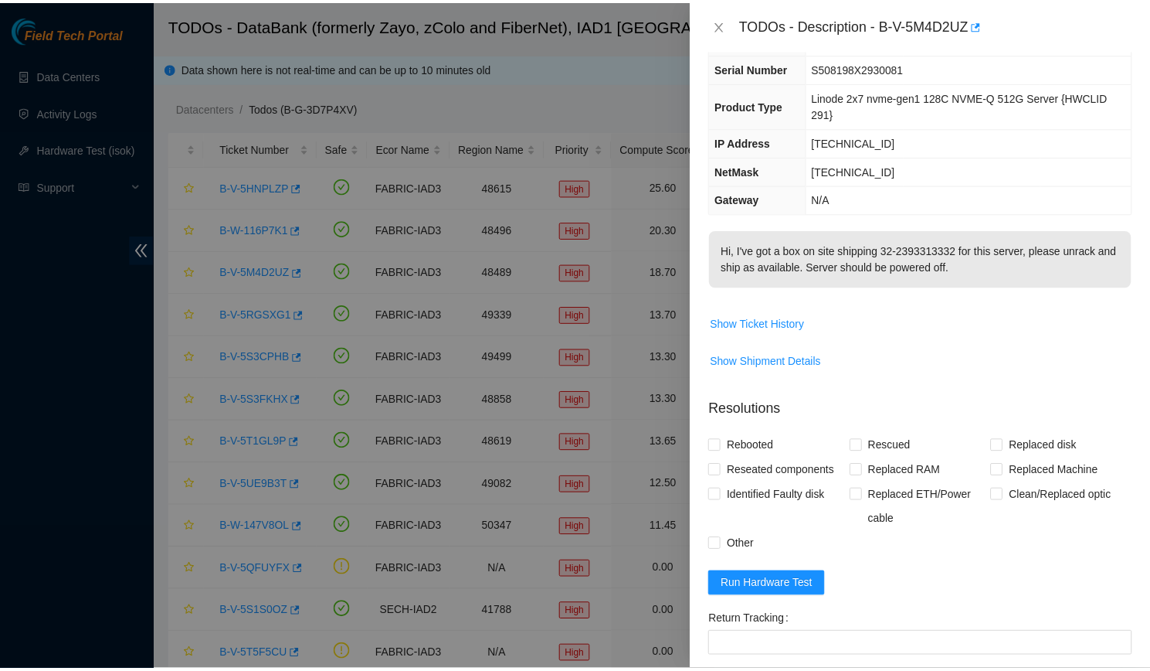
scroll to position [0, 0]
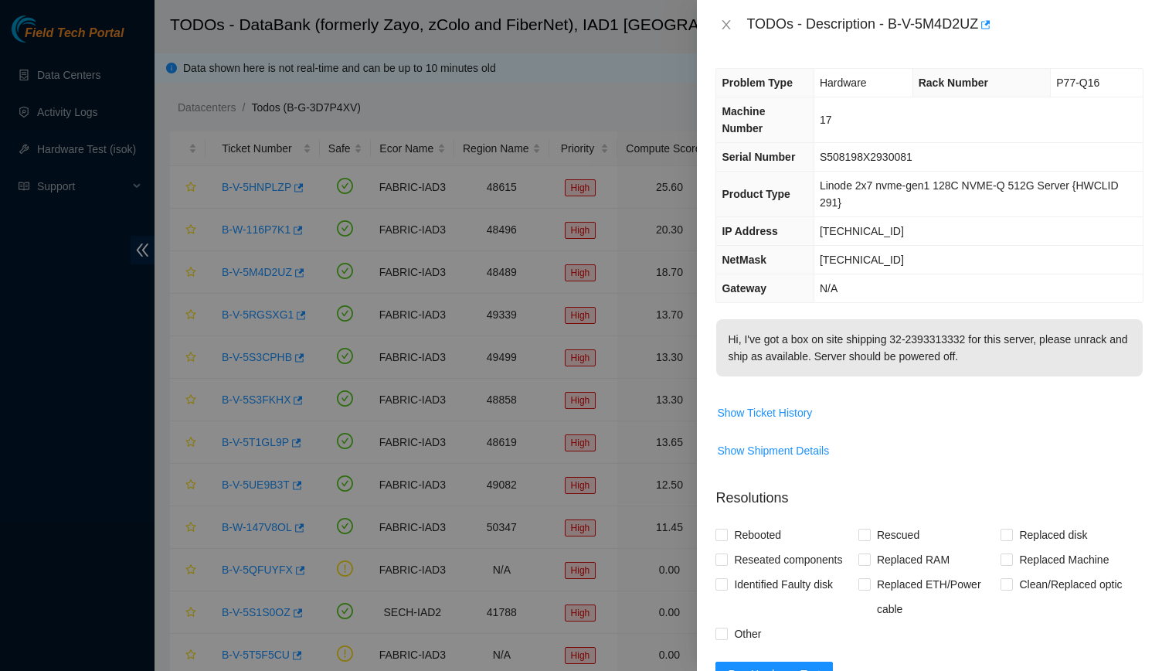
click at [734, 32] on div "TODOs - Description - B-V-5M4D2UZ" at bounding box center [929, 24] width 428 height 25
drag, startPoint x: 734, startPoint y: 32, endPoint x: 711, endPoint y: 23, distance: 24.0
click at [711, 23] on div "TODOs - Description - B-V-5M4D2UZ" at bounding box center [929, 24] width 465 height 49
click at [732, 22] on icon "close" at bounding box center [726, 25] width 12 height 12
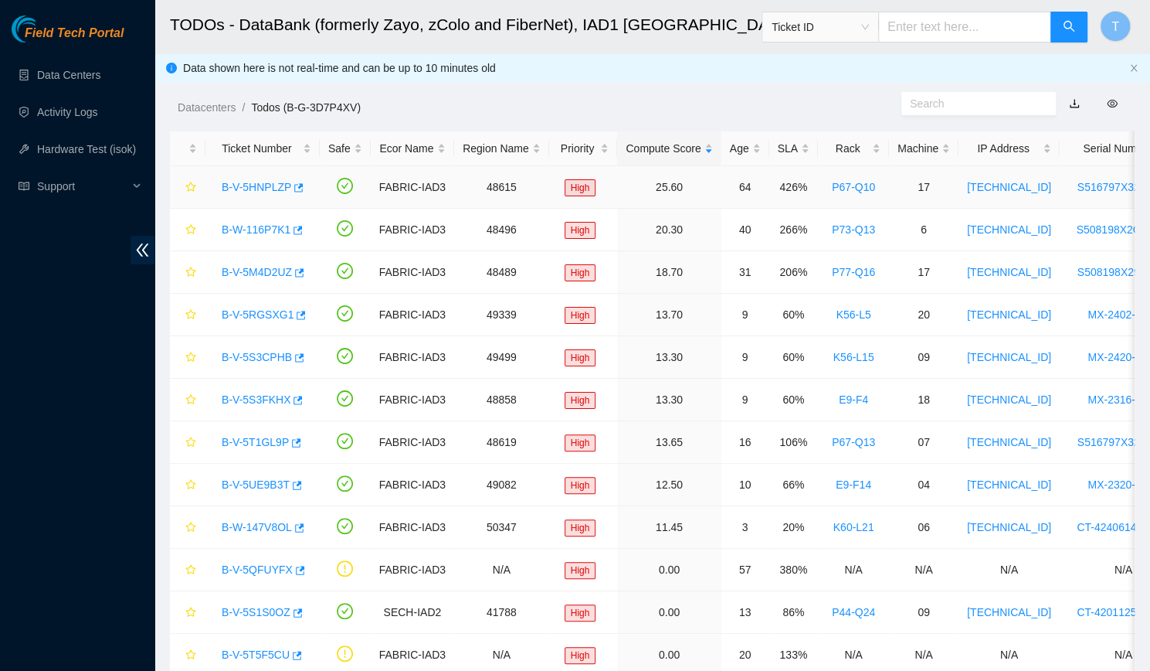
click at [255, 185] on link "B-V-5HNPLZP" at bounding box center [257, 187] width 70 height 12
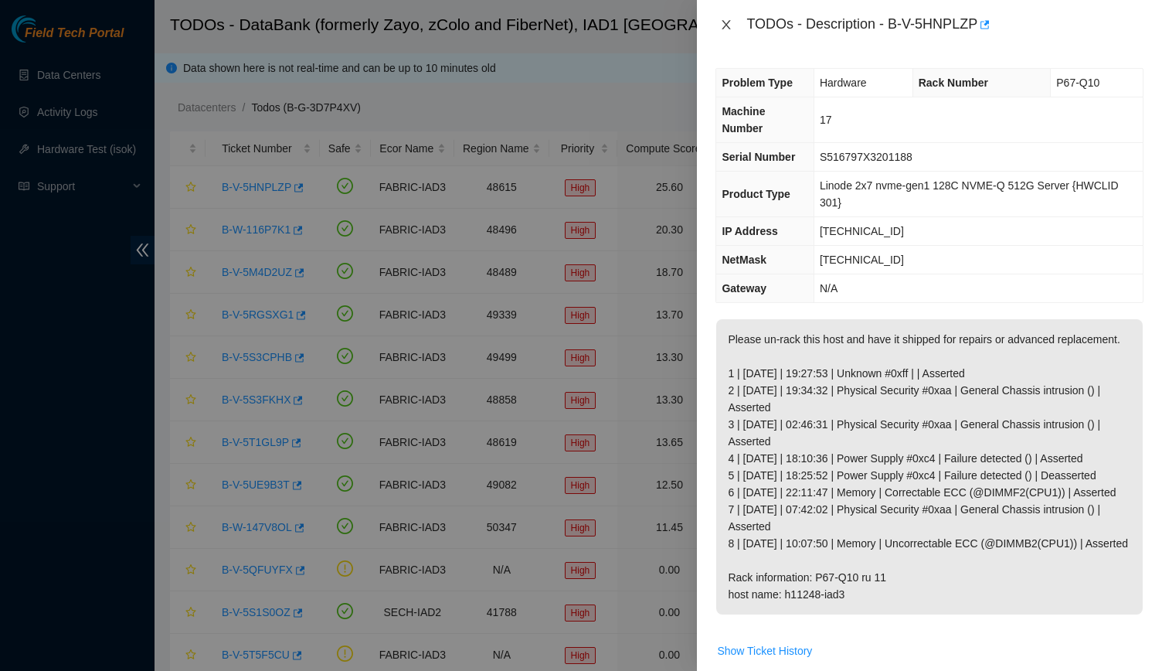
click at [725, 25] on icon "close" at bounding box center [726, 25] width 12 height 12
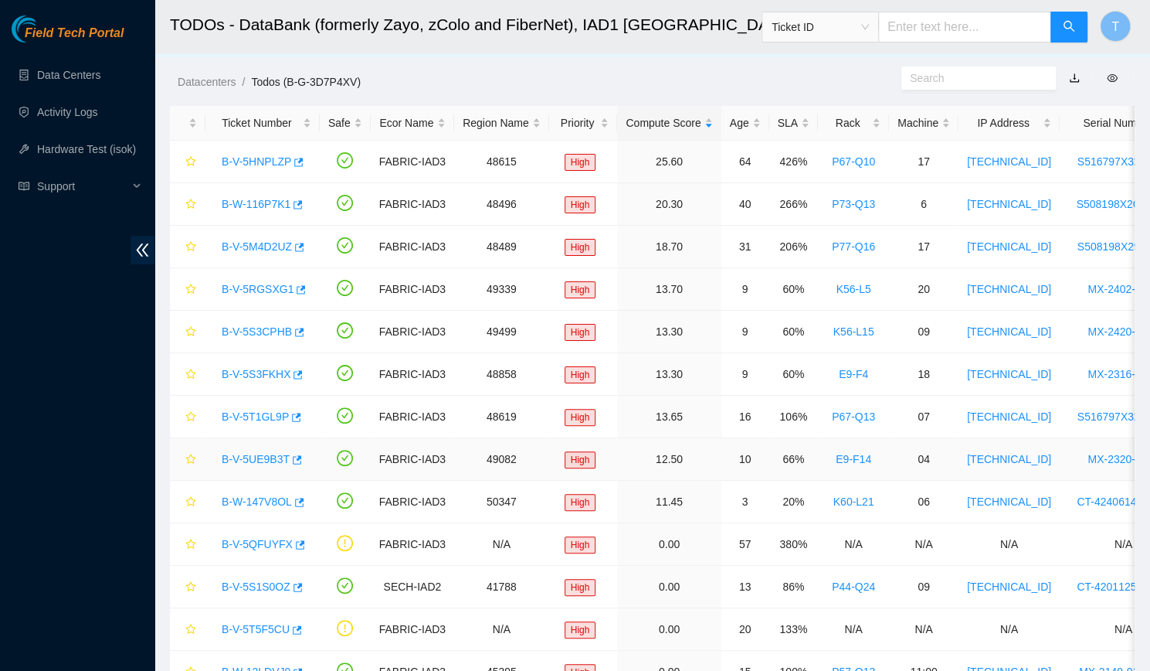
scroll to position [25, 0]
click at [268, 327] on link "B-V-5S3CPHB" at bounding box center [257, 332] width 70 height 12
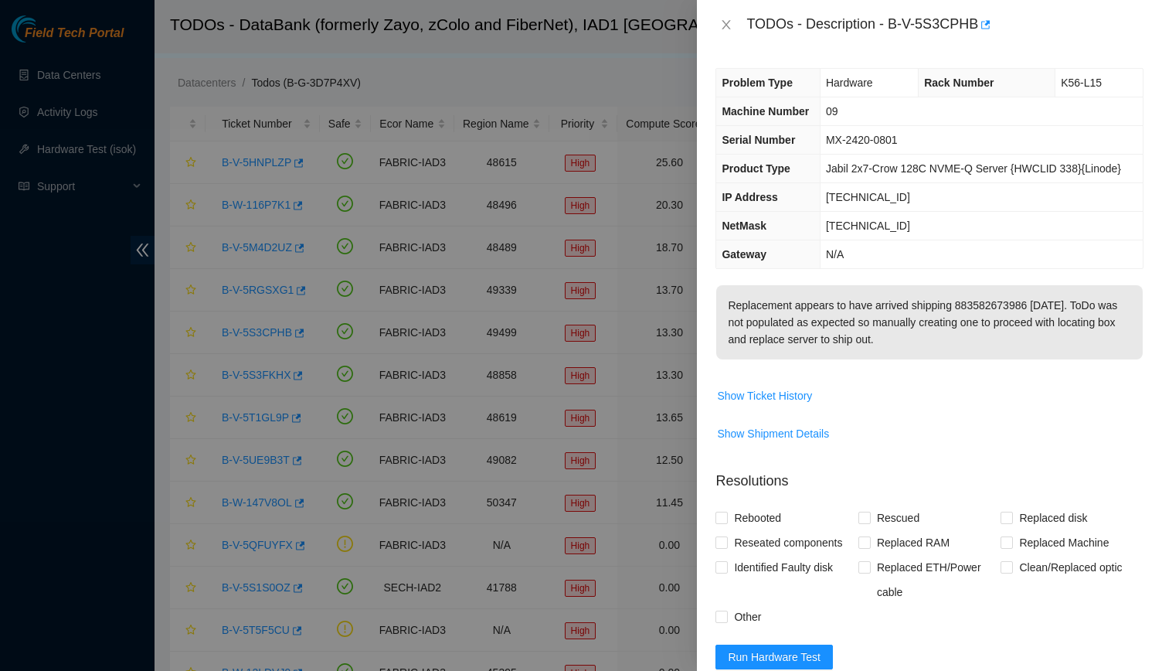
click at [726, 14] on div "TODOs - Description - B-V-5S3CPHB" at bounding box center [929, 24] width 428 height 25
click at [728, 21] on icon "close" at bounding box center [726, 25] width 12 height 12
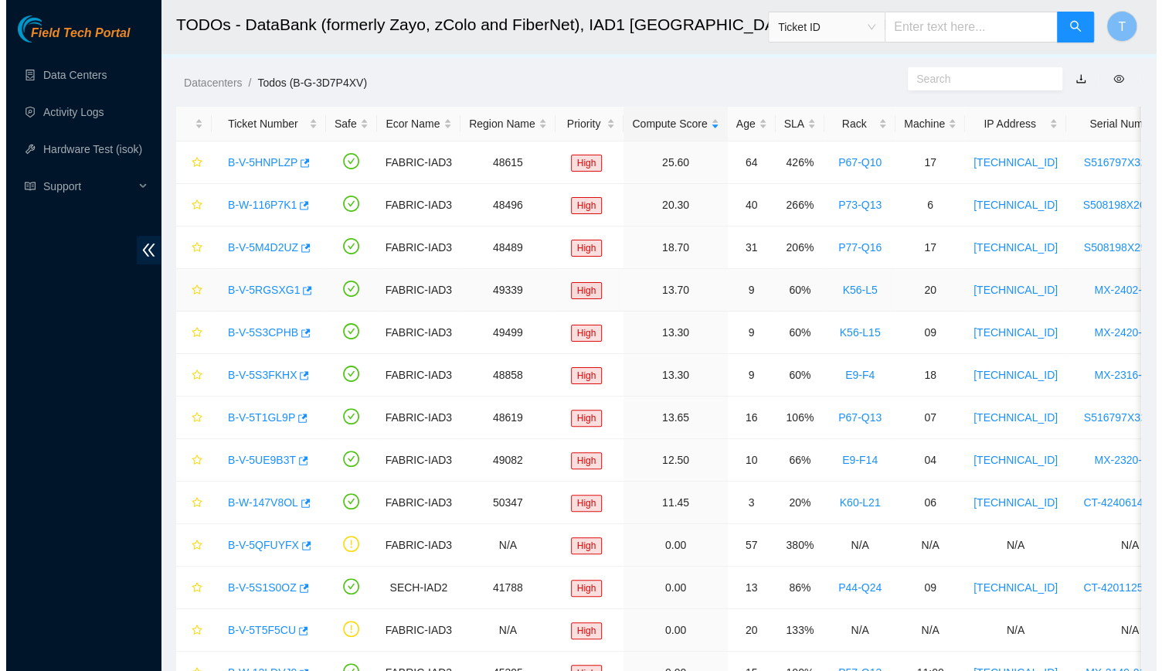
scroll to position [0, 0]
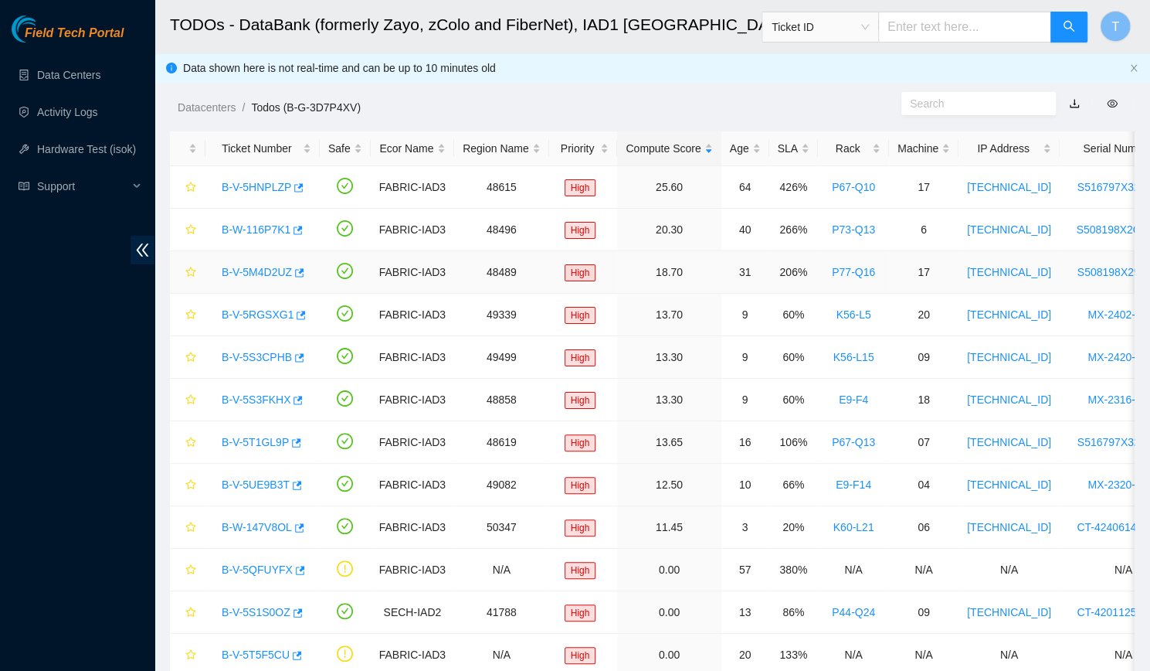
click at [253, 280] on div "B-V-5M4D2UZ" at bounding box center [262, 272] width 97 height 25
click at [254, 270] on link "B-V-5M4D2UZ" at bounding box center [257, 272] width 70 height 12
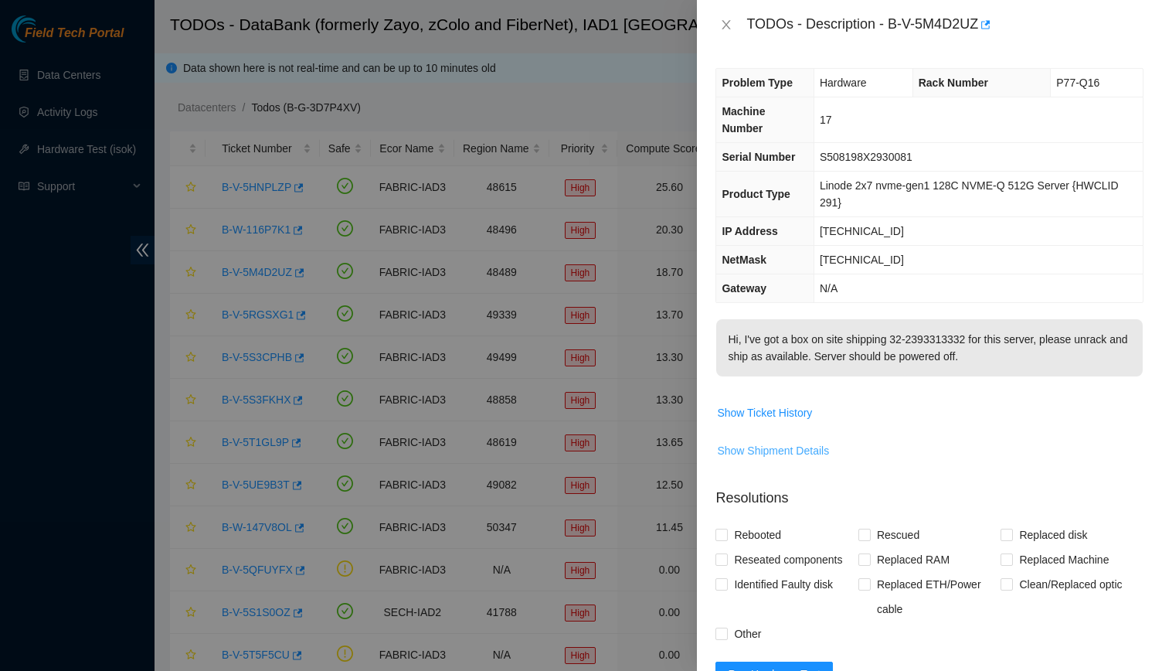
click at [764, 450] on span "Show Shipment Details" at bounding box center [773, 450] width 112 height 17
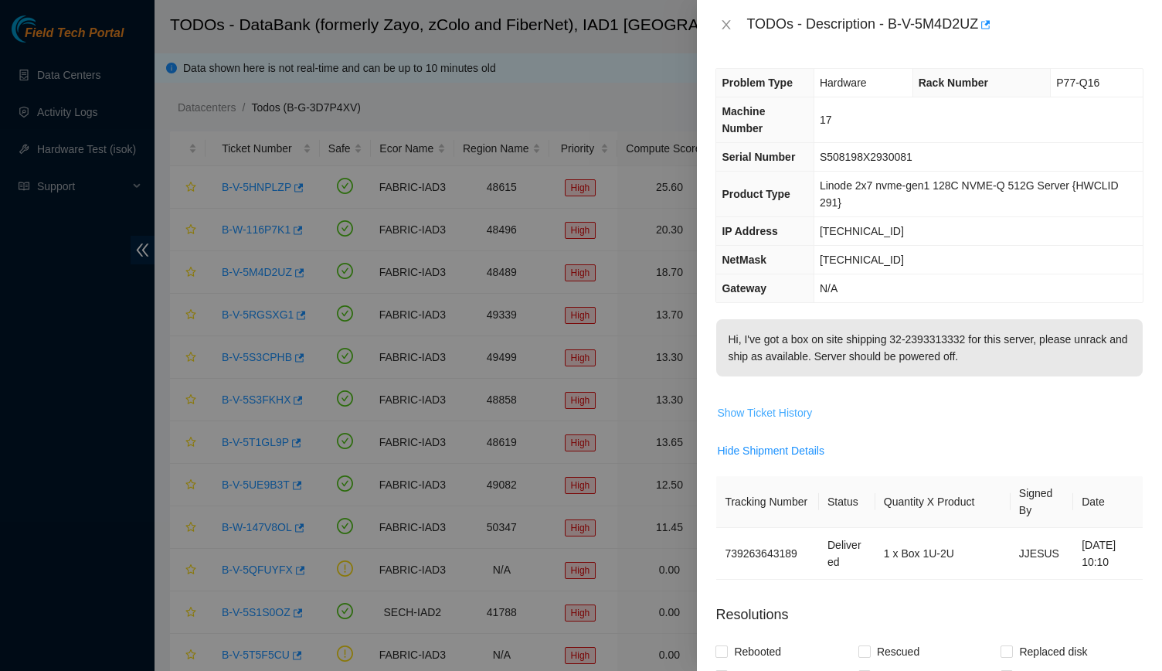
click at [738, 400] on button "Show Ticket History" at bounding box center [764, 412] width 97 height 25
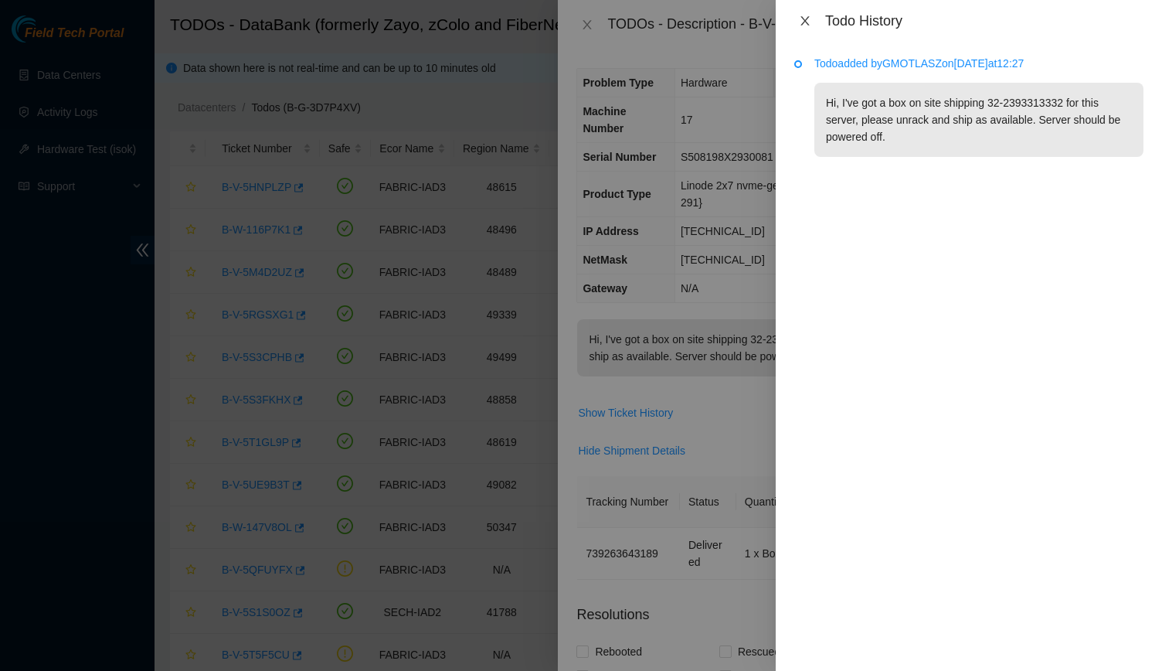
click at [813, 25] on button "Close" at bounding box center [805, 21] width 22 height 15
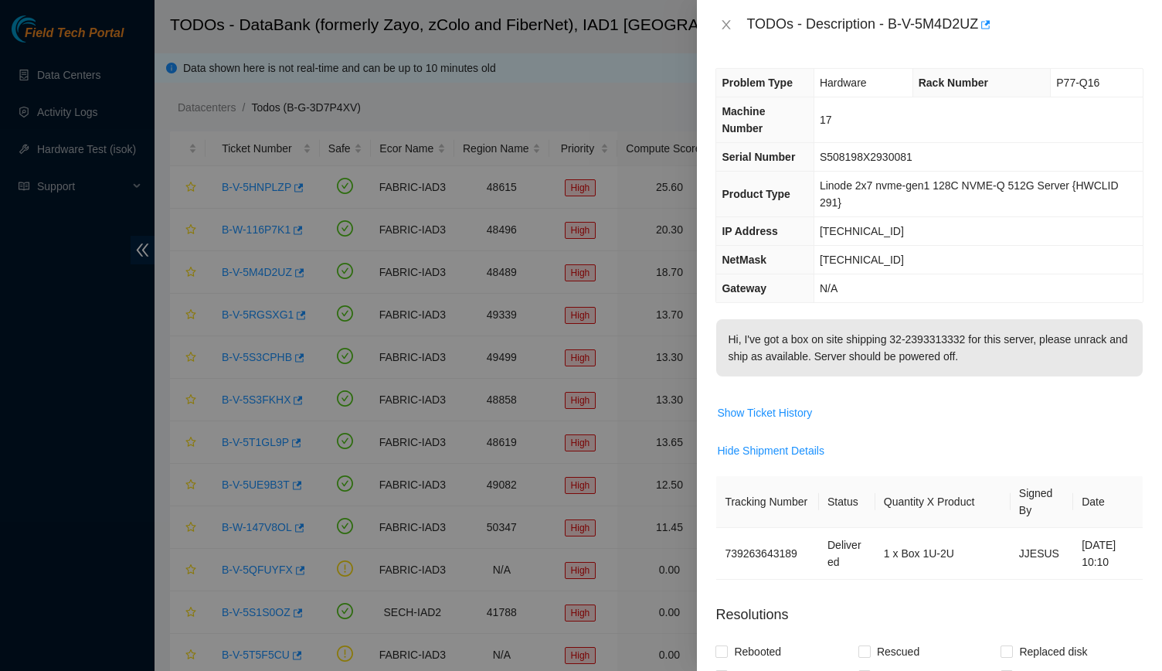
click at [725, 33] on div "TODOs - Description - B-V-5M4D2UZ" at bounding box center [929, 24] width 428 height 25
click at [728, 30] on icon "close" at bounding box center [726, 25] width 12 height 12
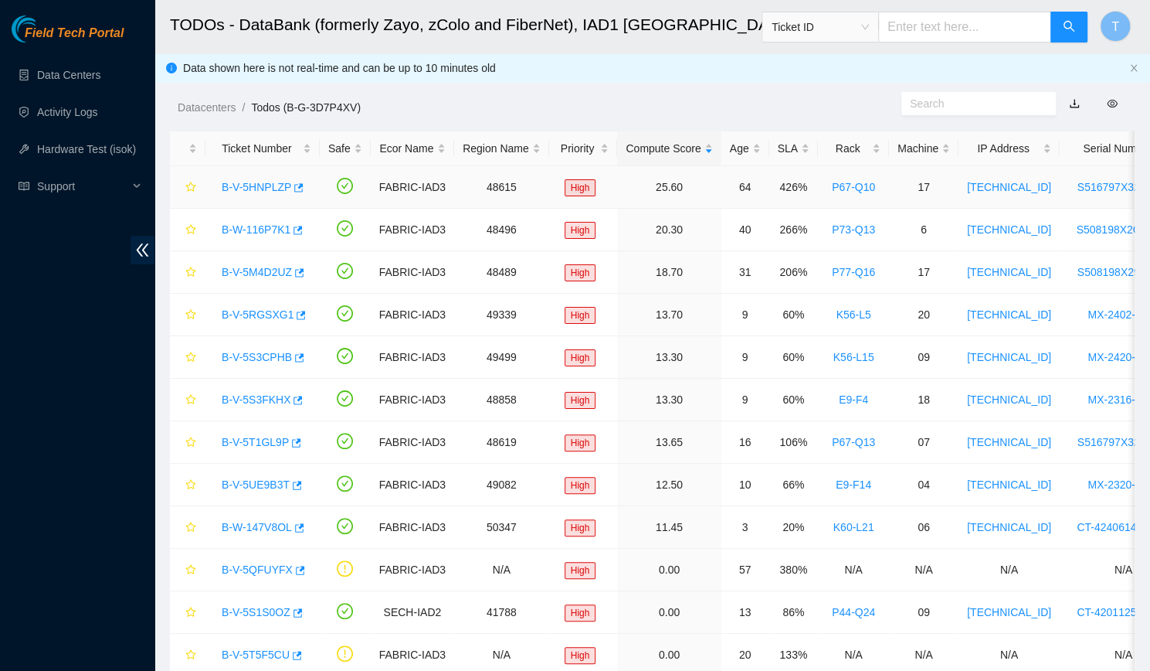
click at [269, 181] on link "B-V-5HNPLZP" at bounding box center [257, 187] width 70 height 12
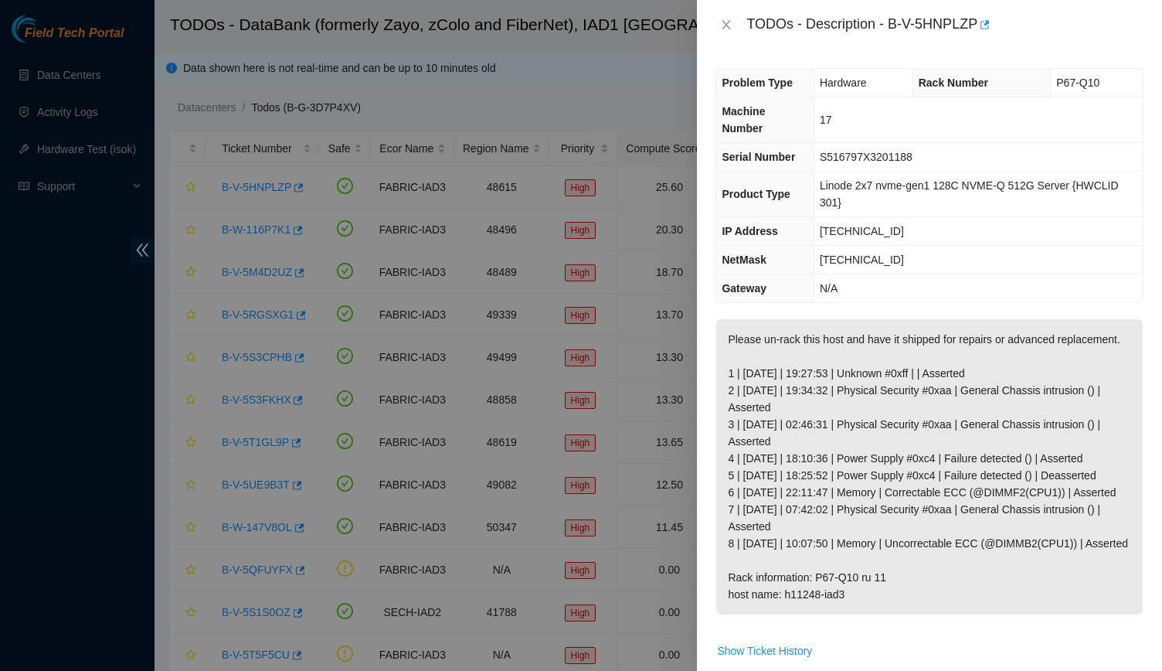
click at [731, 35] on div "TODOs - Description - B-V-5HNPLZP" at bounding box center [929, 24] width 428 height 25
click at [726, 32] on button "Close" at bounding box center [726, 25] width 22 height 15
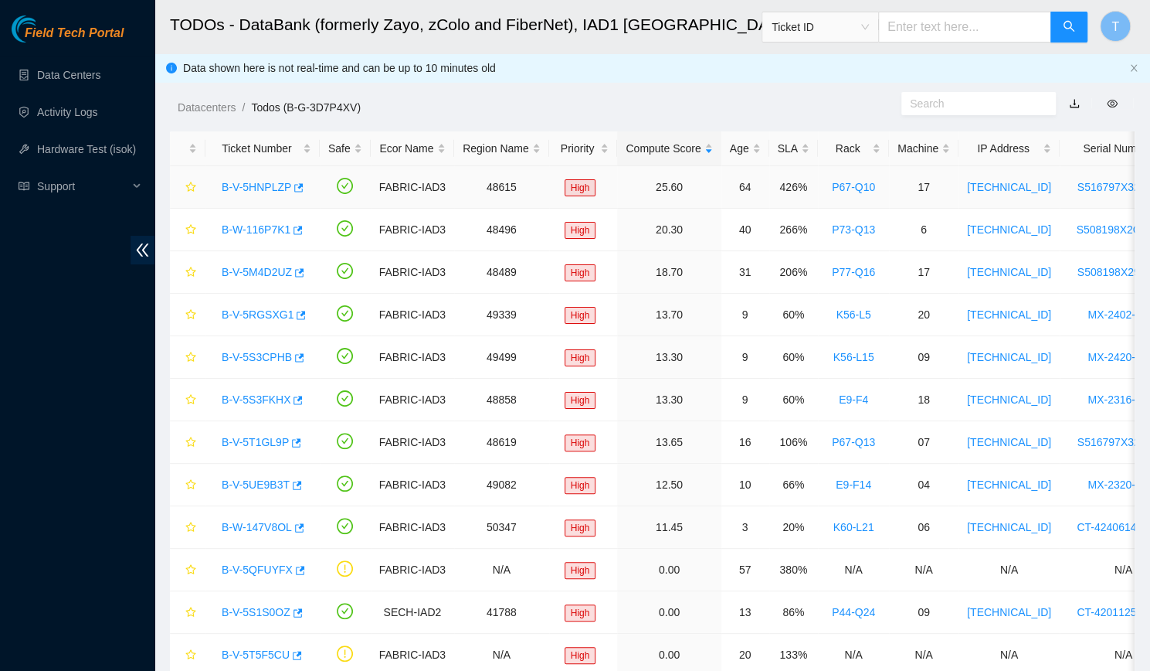
click at [255, 195] on div "B-V-5HNPLZP" at bounding box center [262, 187] width 97 height 25
click at [256, 189] on link "B-V-5HNPLZP" at bounding box center [257, 187] width 70 height 12
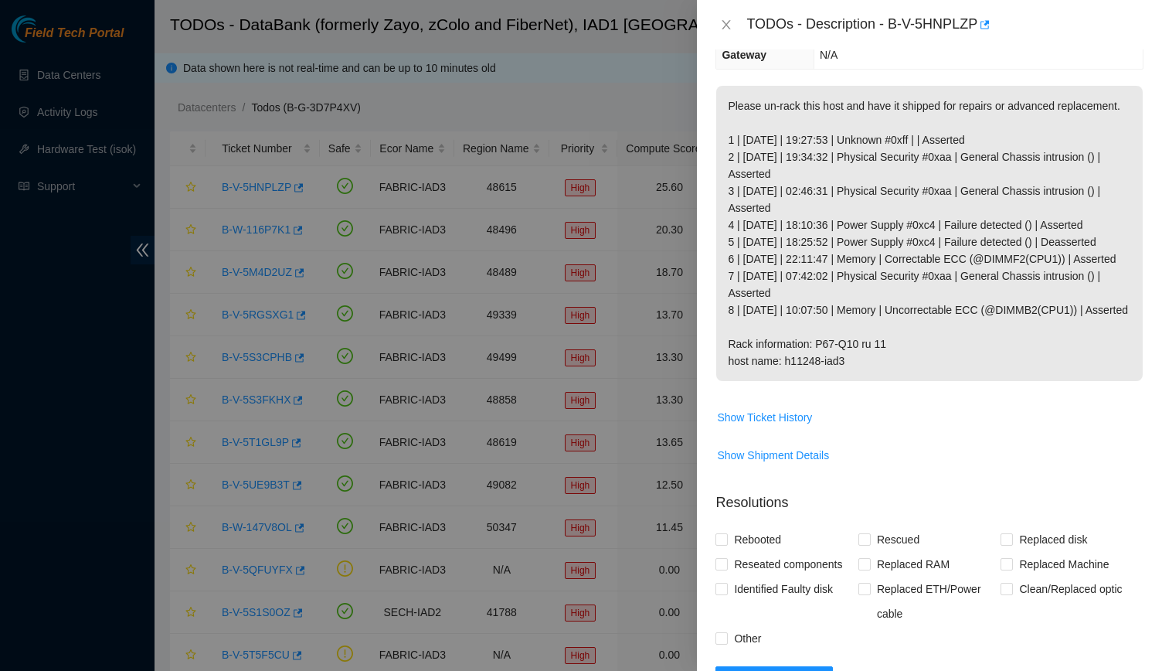
scroll to position [243, 0]
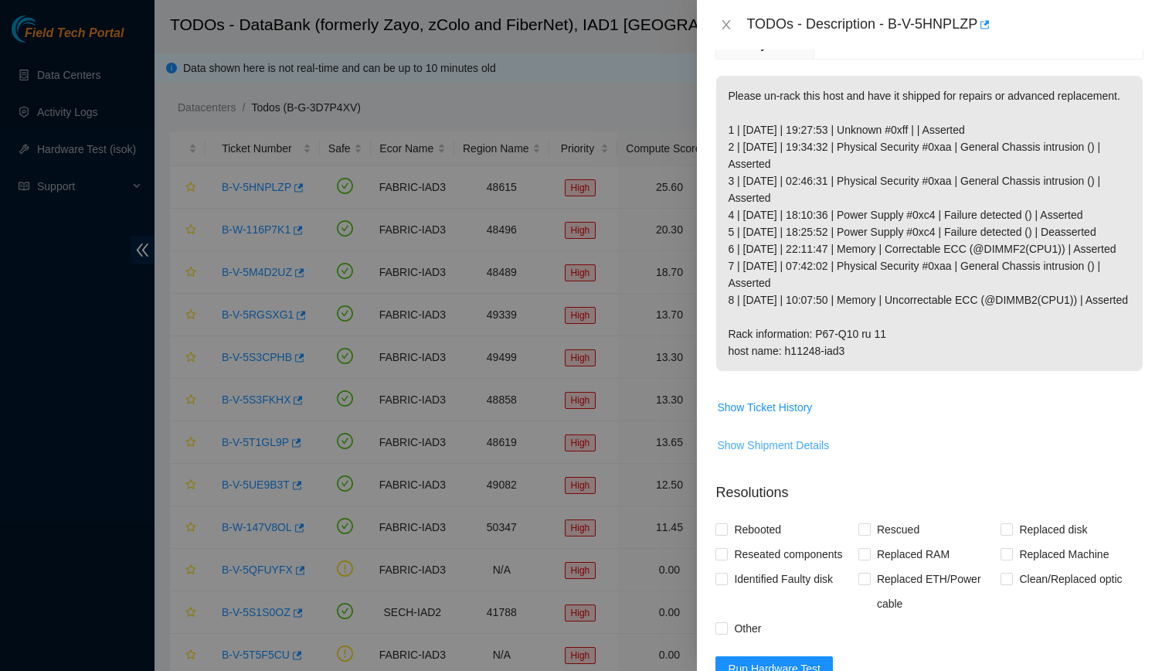
click at [801, 453] on span "Show Shipment Details" at bounding box center [773, 444] width 112 height 17
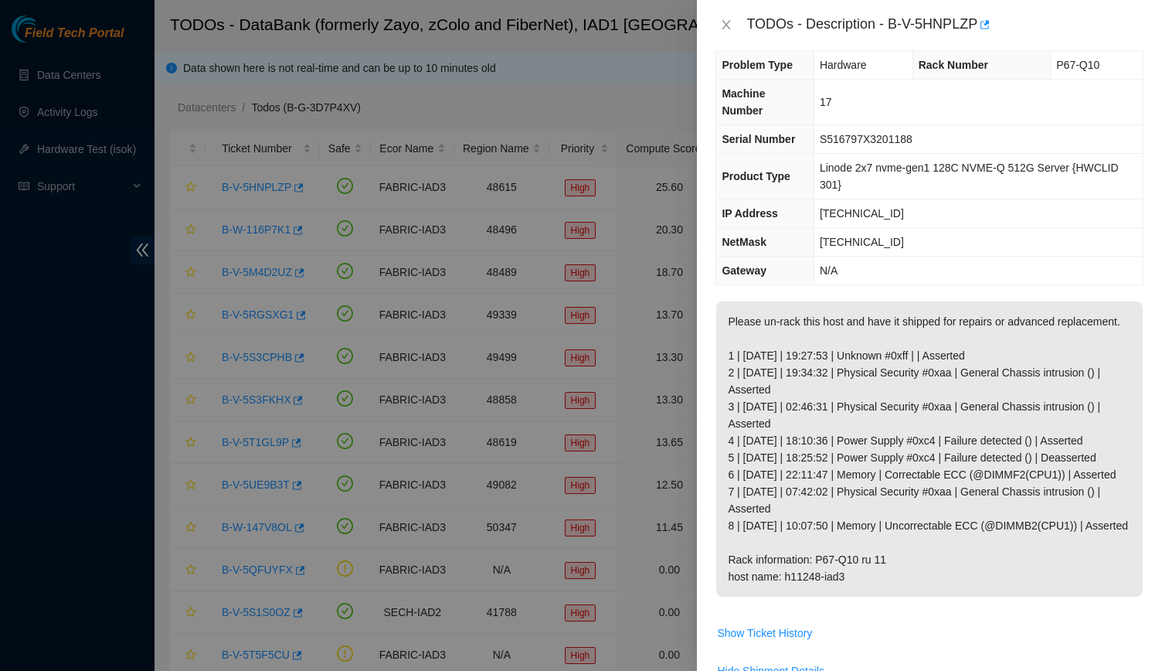
scroll to position [0, 0]
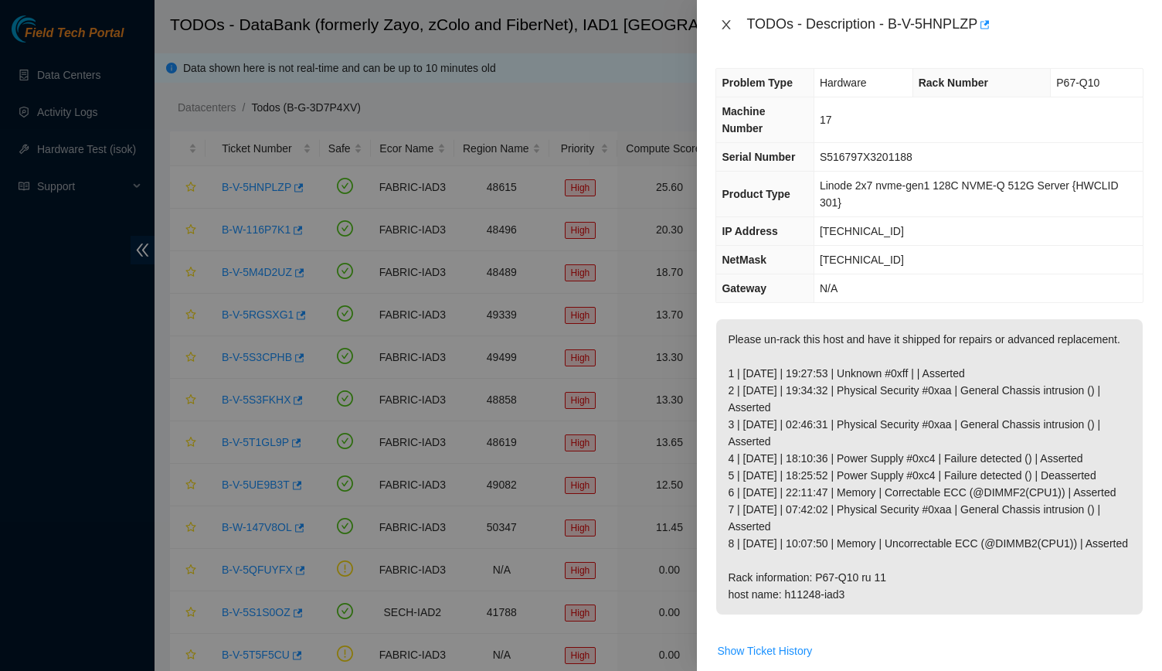
click at [716, 20] on button "Close" at bounding box center [726, 25] width 22 height 15
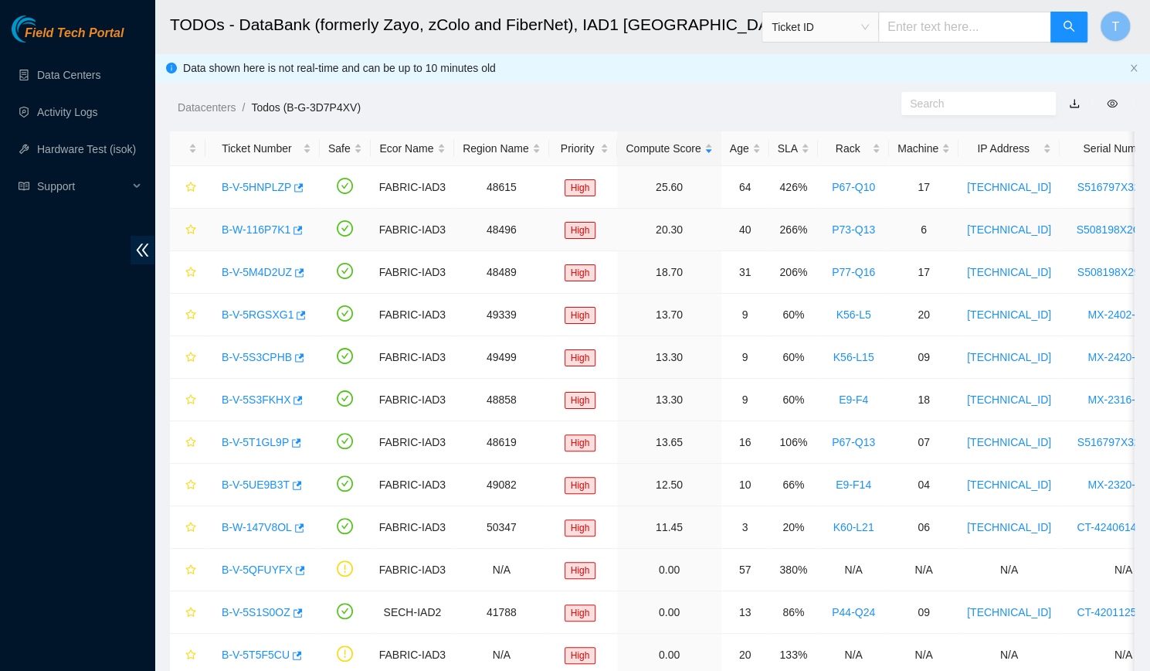
click at [233, 224] on link "B-W-116P7K1" at bounding box center [256, 229] width 69 height 12
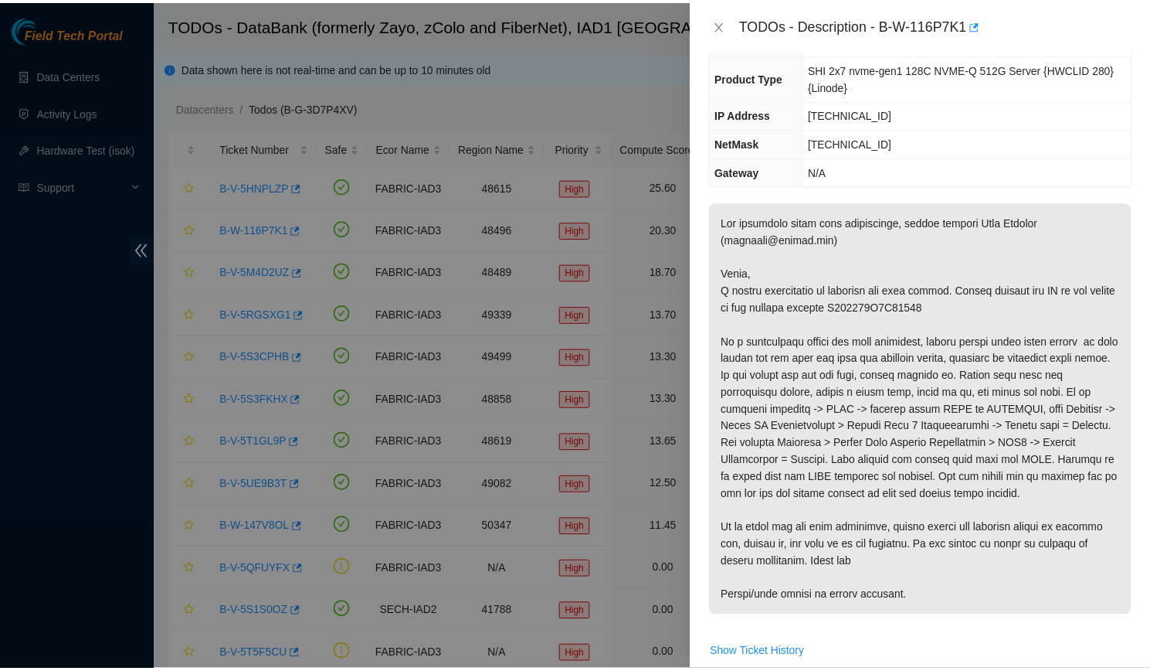
scroll to position [134, 0]
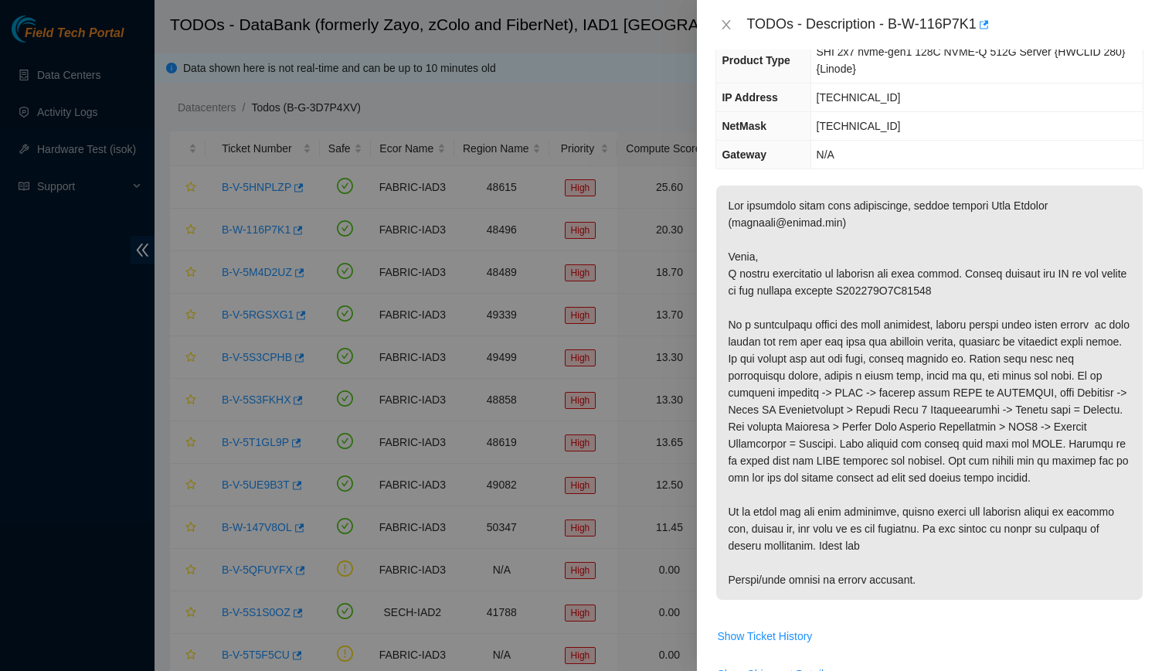
click at [706, 21] on div "TODOs - Description - B-W-116P7K1" at bounding box center [929, 24] width 465 height 49
click at [721, 24] on icon "close" at bounding box center [726, 25] width 12 height 12
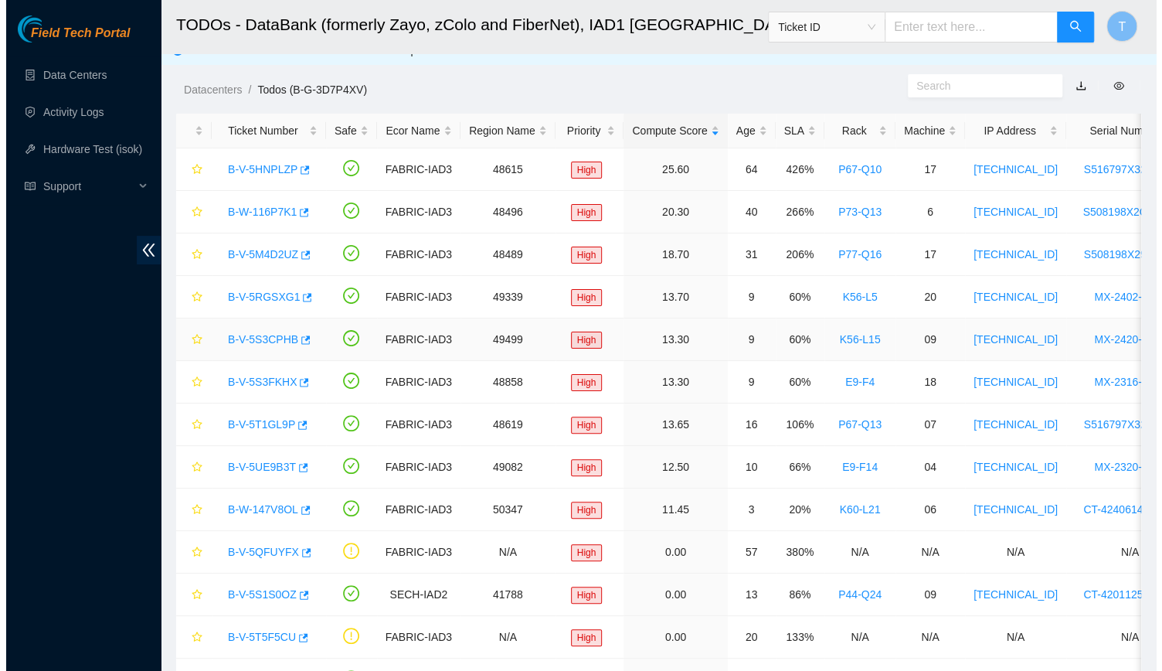
scroll to position [26, 0]
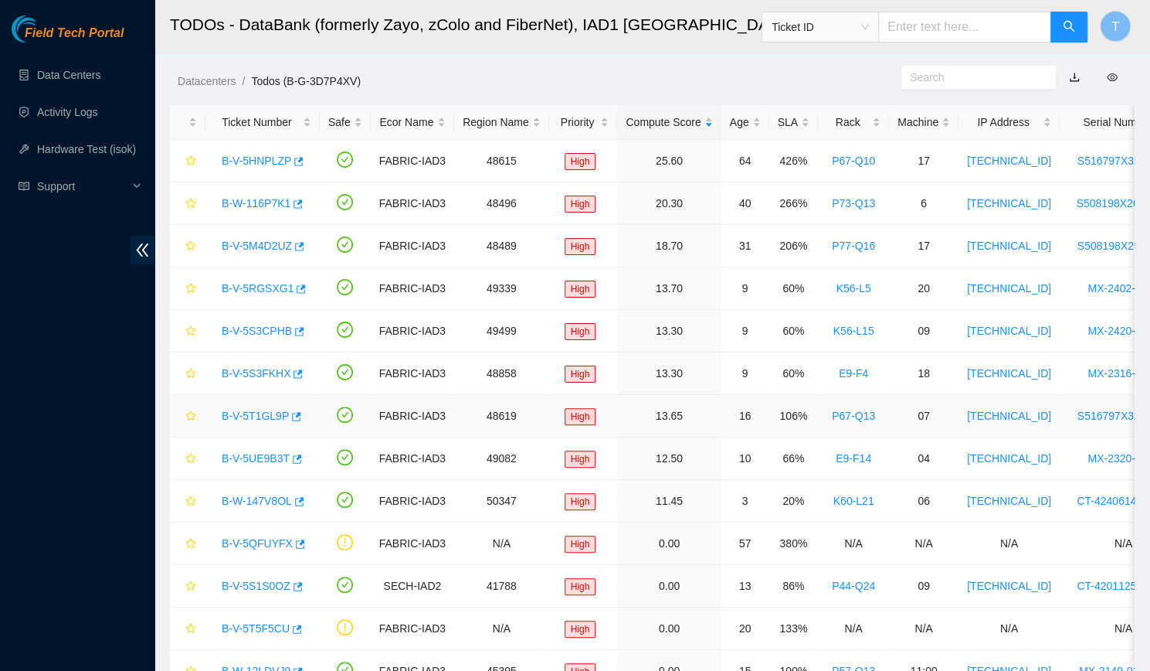
click at [246, 409] on link "B-V-5T1GL9P" at bounding box center [255, 415] width 67 height 12
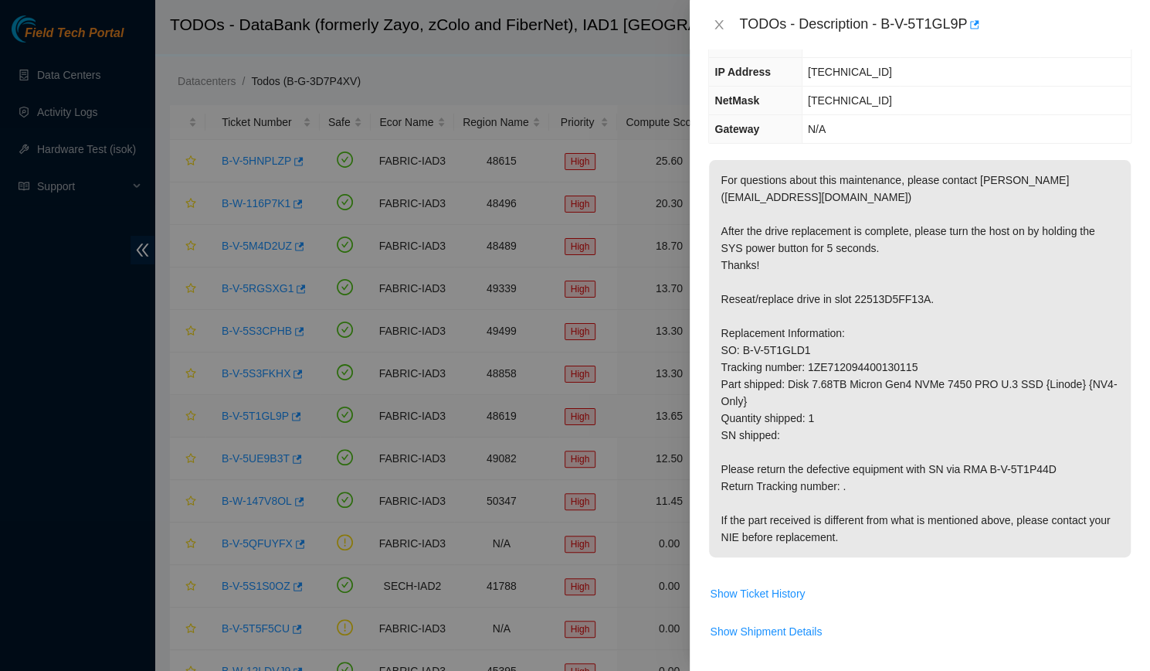
scroll to position [134, 0]
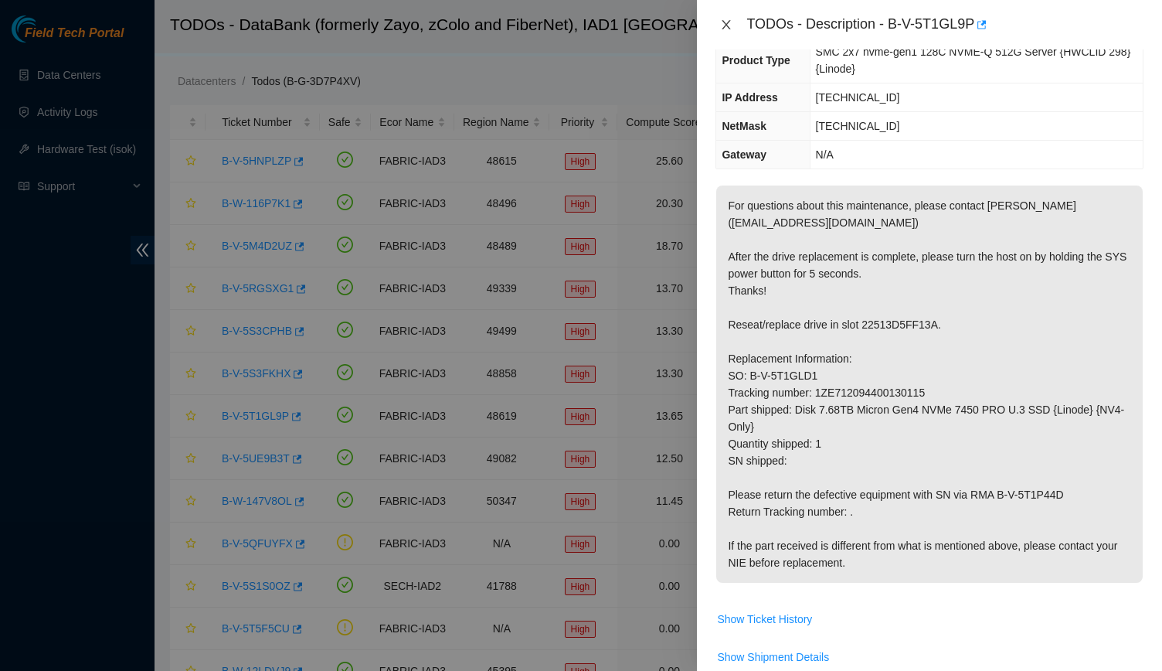
click at [718, 24] on button "Close" at bounding box center [726, 25] width 22 height 15
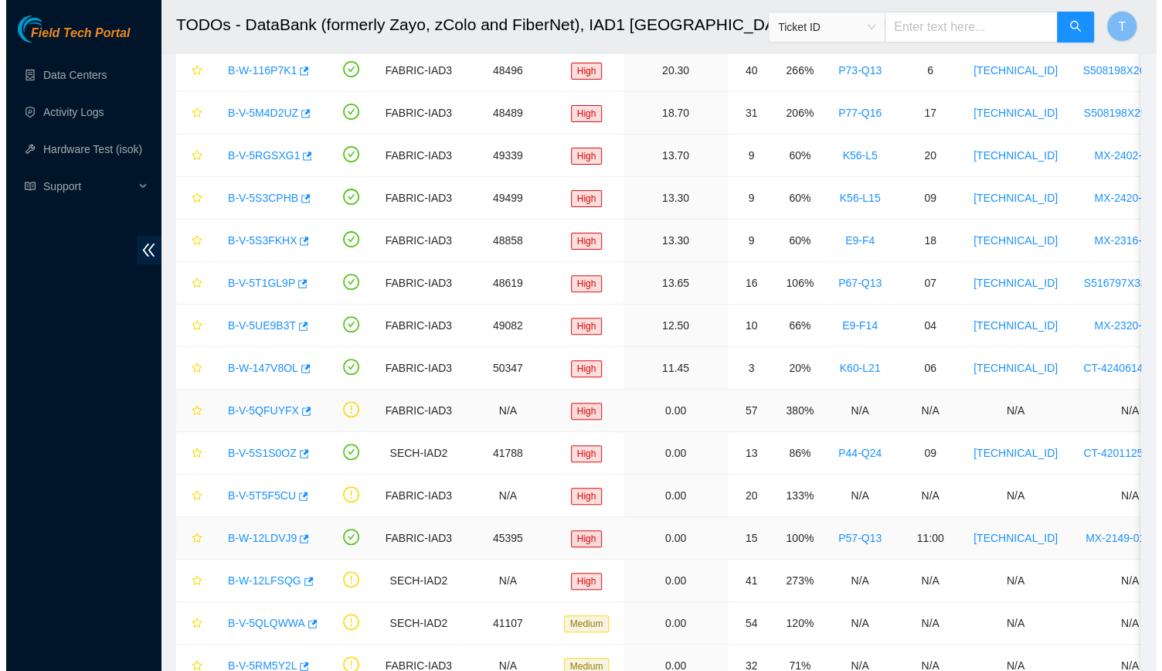
scroll to position [161, 0]
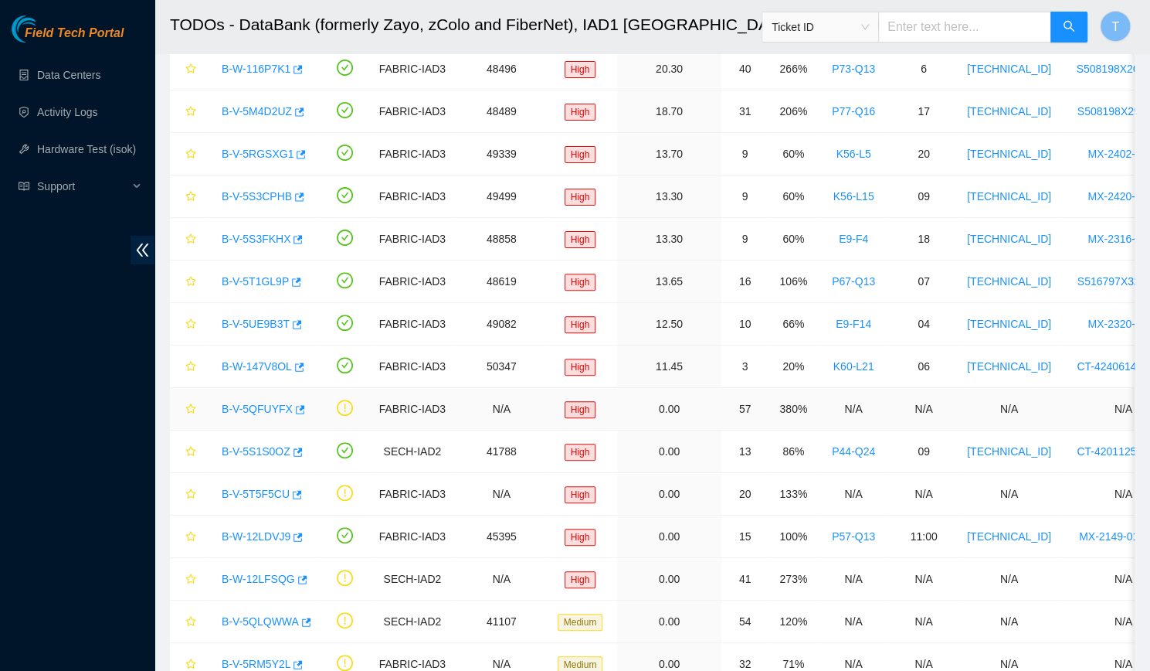
click at [243, 405] on link "B-V-5QFUYFX" at bounding box center [257, 408] width 71 height 12
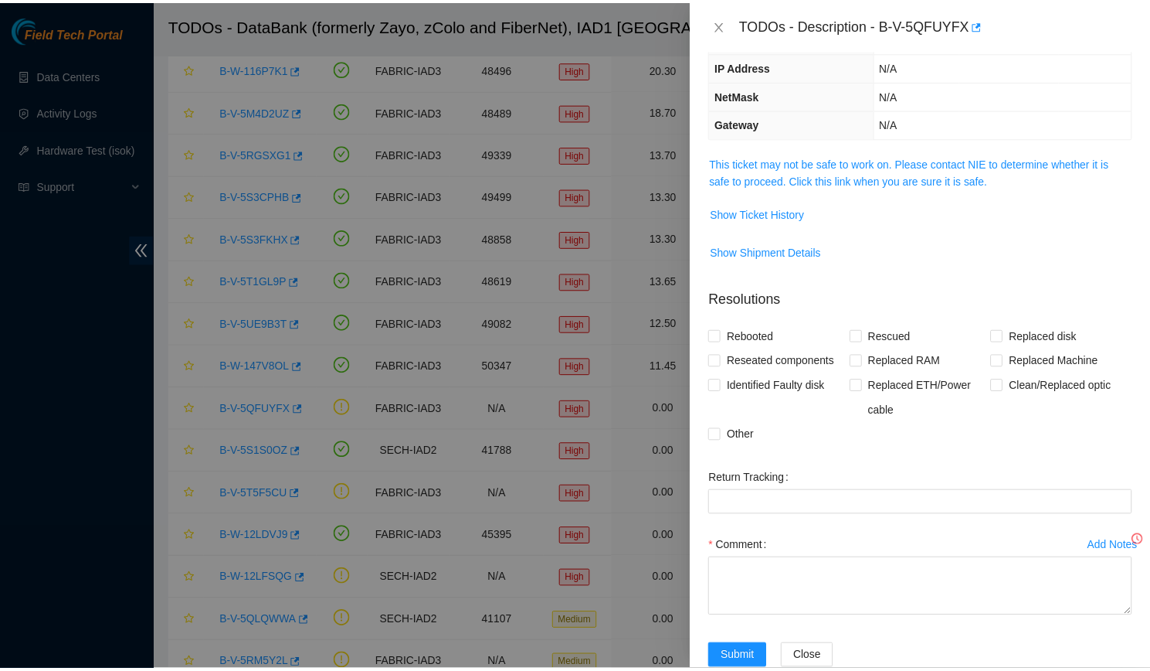
scroll to position [108, 0]
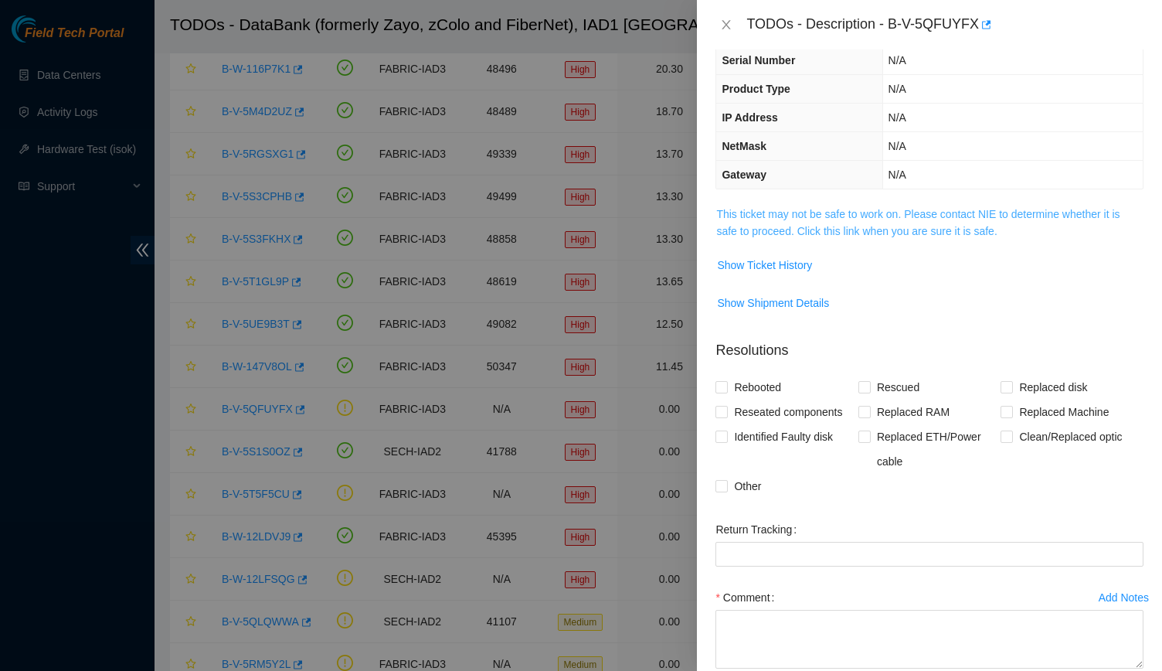
click at [740, 215] on link "This ticket may not be safe to work on. Please contact NIE to determine whether…" at bounding box center [917, 222] width 403 height 29
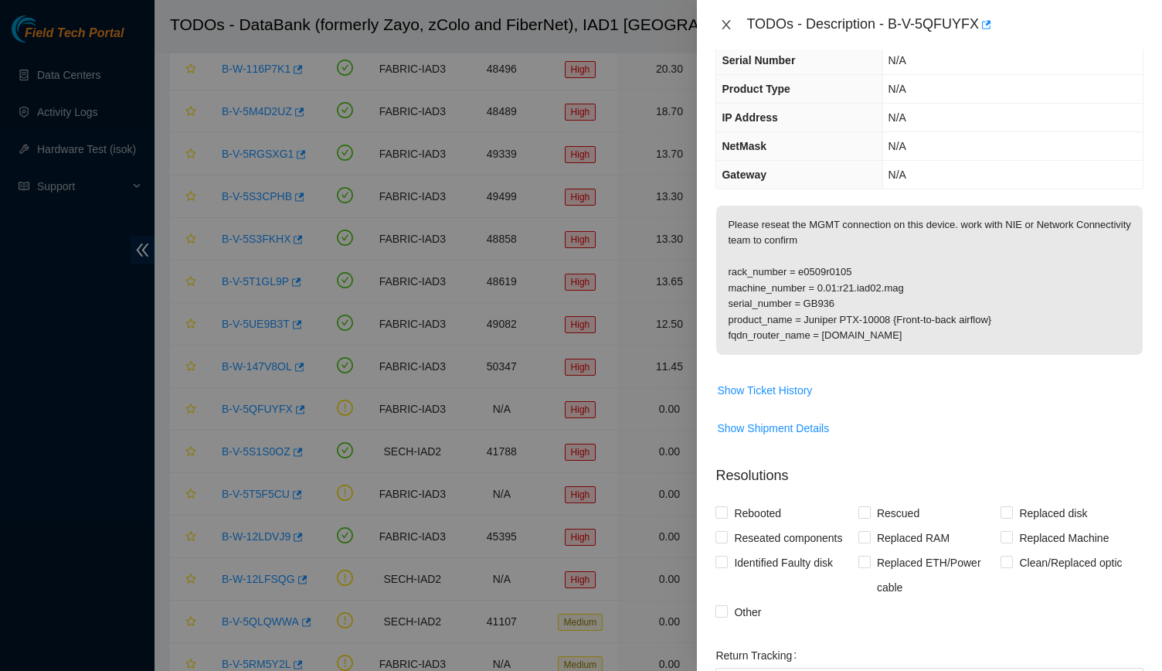
click at [717, 30] on button "Close" at bounding box center [726, 25] width 22 height 15
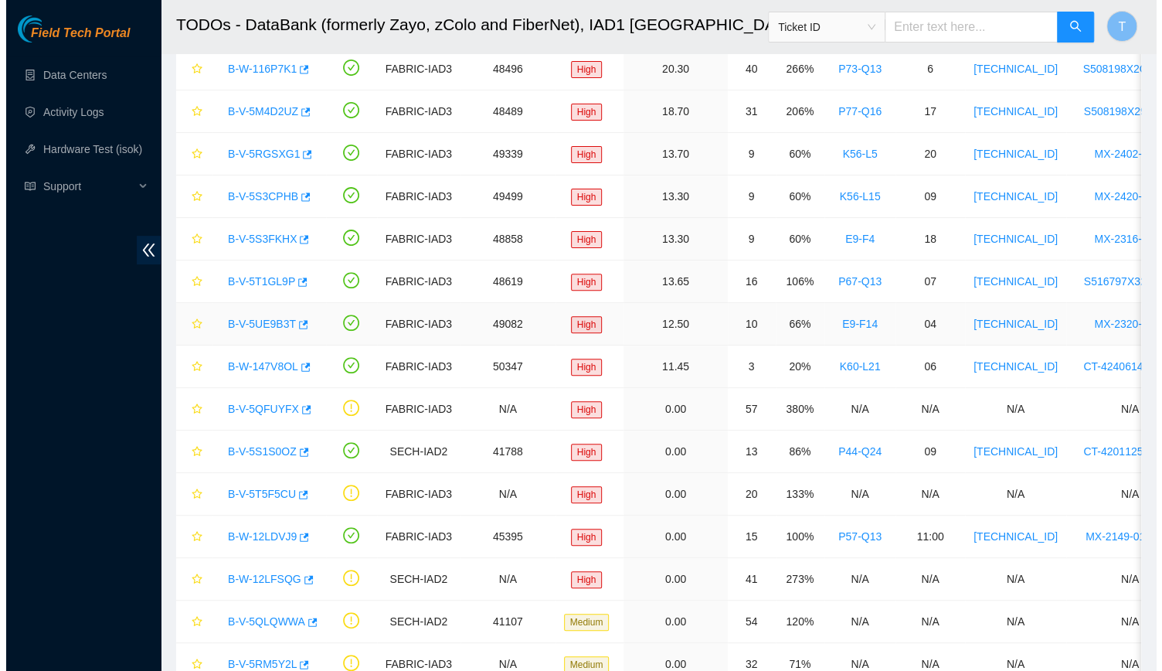
scroll to position [159, 0]
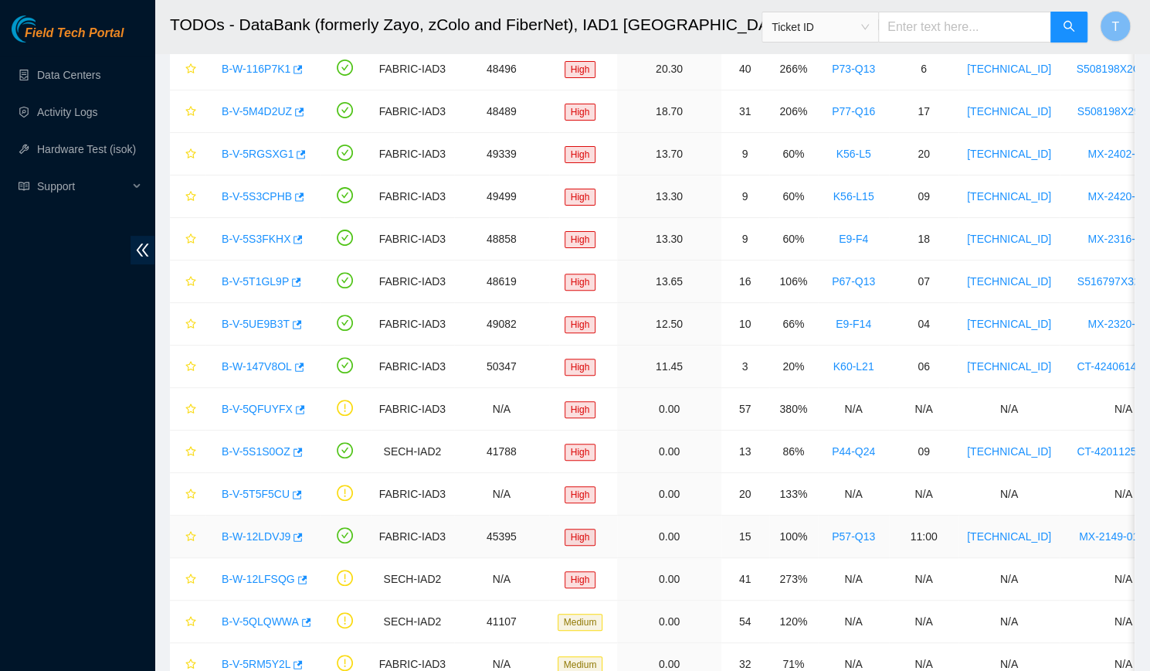
click at [264, 530] on link "B-W-12LDVJ9" at bounding box center [256, 536] width 69 height 12
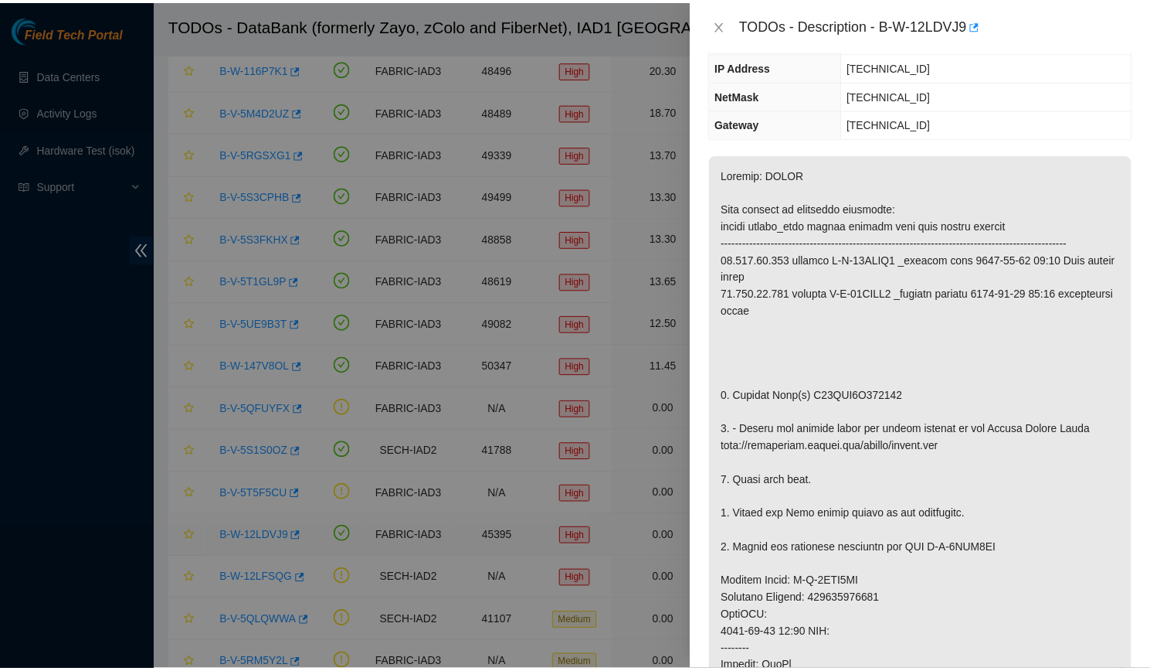
scroll to position [108, 0]
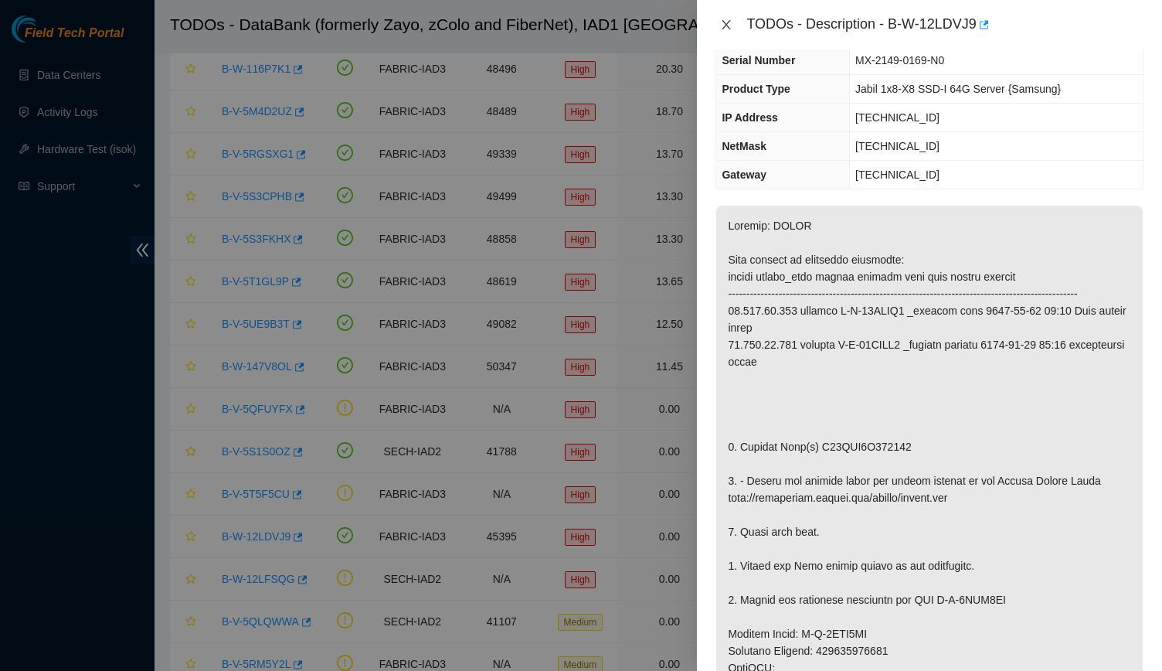
click at [722, 29] on icon "close" at bounding box center [726, 25] width 12 height 12
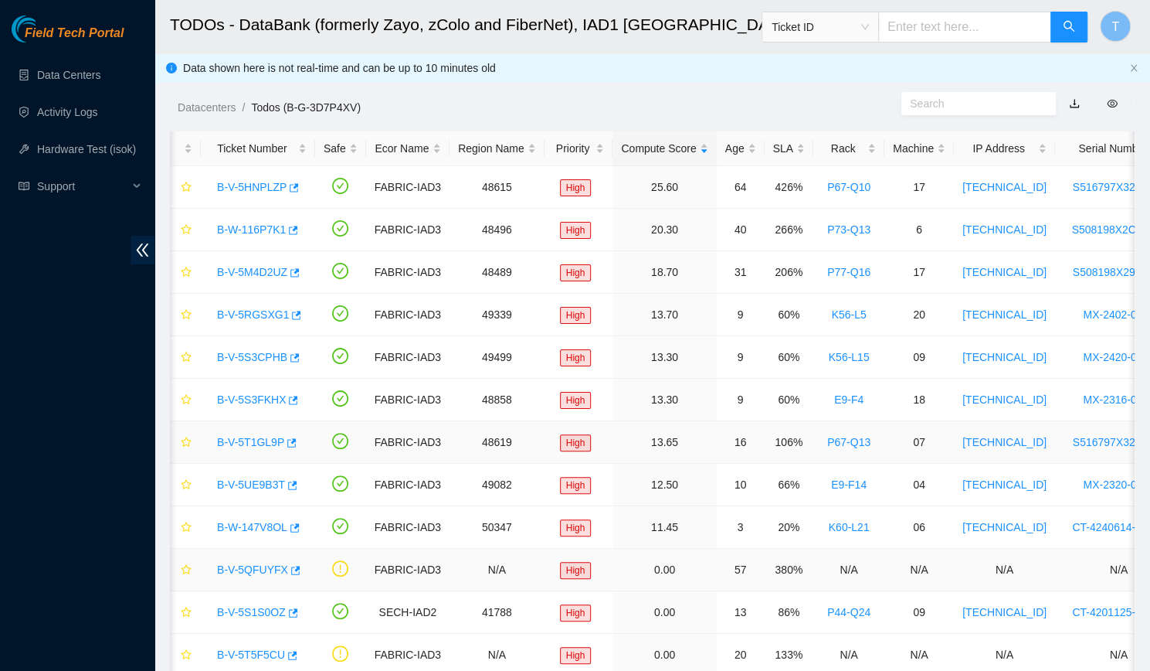
scroll to position [0, 9]
